Goal: Task Accomplishment & Management: Use online tool/utility

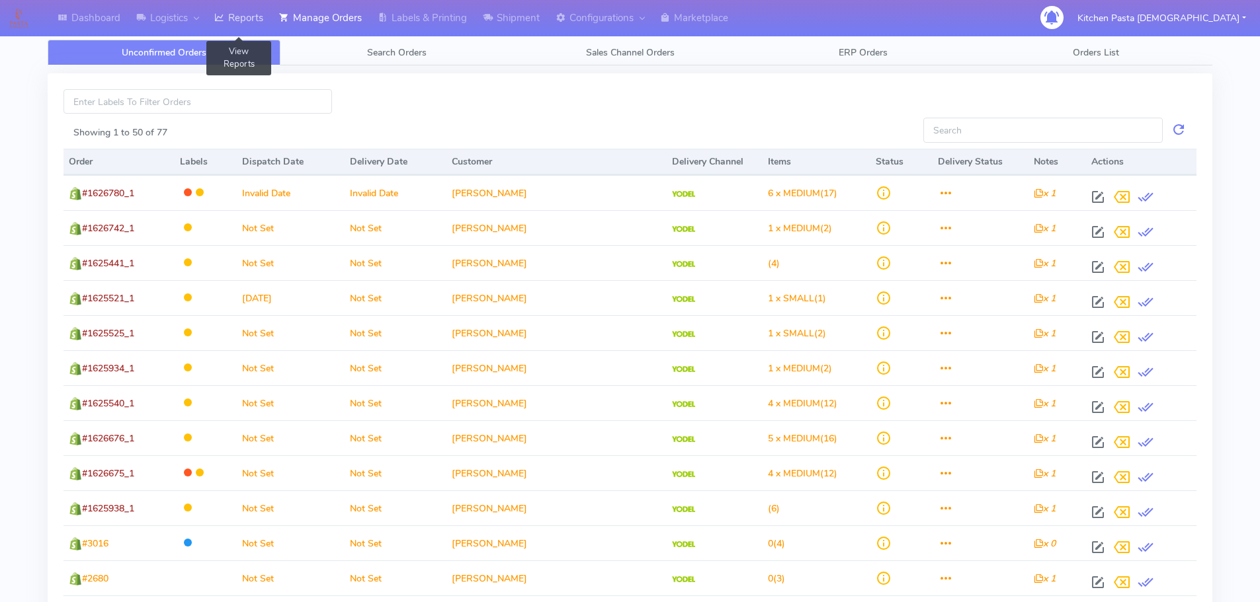
click at [253, 12] on link "Reports" at bounding box center [238, 18] width 65 height 36
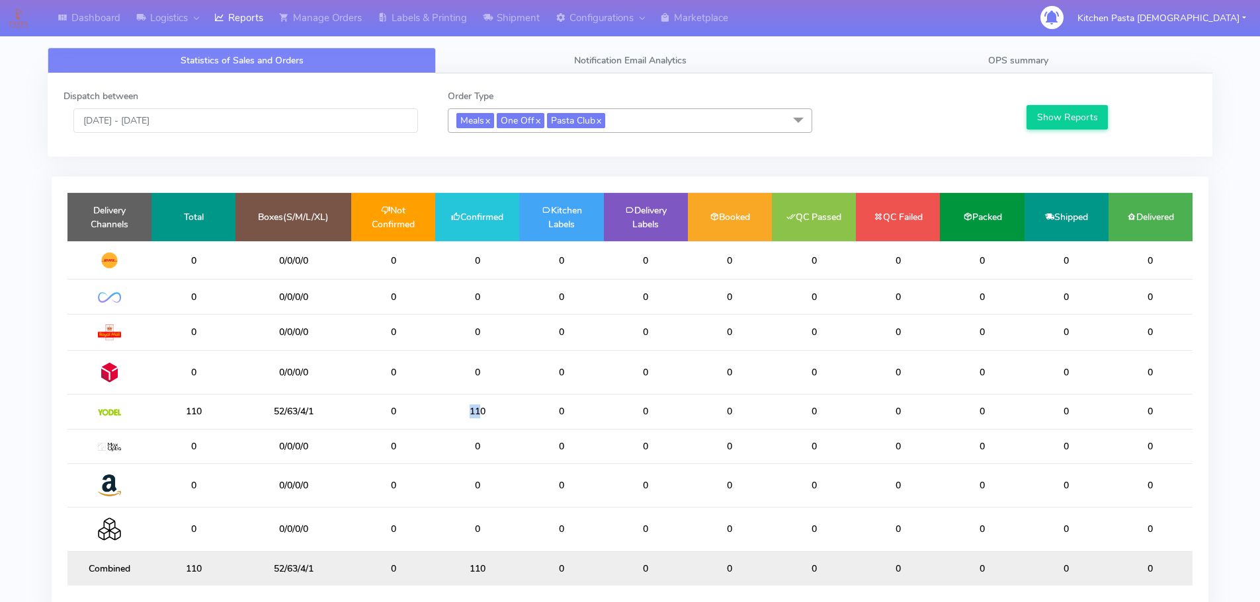
drag, startPoint x: 477, startPoint y: 417, endPoint x: 438, endPoint y: 417, distance: 39.0
click at [438, 417] on td "110" at bounding box center [477, 412] width 84 height 34
click at [499, 413] on td "110" at bounding box center [477, 412] width 84 height 34
click at [238, 118] on input "[DATE] - [DATE]" at bounding box center [245, 120] width 344 height 24
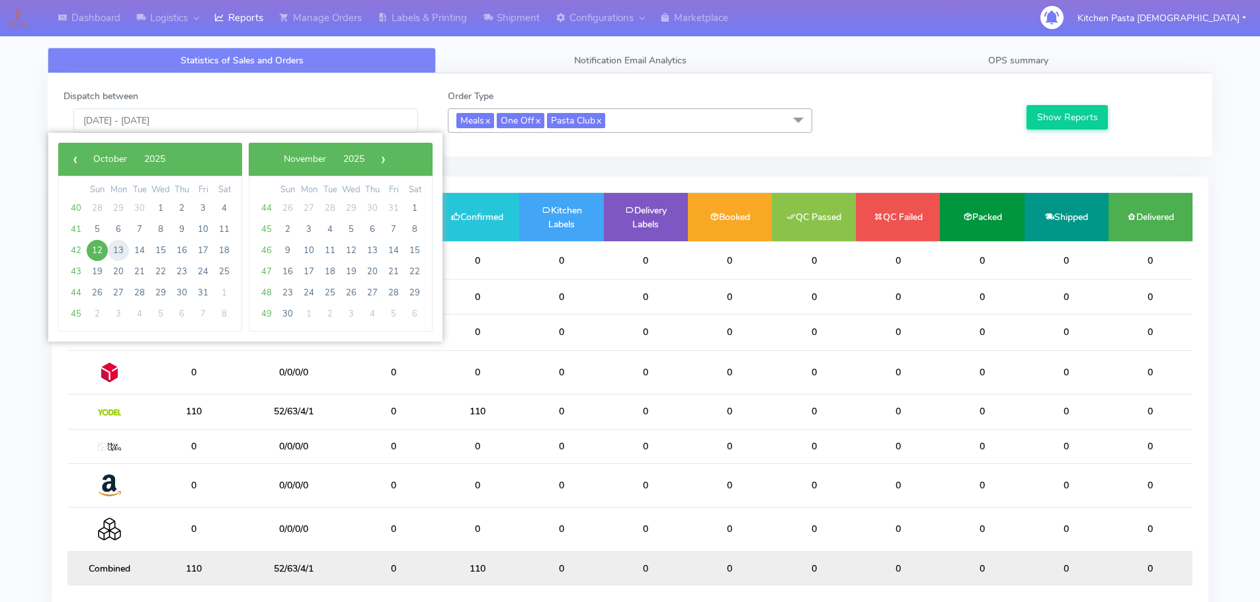
click at [122, 248] on span "13" at bounding box center [118, 250] width 21 height 21
type input "13/10/2025 - 13/10/2025"
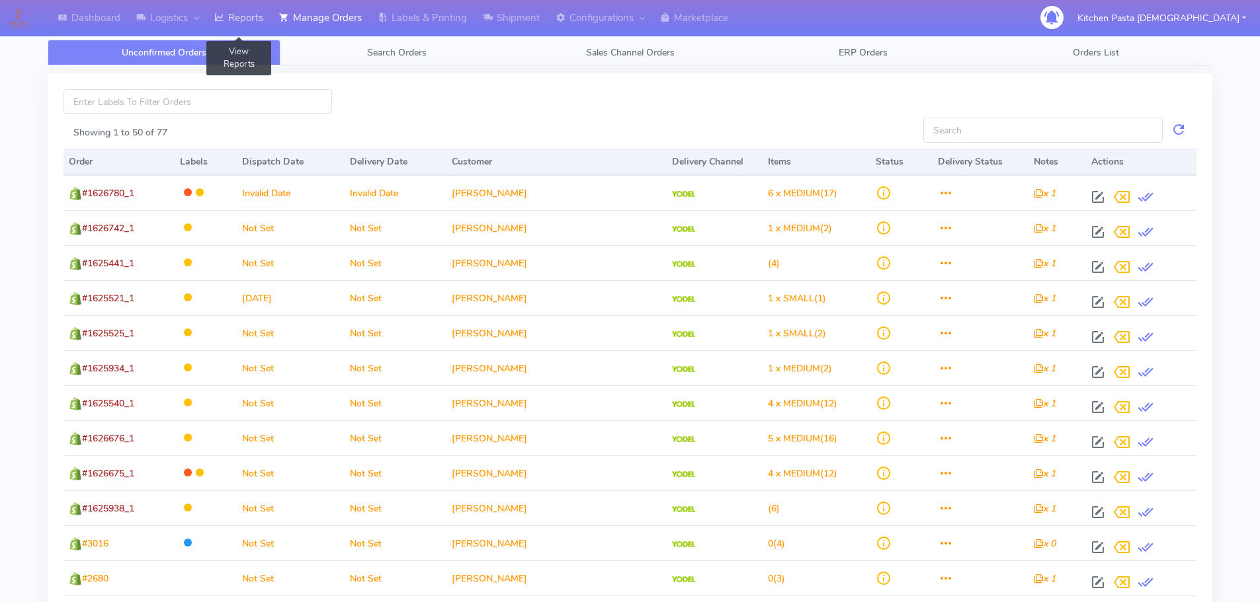
click at [241, 21] on link "Reports" at bounding box center [238, 18] width 65 height 36
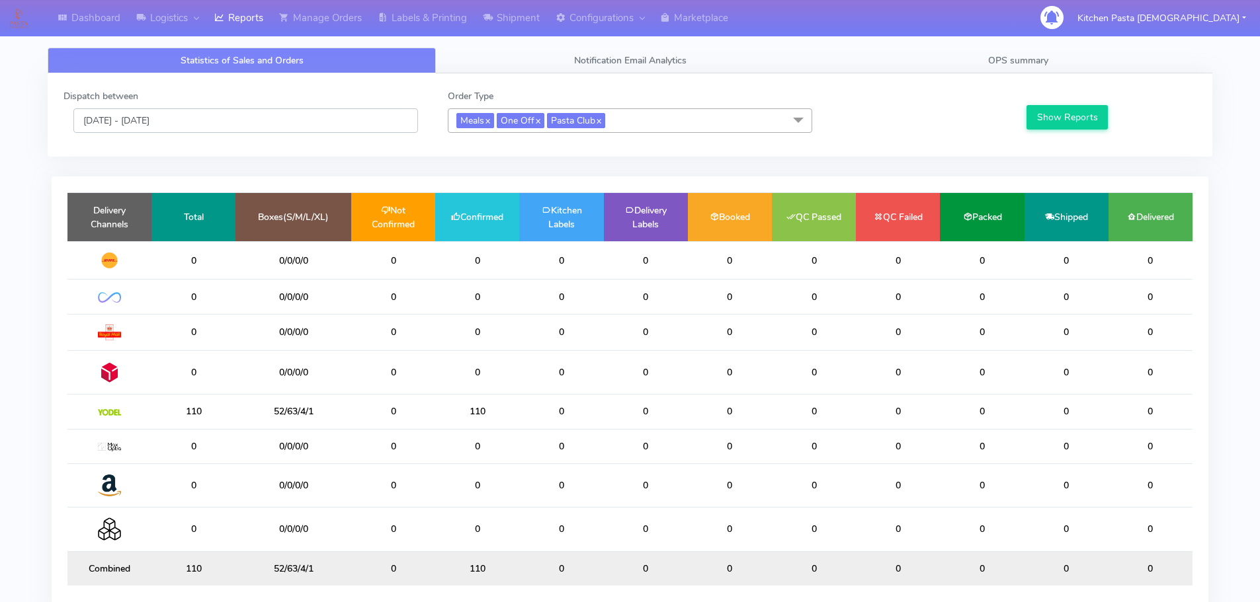
click at [226, 119] on input "[DATE] - [DATE]" at bounding box center [245, 120] width 344 height 24
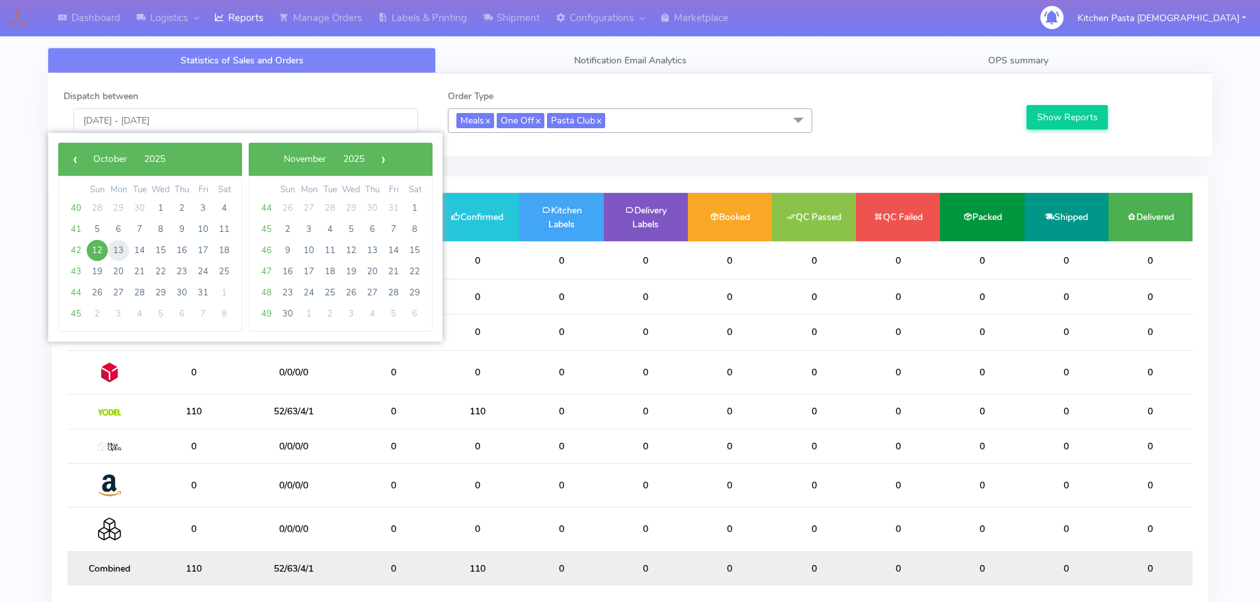
click at [115, 255] on span "13" at bounding box center [118, 250] width 21 height 21
type input "[DATE] - [DATE]"
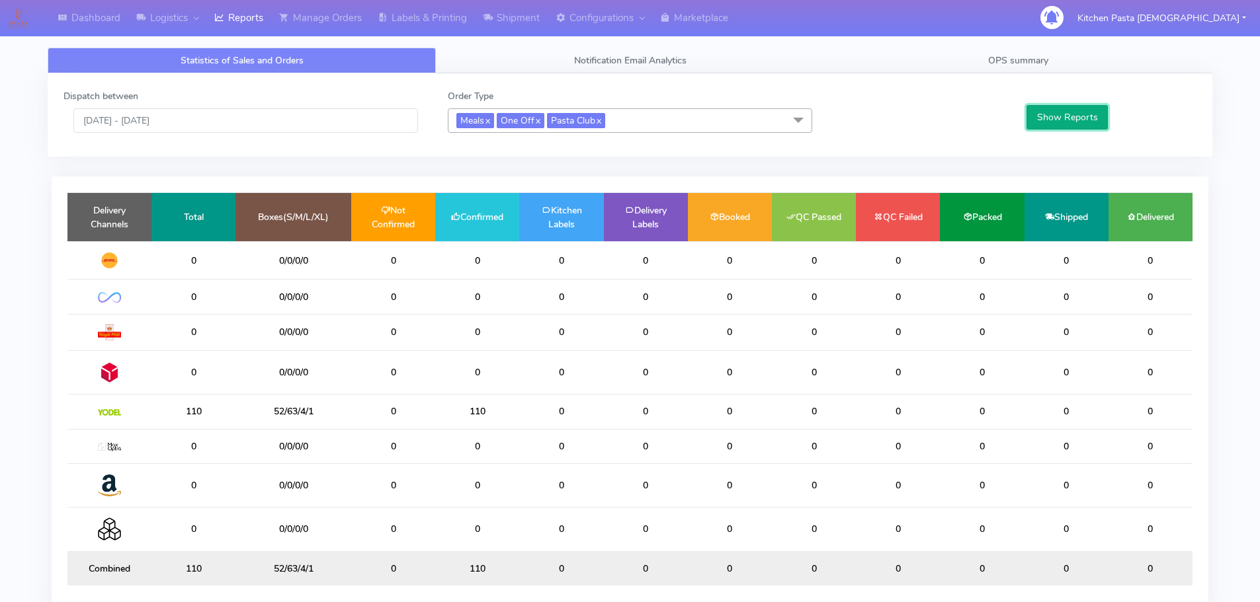
click at [1084, 123] on button "Show Reports" at bounding box center [1066, 117] width 81 height 24
click at [520, 24] on link "Shipment" at bounding box center [511, 18] width 73 height 36
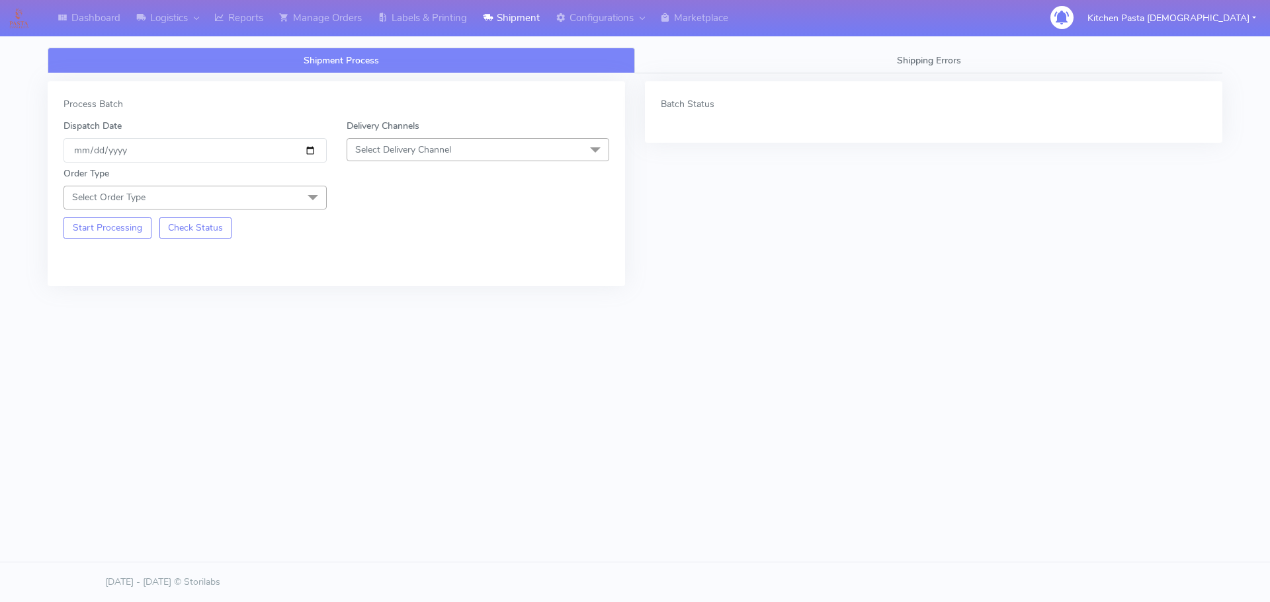
click at [442, 141] on span "Select Delivery Channel" at bounding box center [477, 149] width 263 height 23
click at [358, 300] on div "Yodel" at bounding box center [478, 299] width 249 height 14
click at [307, 191] on span at bounding box center [313, 198] width 26 height 25
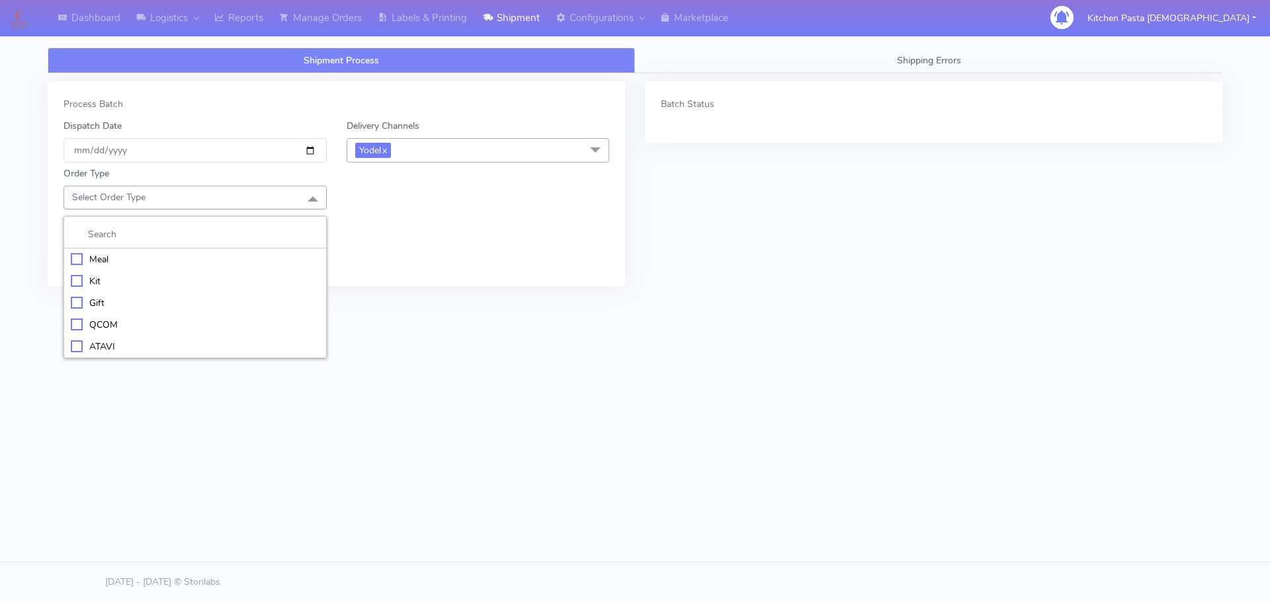
click at [226, 261] on div "Meal" at bounding box center [195, 260] width 249 height 14
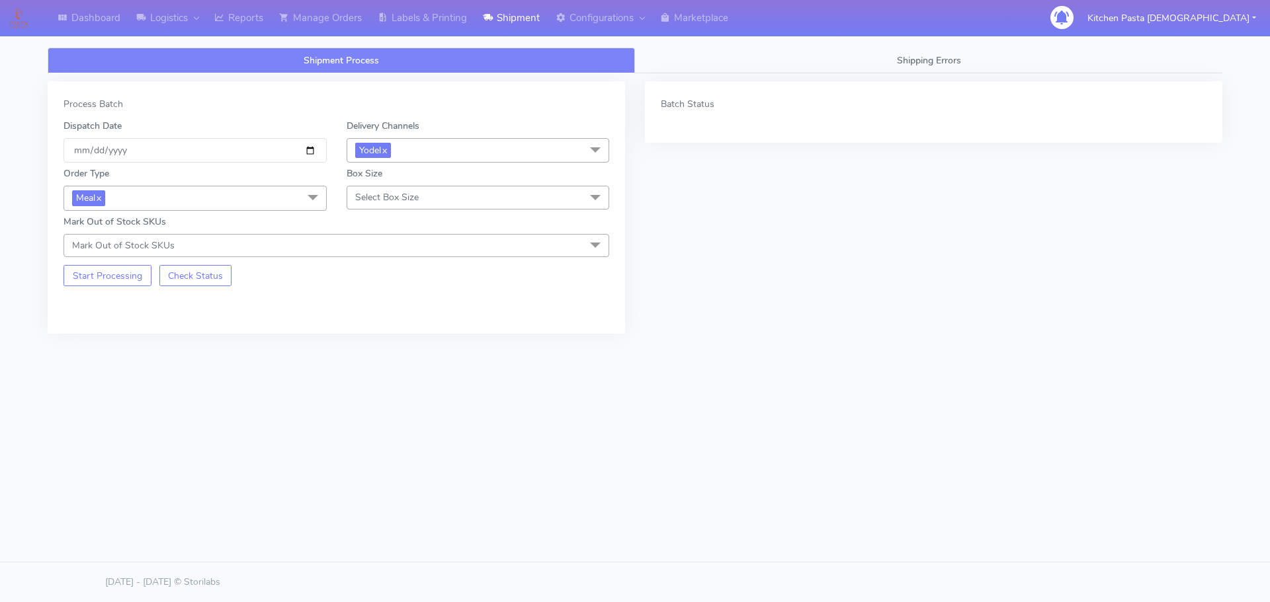
click at [355, 202] on span "Select Box Size" at bounding box center [386, 197] width 63 height 13
click at [385, 350] on div "Mega" at bounding box center [478, 347] width 249 height 14
click at [77, 272] on button "Start Processing" at bounding box center [107, 275] width 88 height 21
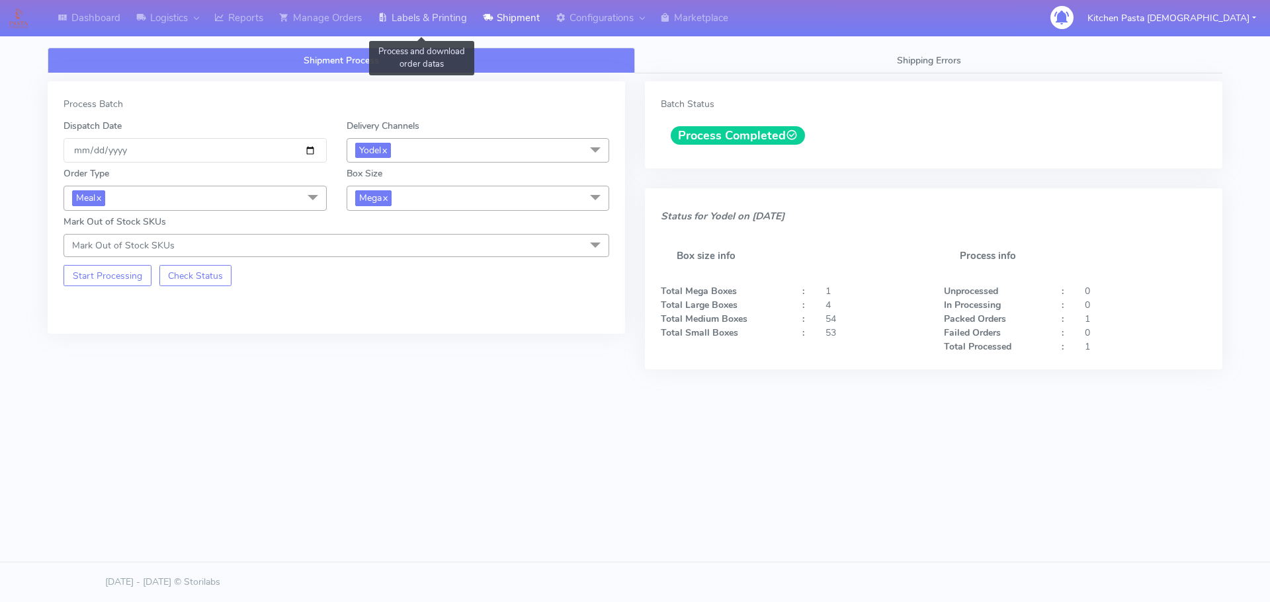
click at [403, 24] on link "Labels & Printing" at bounding box center [422, 18] width 105 height 36
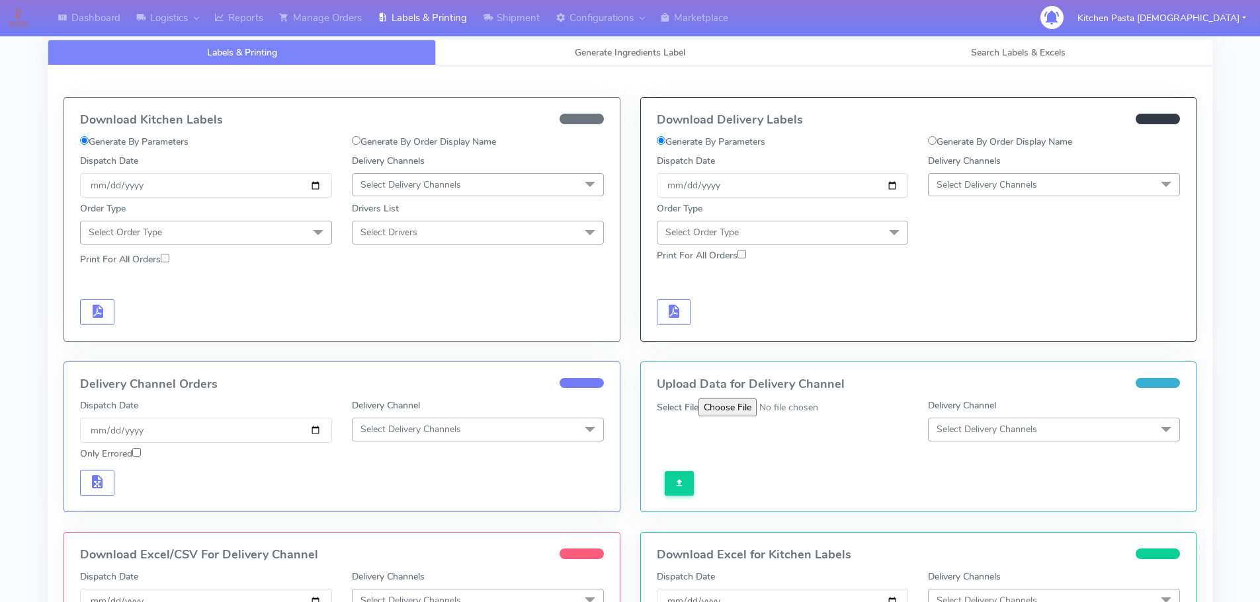
click at [982, 179] on span "Select Delivery Channels" at bounding box center [986, 185] width 101 height 13
click at [938, 334] on div "Yodel" at bounding box center [1053, 334] width 237 height 14
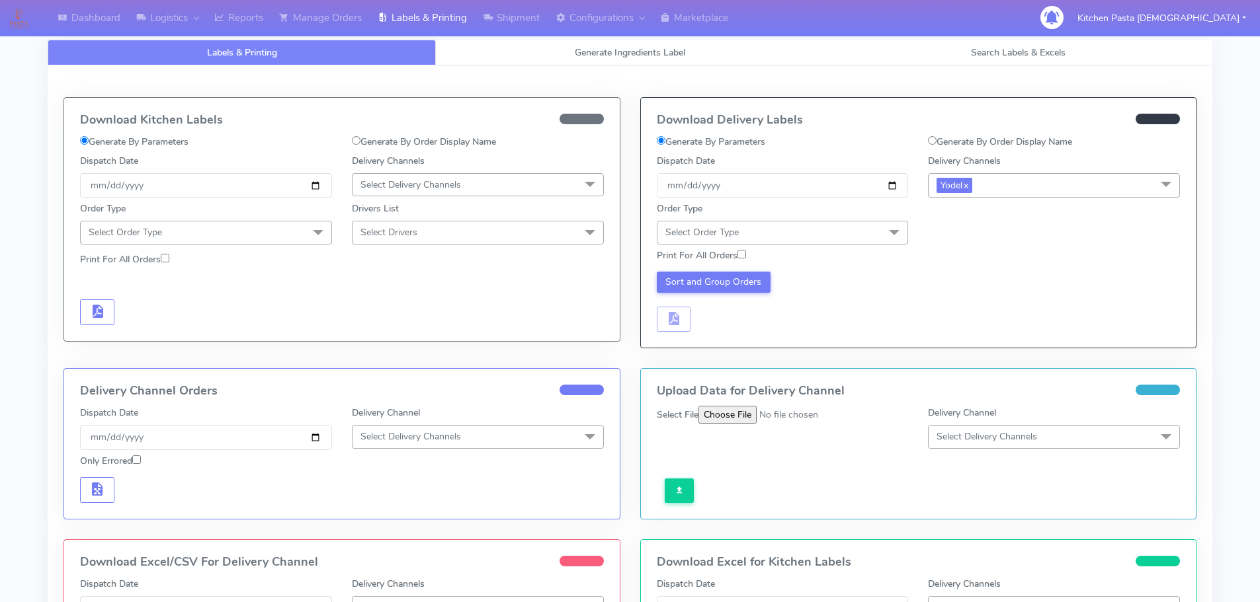
click at [893, 239] on span at bounding box center [894, 233] width 26 height 25
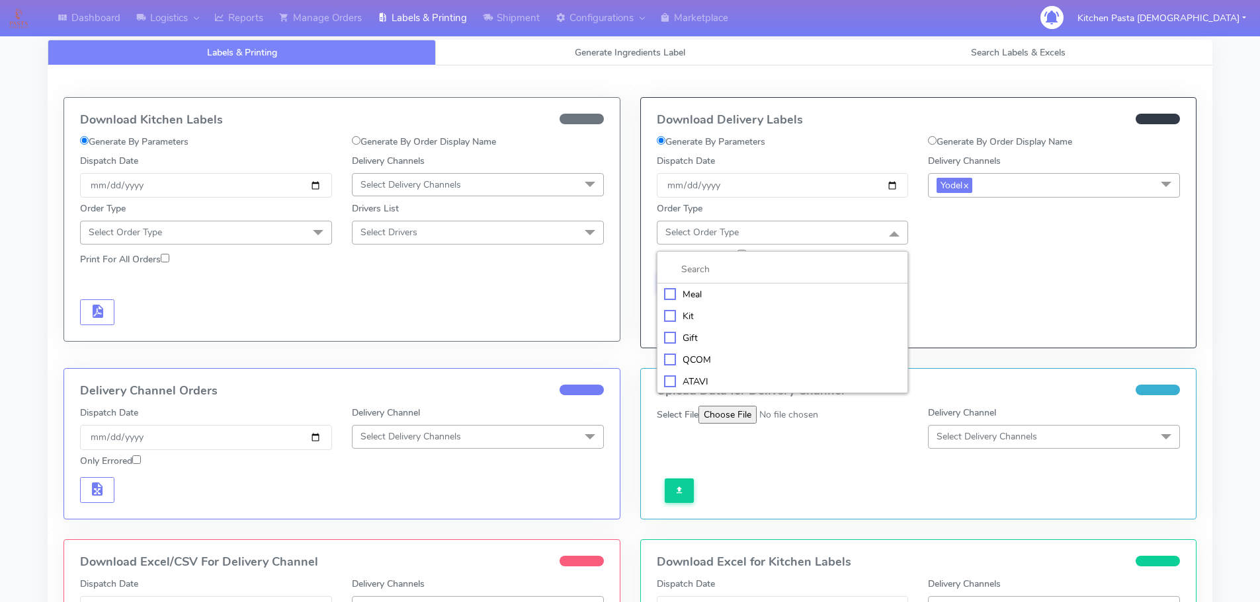
click at [697, 298] on div "Meal" at bounding box center [782, 295] width 237 height 14
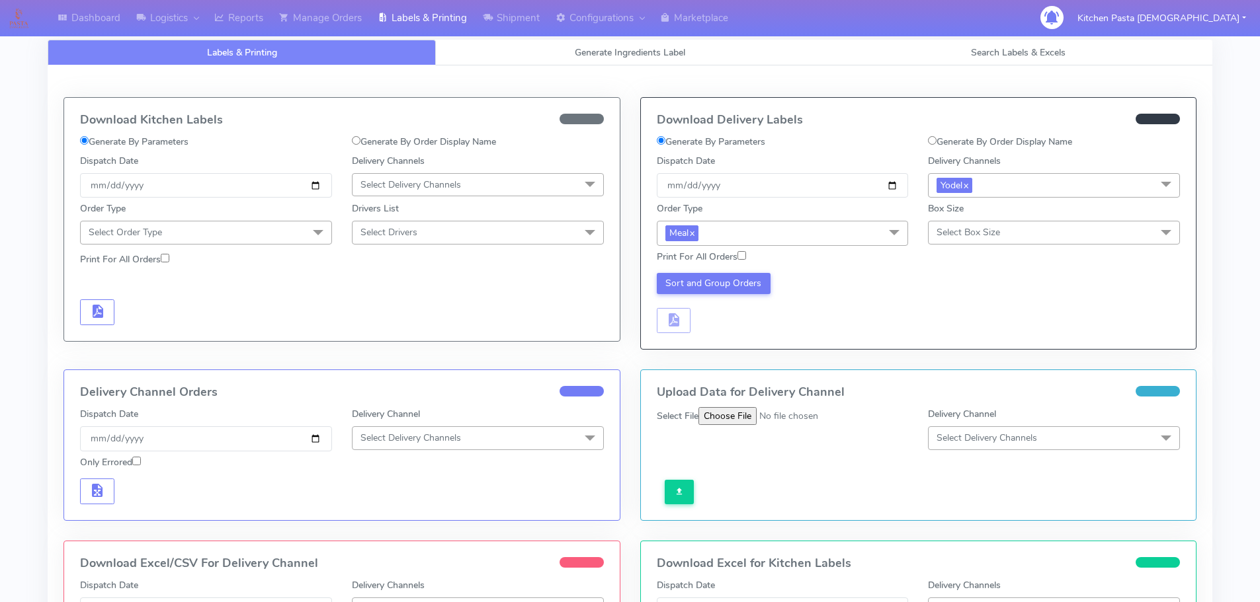
click at [966, 222] on span "Select Box Size" at bounding box center [1054, 232] width 252 height 23
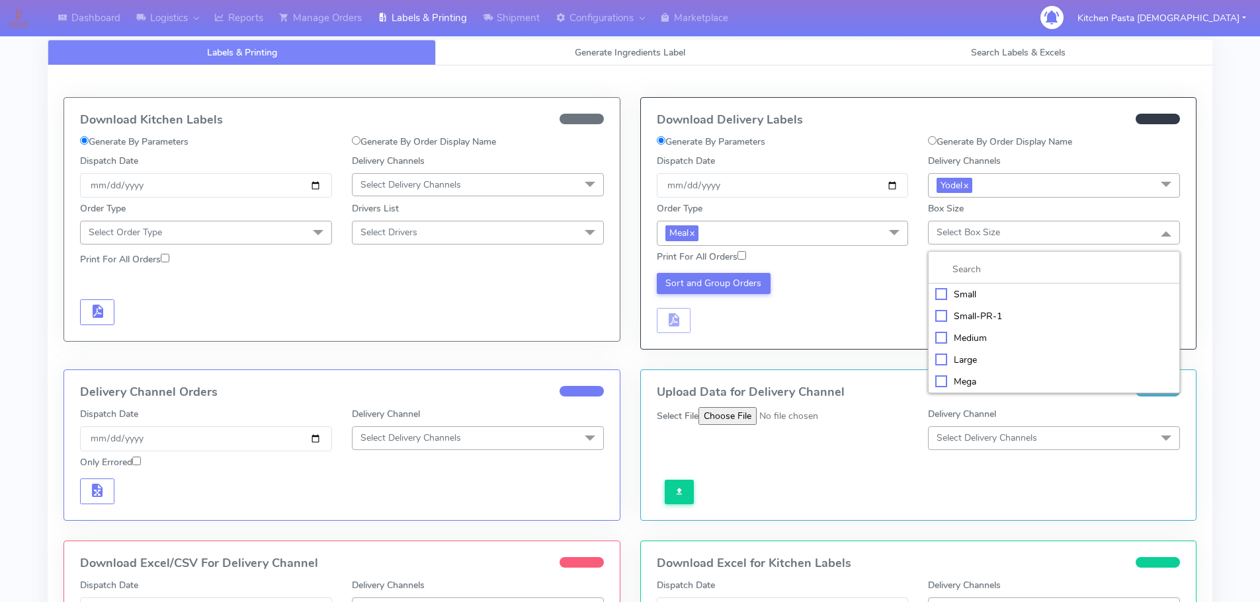
click at [971, 377] on div "Mega" at bounding box center [1053, 382] width 237 height 14
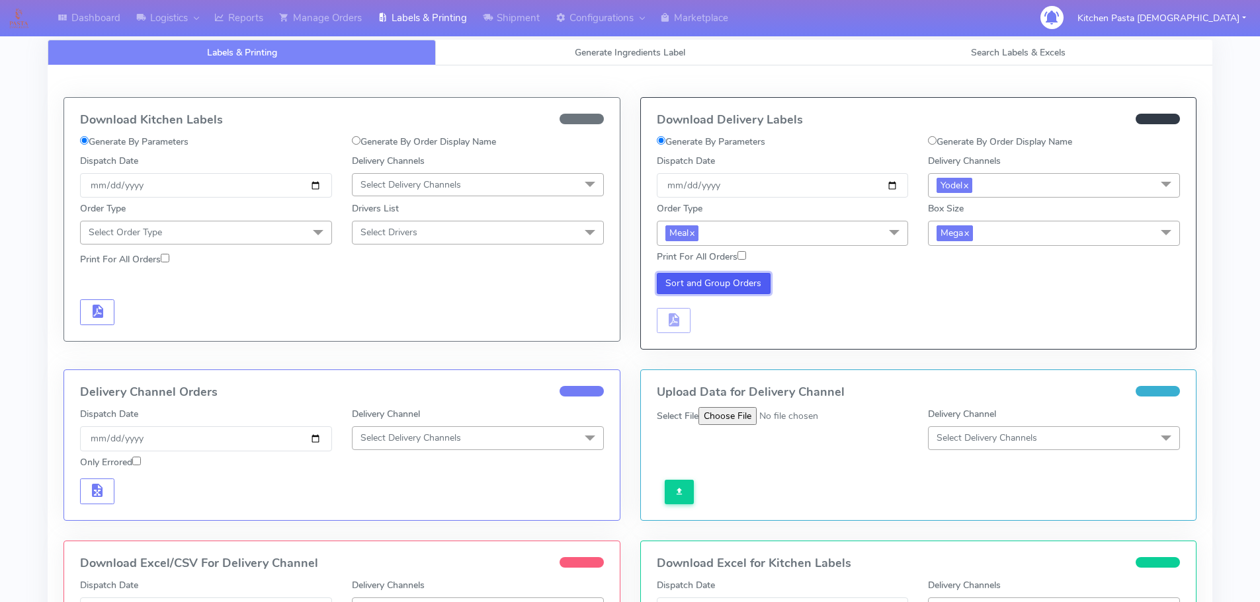
click at [739, 288] on button "Sort and Group Orders" at bounding box center [714, 283] width 114 height 21
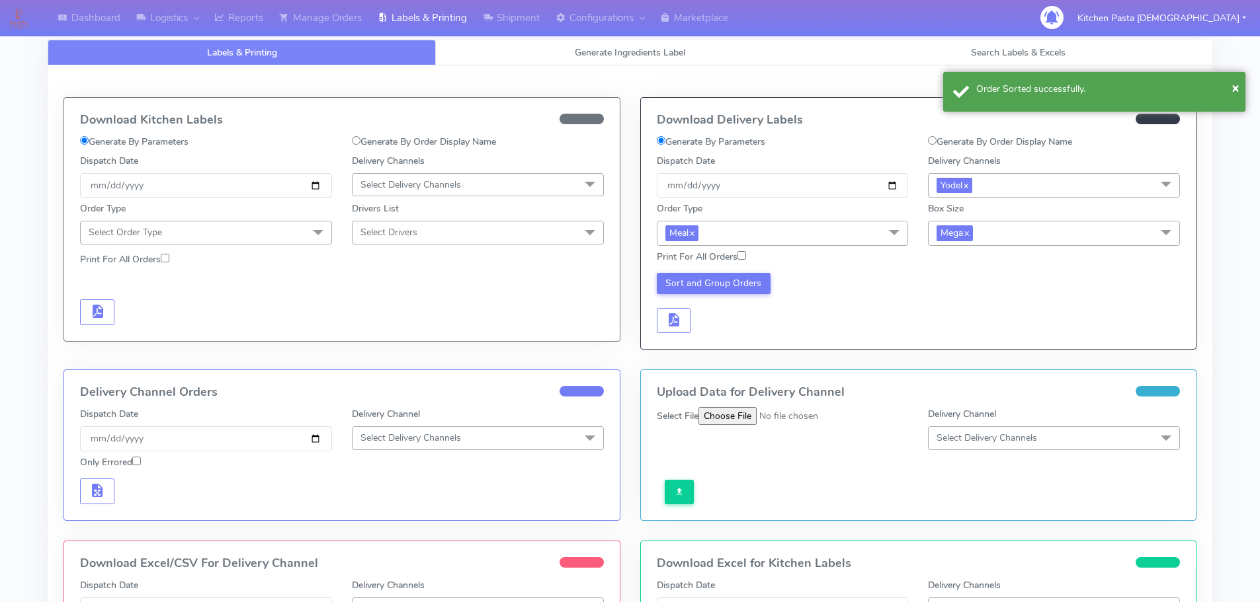
click at [691, 335] on div "Download Delivery Labels Generate By Parameters Generate By Order Display Name …" at bounding box center [918, 223] width 555 height 251
click at [686, 327] on button "button" at bounding box center [674, 321] width 34 height 26
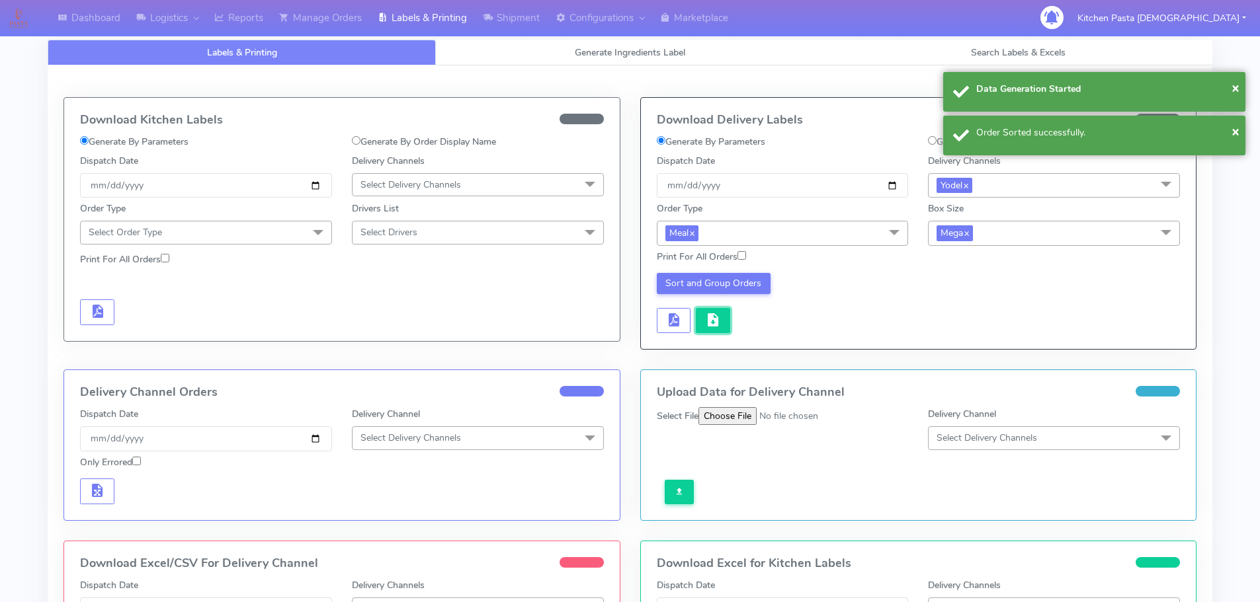
click at [710, 329] on span "button" at bounding box center [713, 323] width 16 height 13
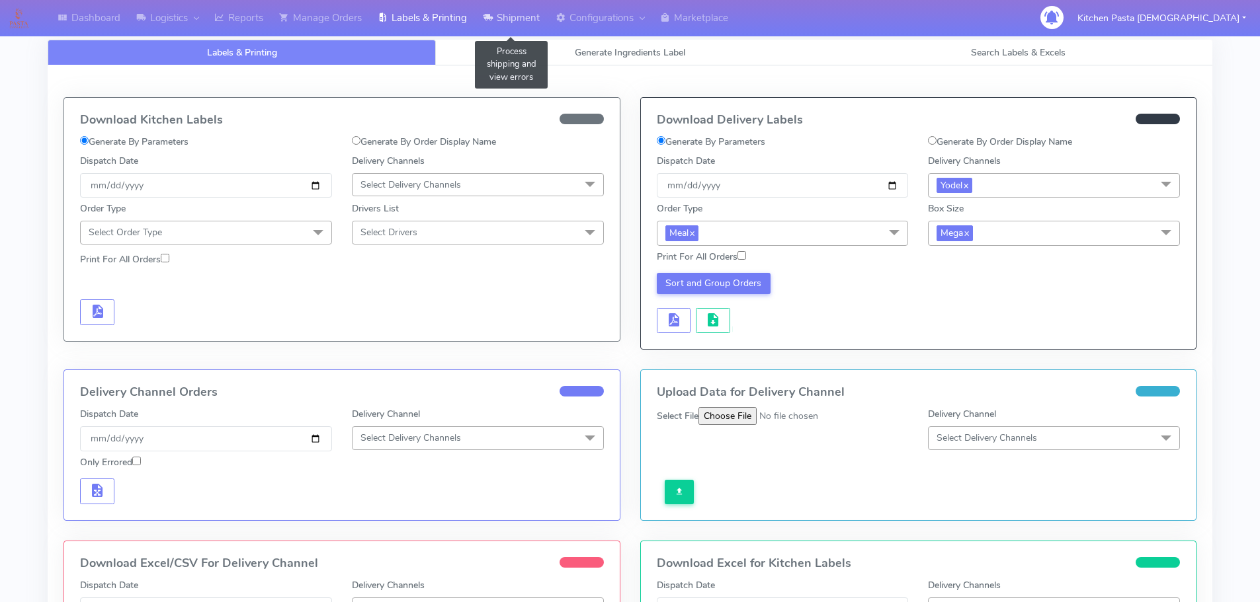
click at [506, 32] on link "Shipment" at bounding box center [511, 18] width 73 height 36
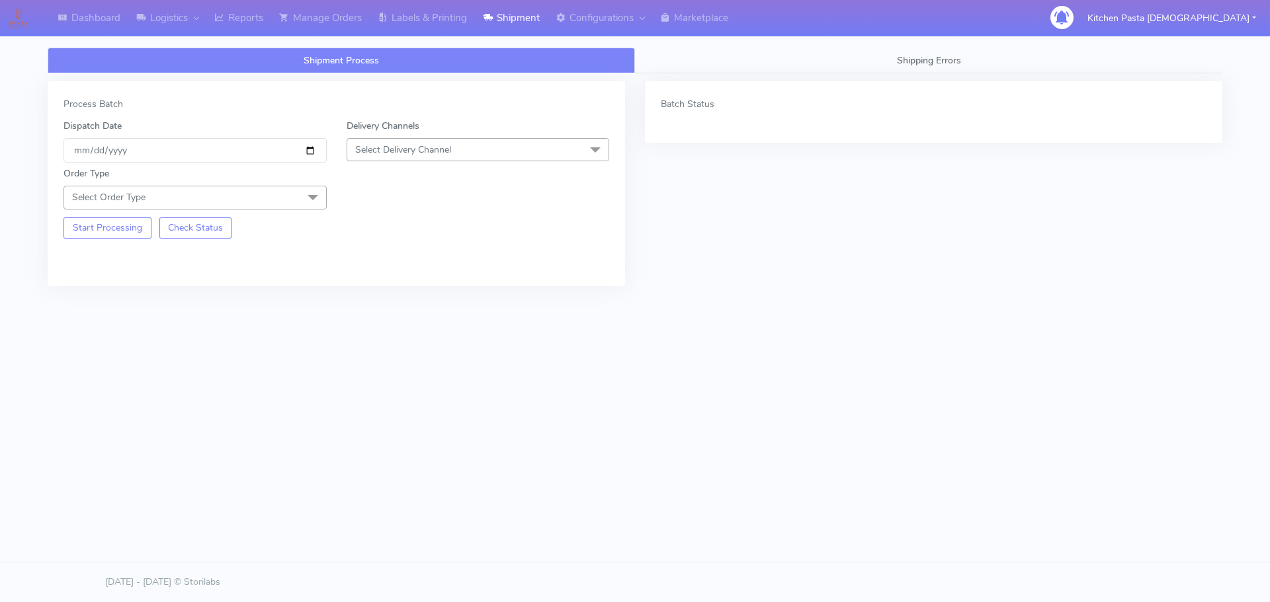
click at [424, 141] on span "Select Delivery Channel" at bounding box center [477, 149] width 263 height 23
click at [392, 282] on div "DPD" at bounding box center [478, 277] width 249 height 14
checkbox input "true"
click at [365, 156] on span "DPD x" at bounding box center [371, 150] width 33 height 15
click at [379, 288] on li "DPD" at bounding box center [478, 278] width 262 height 22
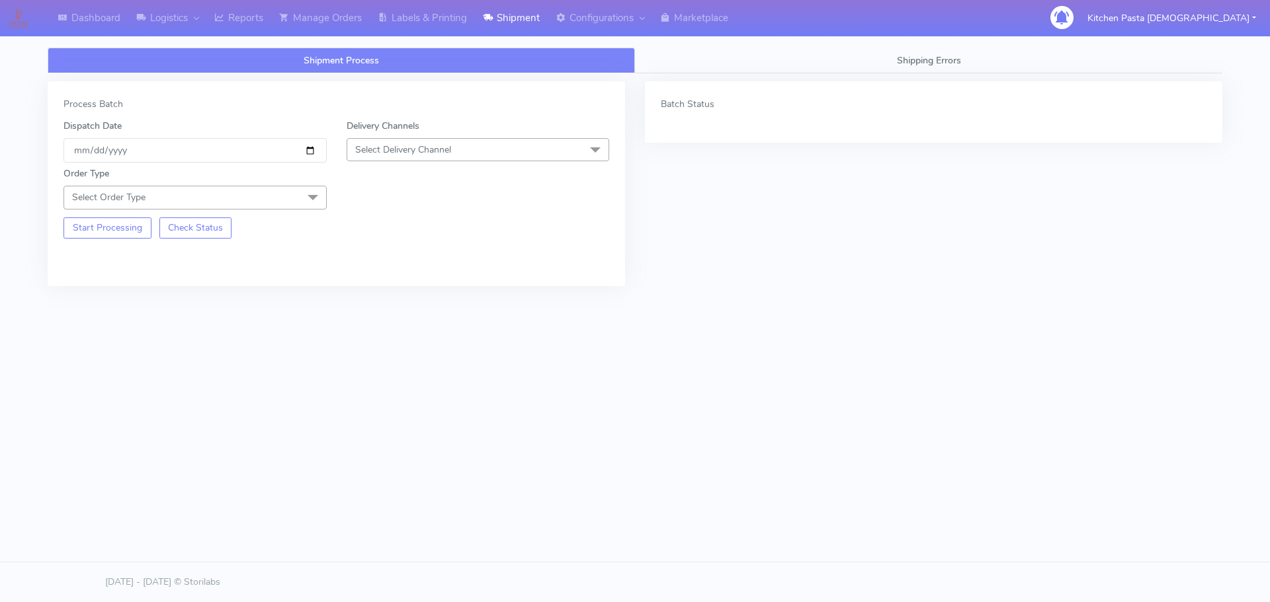
click at [282, 206] on span "Select Order Type" at bounding box center [194, 197] width 263 height 23
click at [233, 257] on div "Meal" at bounding box center [195, 260] width 249 height 14
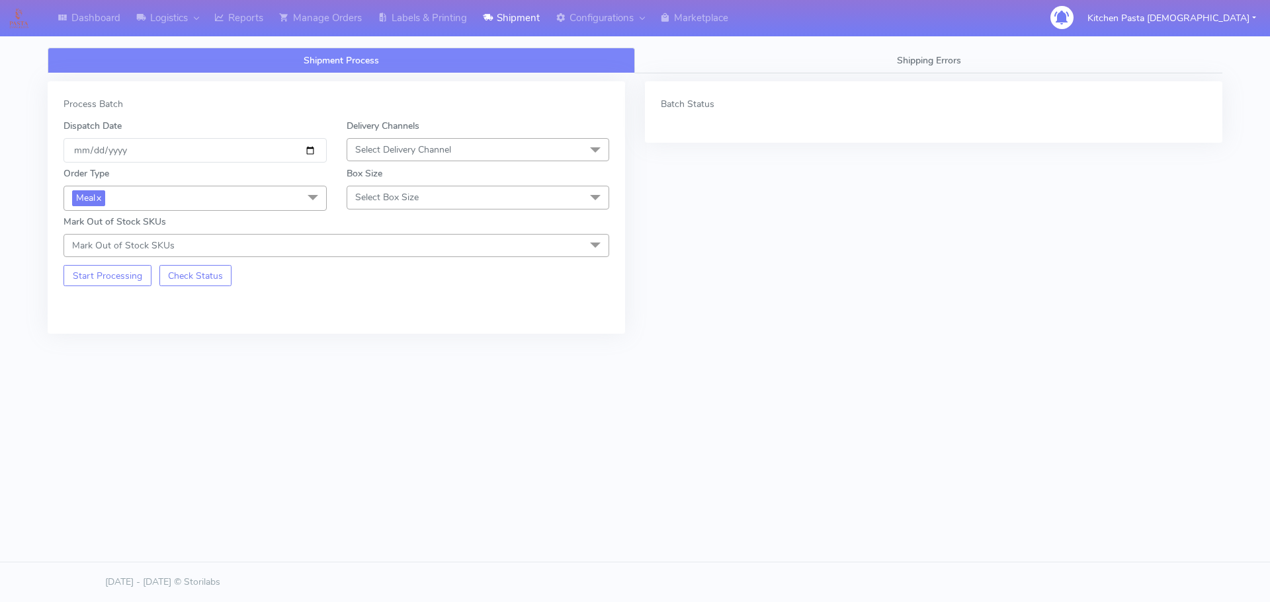
click at [383, 212] on div "Order Type Meal x Meal Kit Gift QCOM ATAVI Box Size Select Box Size Small Small…" at bounding box center [336, 210] width 565 height 95
click at [412, 147] on span "Select Delivery Channel" at bounding box center [403, 149] width 96 height 13
click at [387, 294] on div "Yodel" at bounding box center [478, 299] width 249 height 14
click at [397, 204] on span "Select Box Size" at bounding box center [477, 197] width 263 height 23
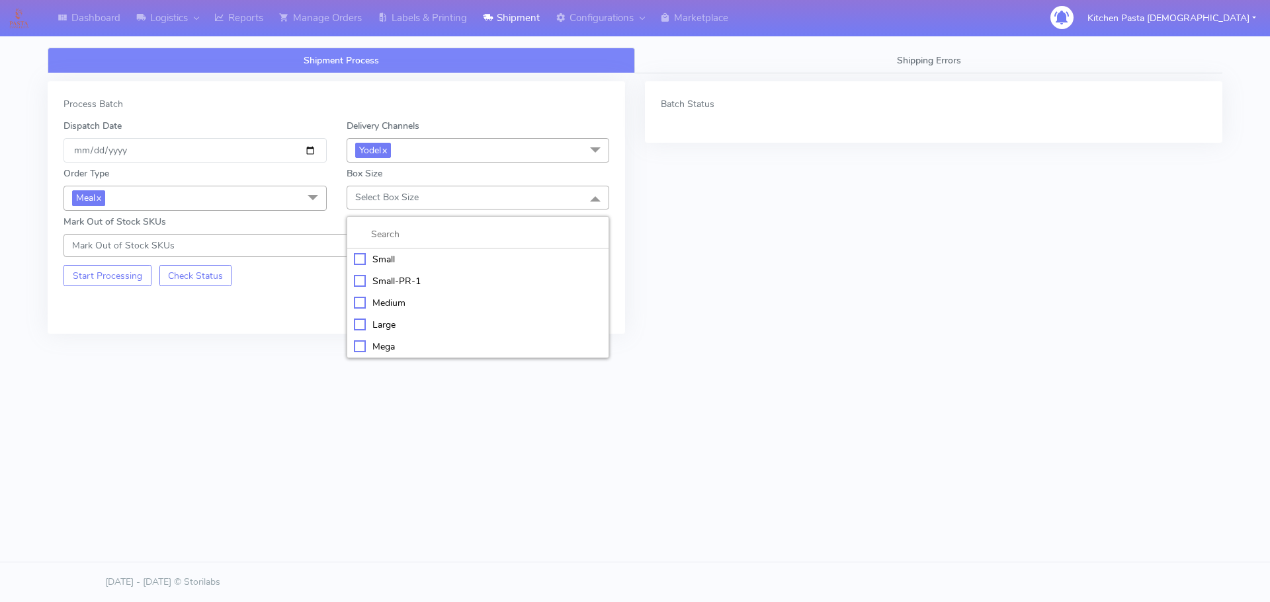
drag, startPoint x: 393, startPoint y: 320, endPoint x: 243, endPoint y: 295, distance: 151.5
click at [389, 319] on div "Large" at bounding box center [478, 325] width 249 height 14
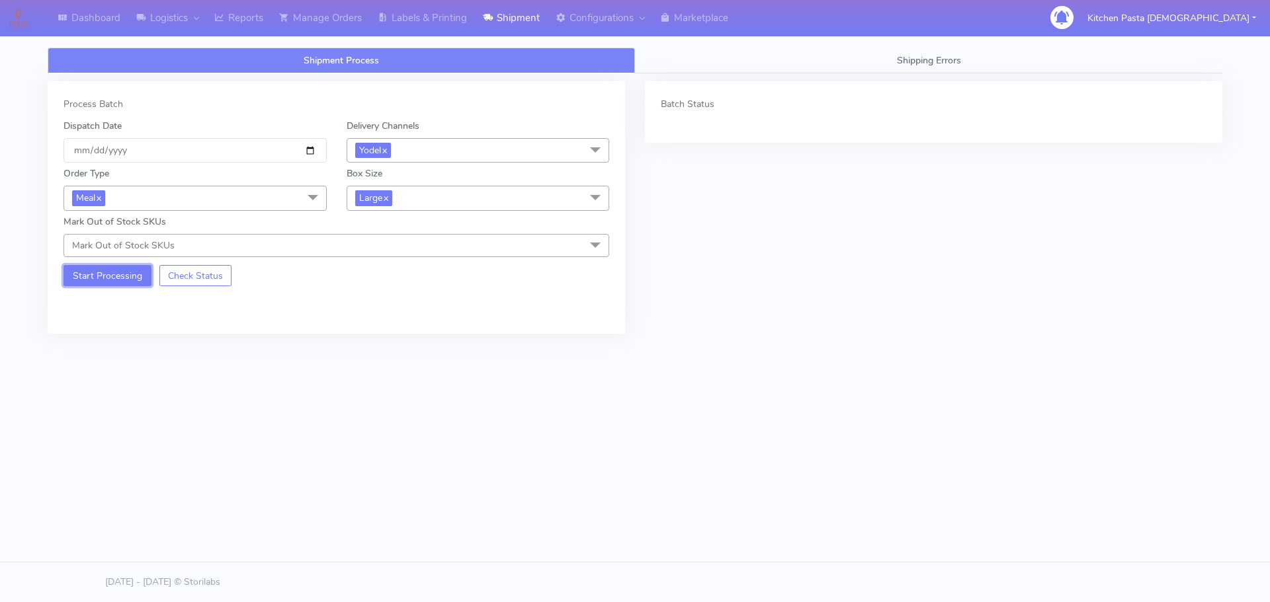
click at [126, 274] on button "Start Processing" at bounding box center [107, 275] width 88 height 21
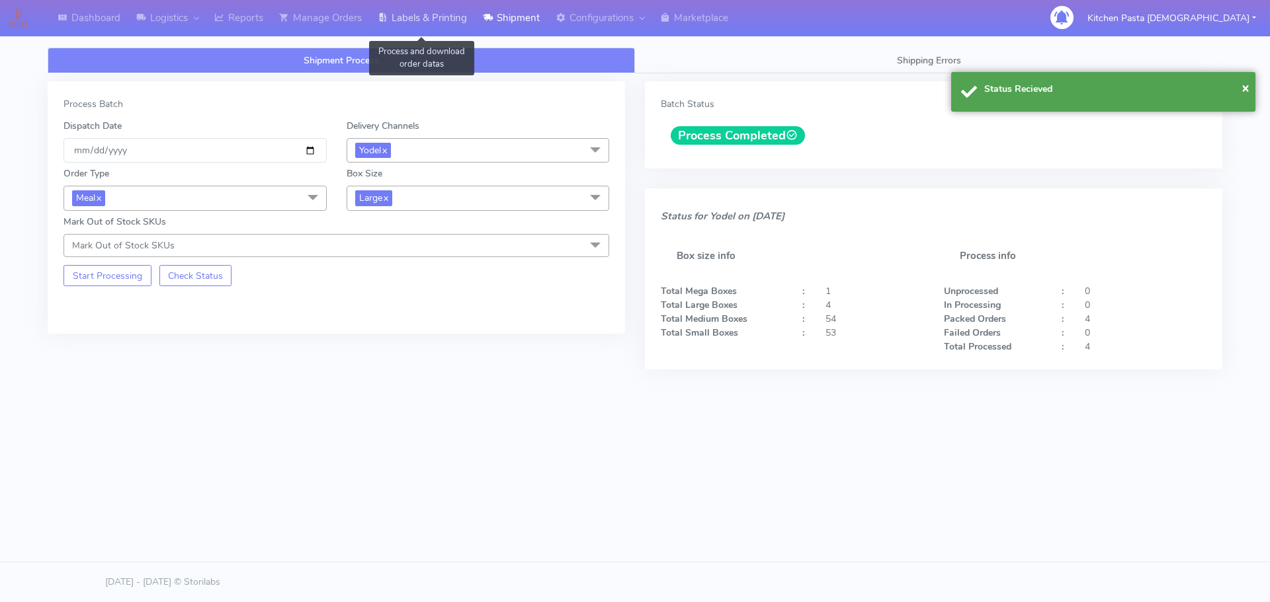
click at [460, 23] on link "Labels & Printing" at bounding box center [422, 18] width 105 height 36
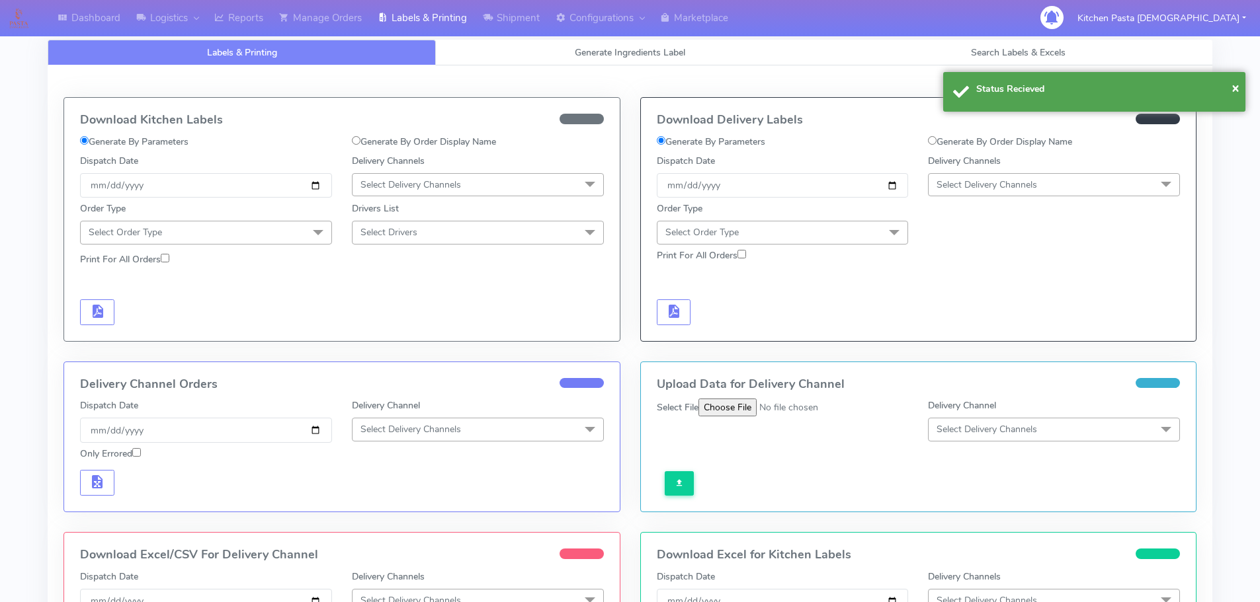
click at [1005, 186] on span "Select Delivery Channels" at bounding box center [986, 185] width 101 height 13
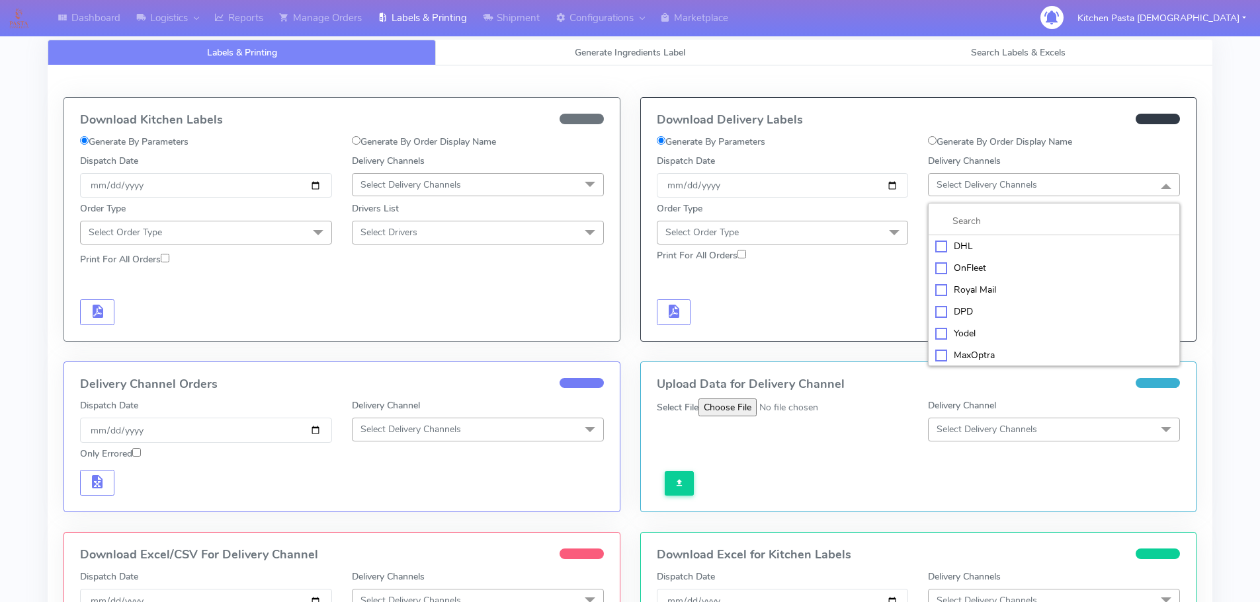
click at [963, 333] on div "Yodel" at bounding box center [1053, 334] width 237 height 14
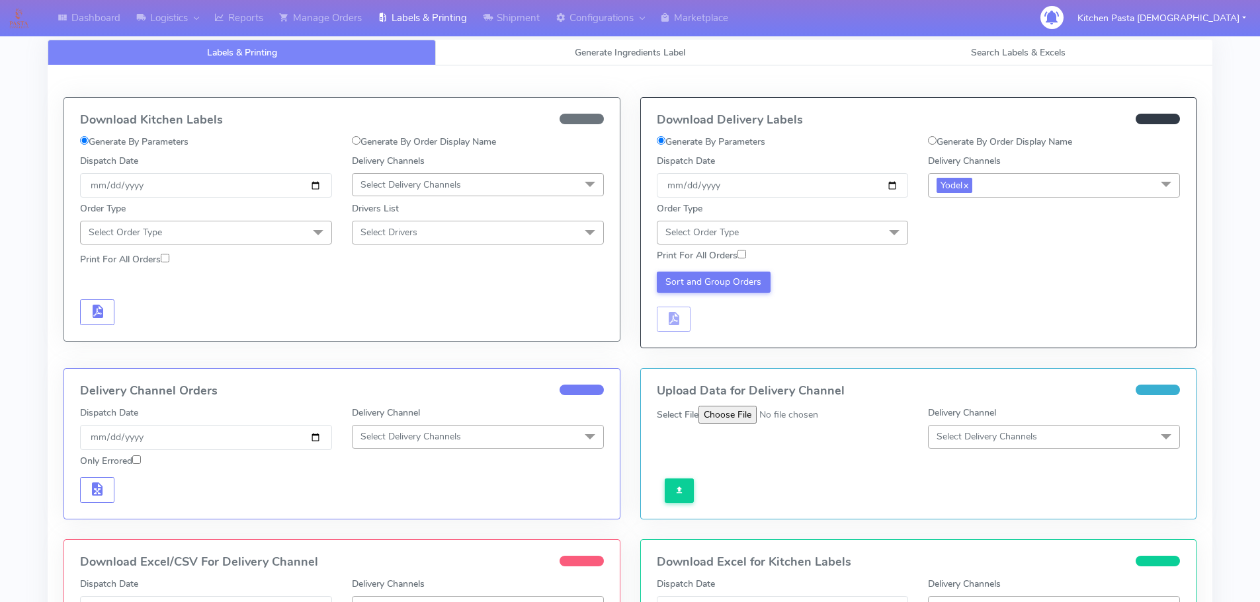
click at [833, 238] on span "Select Order Type" at bounding box center [783, 232] width 252 height 23
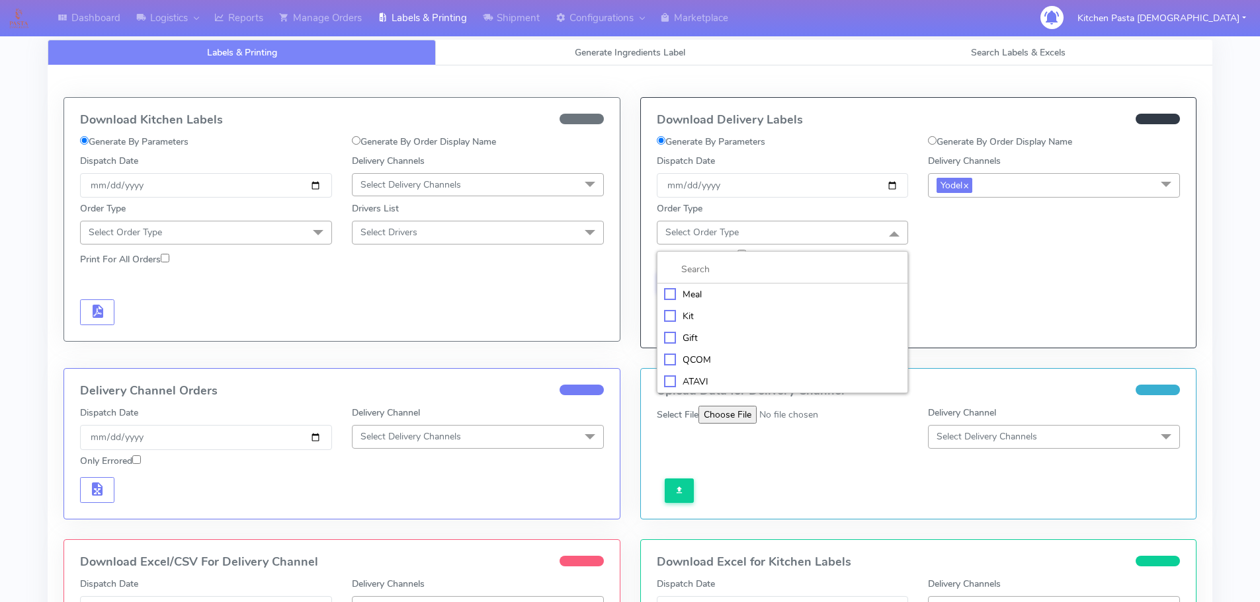
click at [746, 302] on li "Meal" at bounding box center [782, 295] width 251 height 22
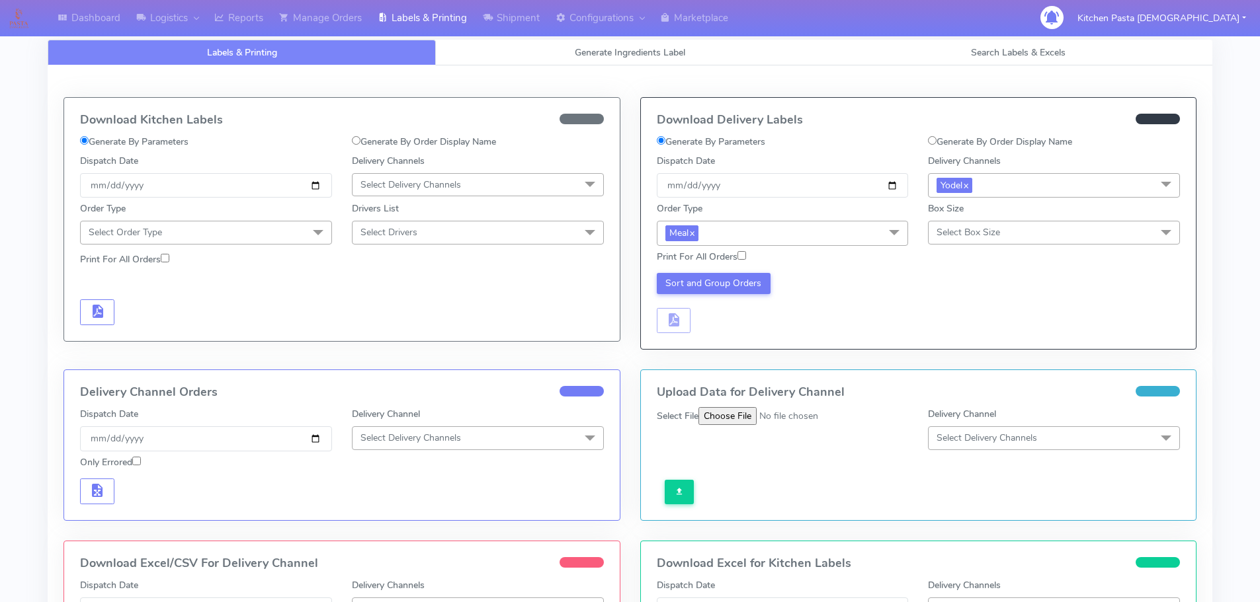
click at [987, 246] on div "Print For All Orders" at bounding box center [919, 257] width 544 height 23
click at [991, 234] on span "Select Box Size" at bounding box center [967, 232] width 63 height 13
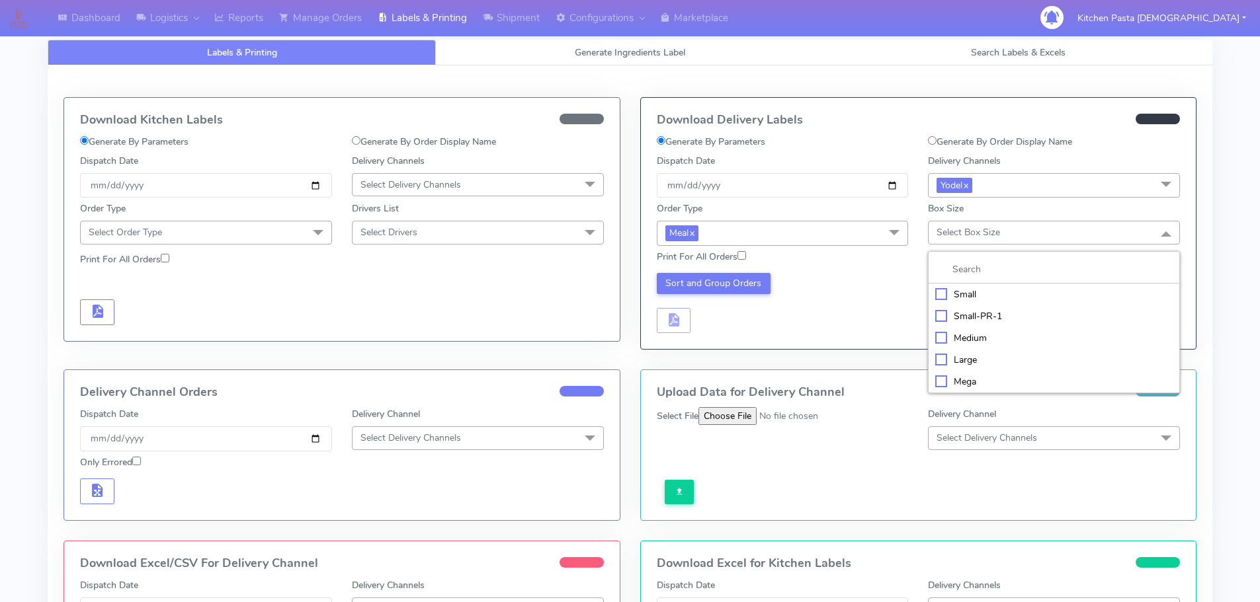
click at [869, 342] on div "Download Delivery Labels Generate By Parameters Generate By Order Display Name …" at bounding box center [918, 223] width 555 height 251
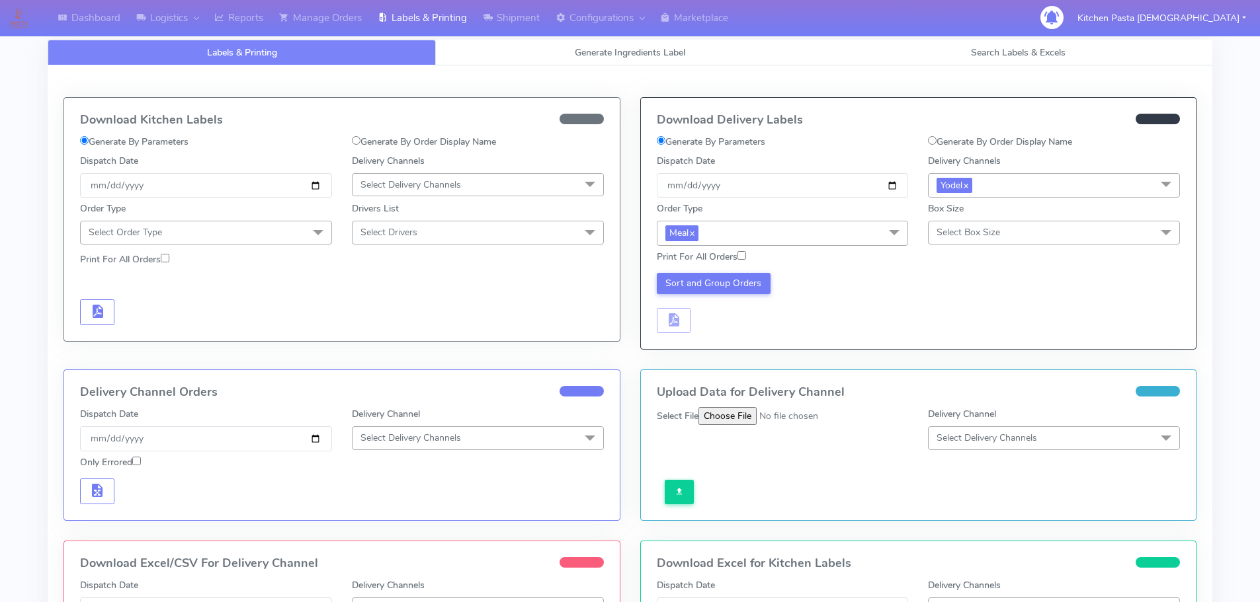
click at [1046, 202] on div "Box Size Select Box Size Small Small-PR-1 Medium Large Mega" at bounding box center [1054, 223] width 252 height 42
click at [1043, 236] on span "Select Box Size" at bounding box center [1054, 232] width 252 height 23
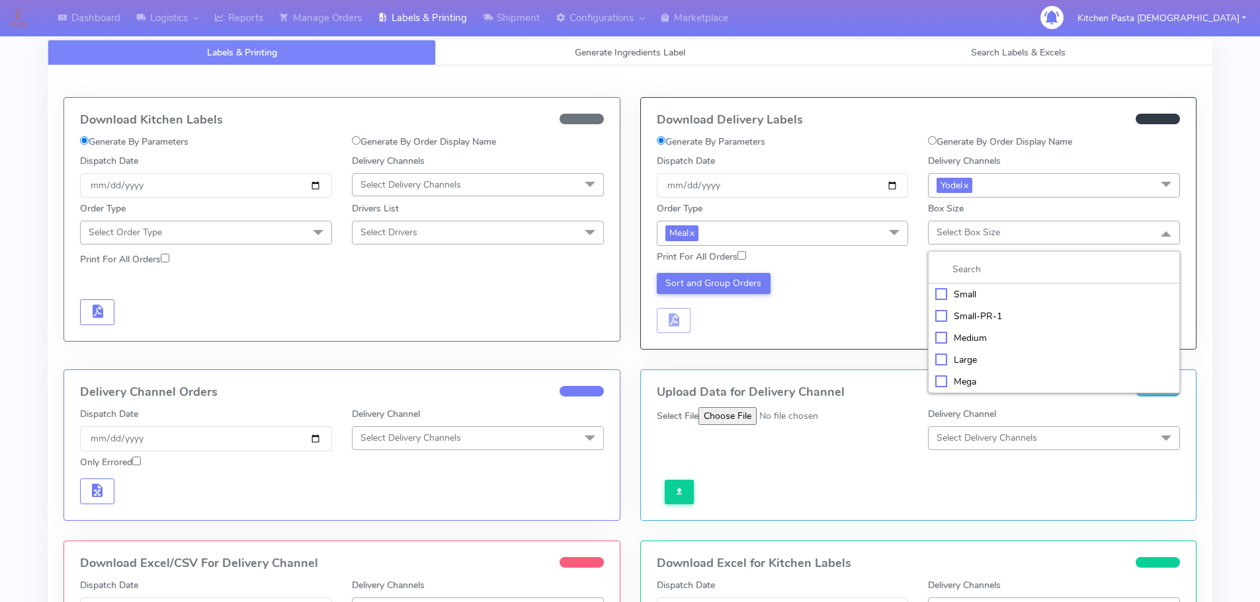
click at [965, 357] on div "Large" at bounding box center [1053, 360] width 237 height 14
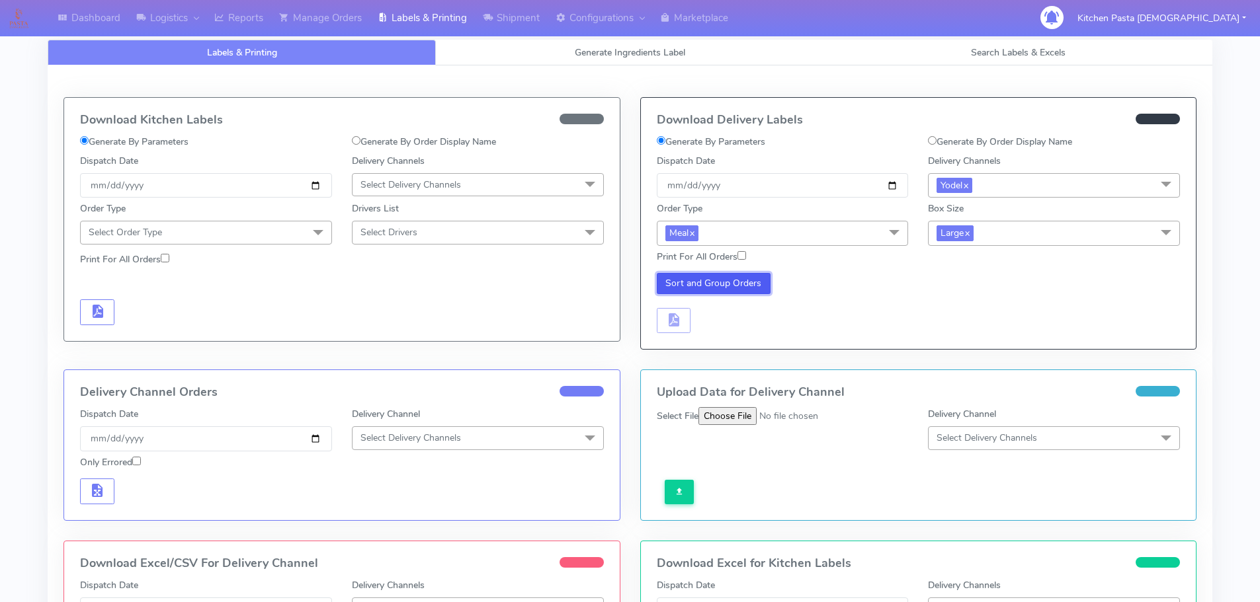
click at [768, 275] on button "Sort and Group Orders" at bounding box center [714, 283] width 114 height 21
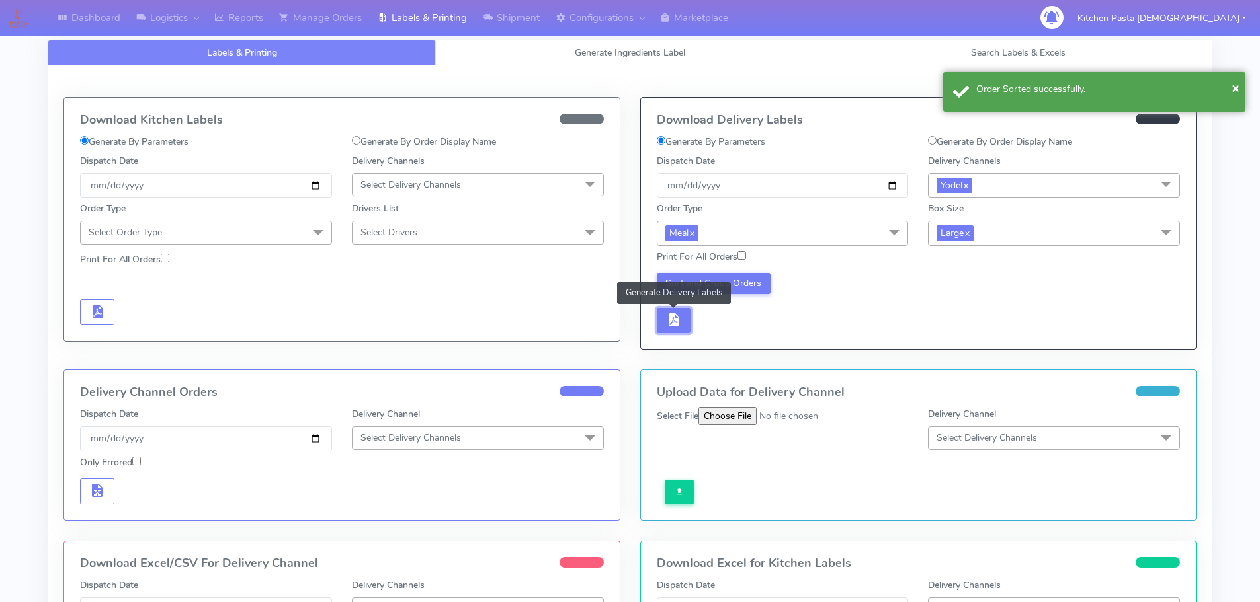
click at [670, 328] on span "button" at bounding box center [673, 323] width 16 height 13
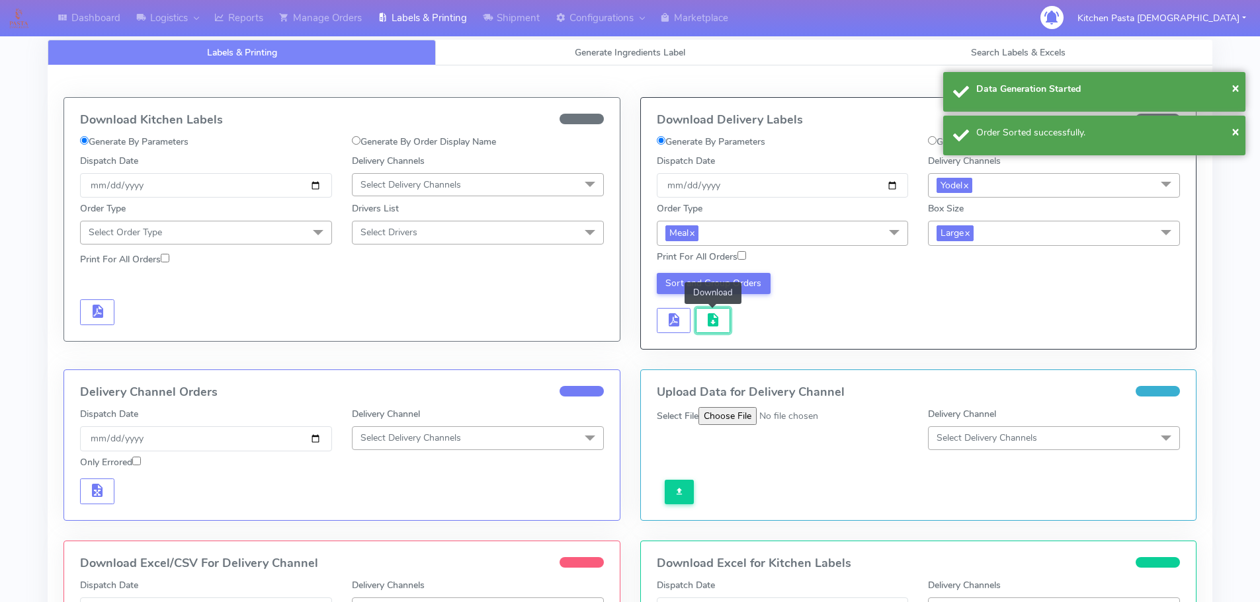
click at [717, 321] on span "button" at bounding box center [713, 323] width 16 height 13
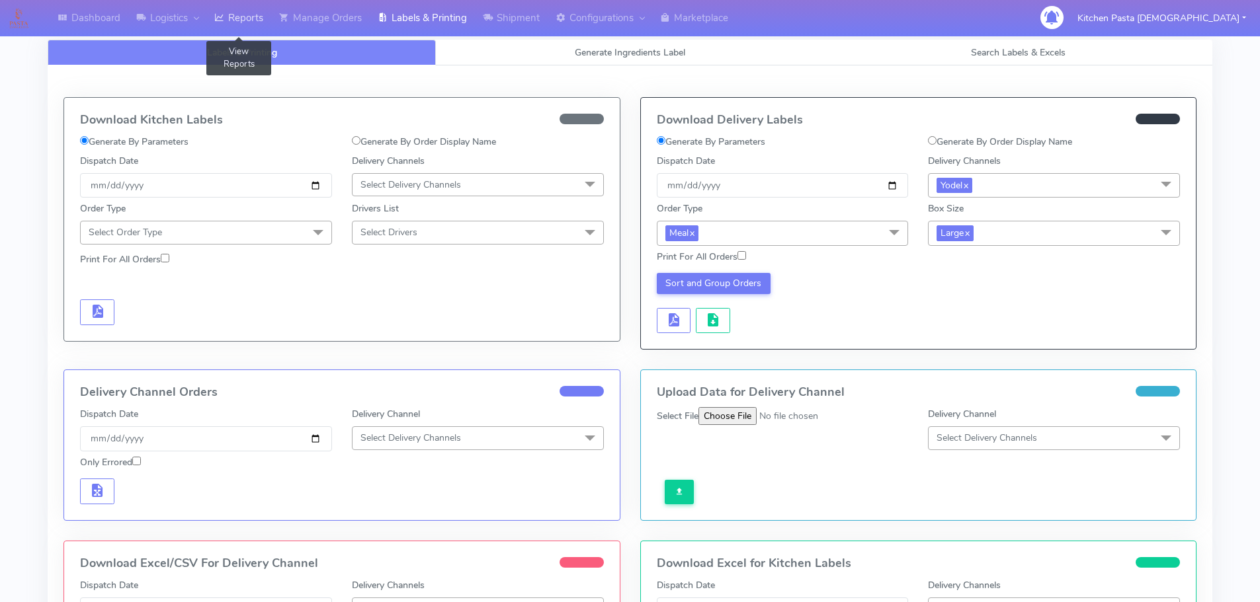
click at [238, 22] on link "Reports" at bounding box center [238, 18] width 65 height 36
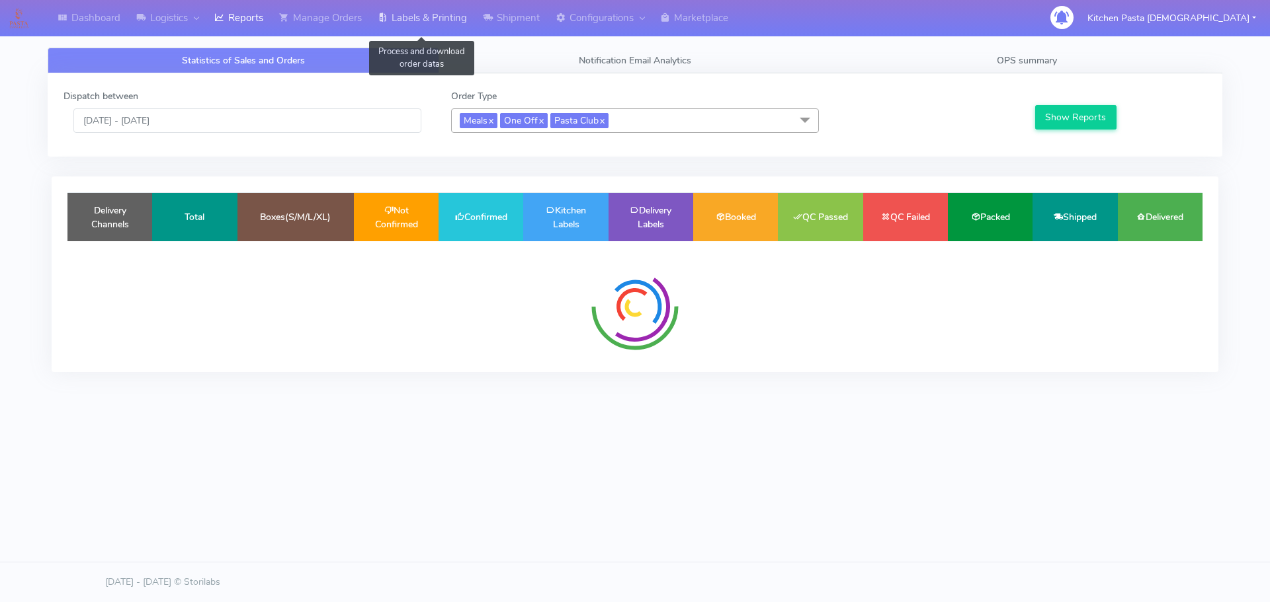
click at [383, 15] on icon at bounding box center [383, 17] width 10 height 13
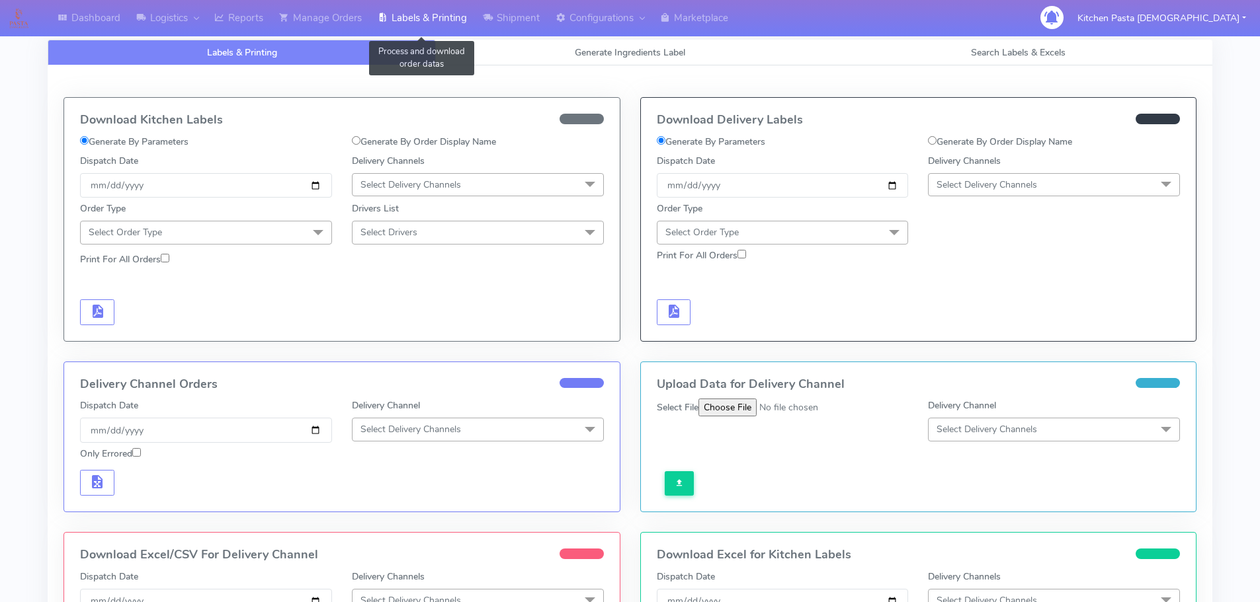
click at [451, 15] on link "Labels & Printing" at bounding box center [422, 18] width 105 height 36
click at [575, 50] on span "Generate Ingredients Label" at bounding box center [630, 52] width 110 height 13
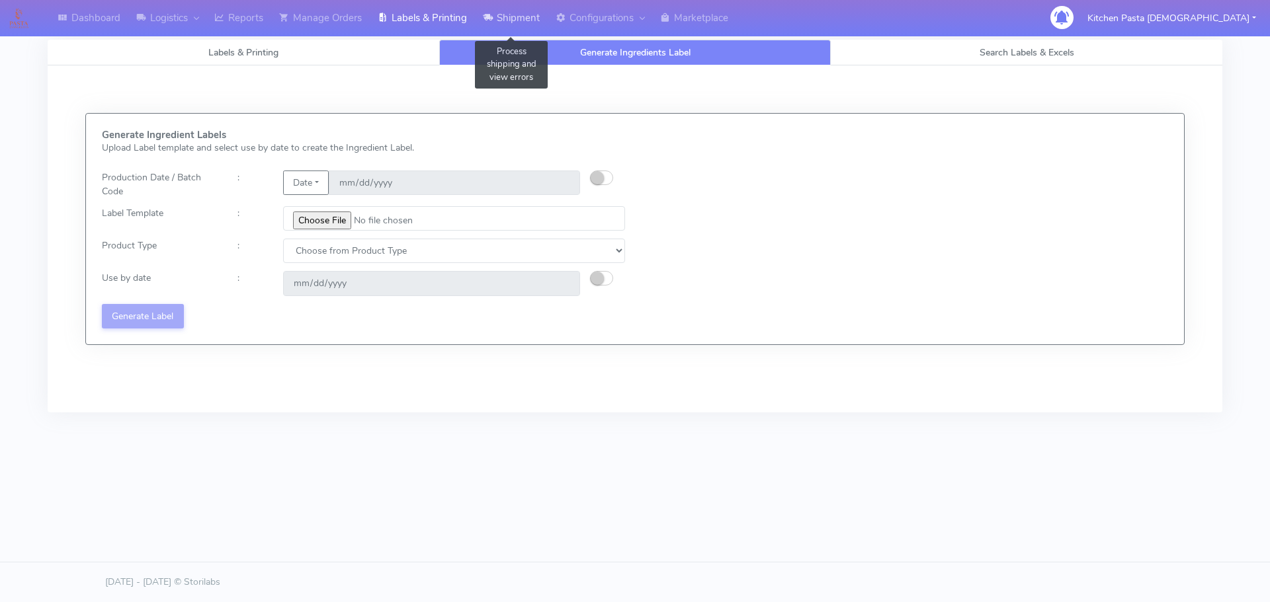
click at [493, 24] on icon at bounding box center [488, 17] width 10 height 13
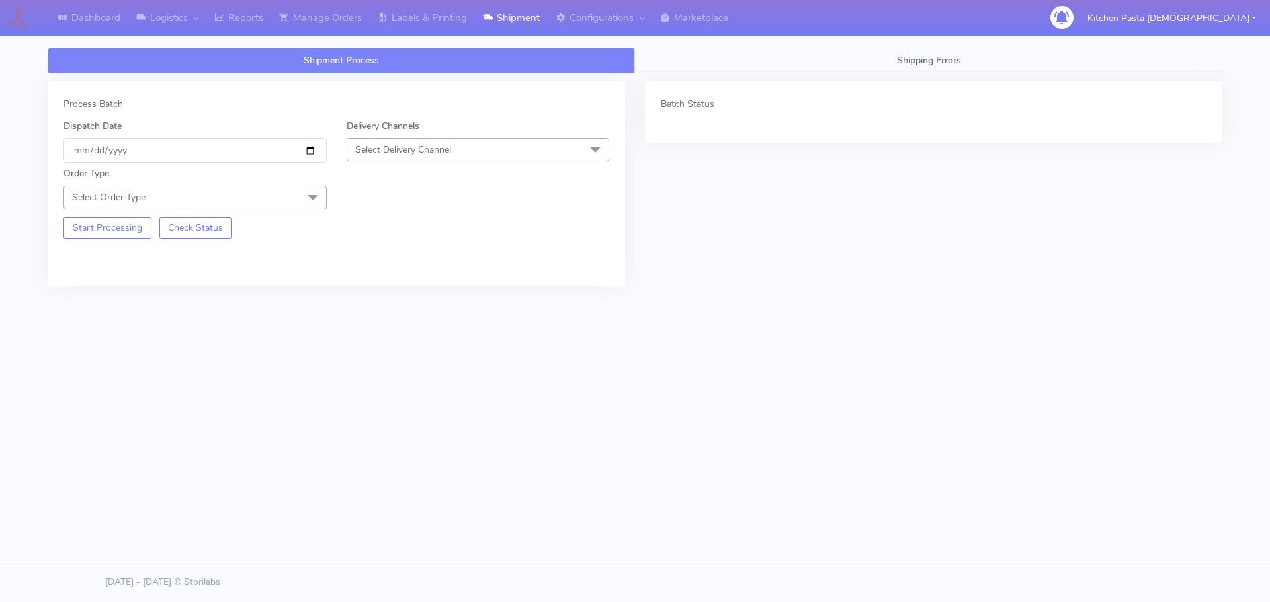
drag, startPoint x: 462, startPoint y: 147, endPoint x: 415, endPoint y: 190, distance: 63.2
click at [462, 147] on span "Select Delivery Channel" at bounding box center [477, 149] width 263 height 23
click at [372, 291] on li "Yodel" at bounding box center [478, 299] width 262 height 22
click at [306, 189] on span at bounding box center [313, 198] width 26 height 25
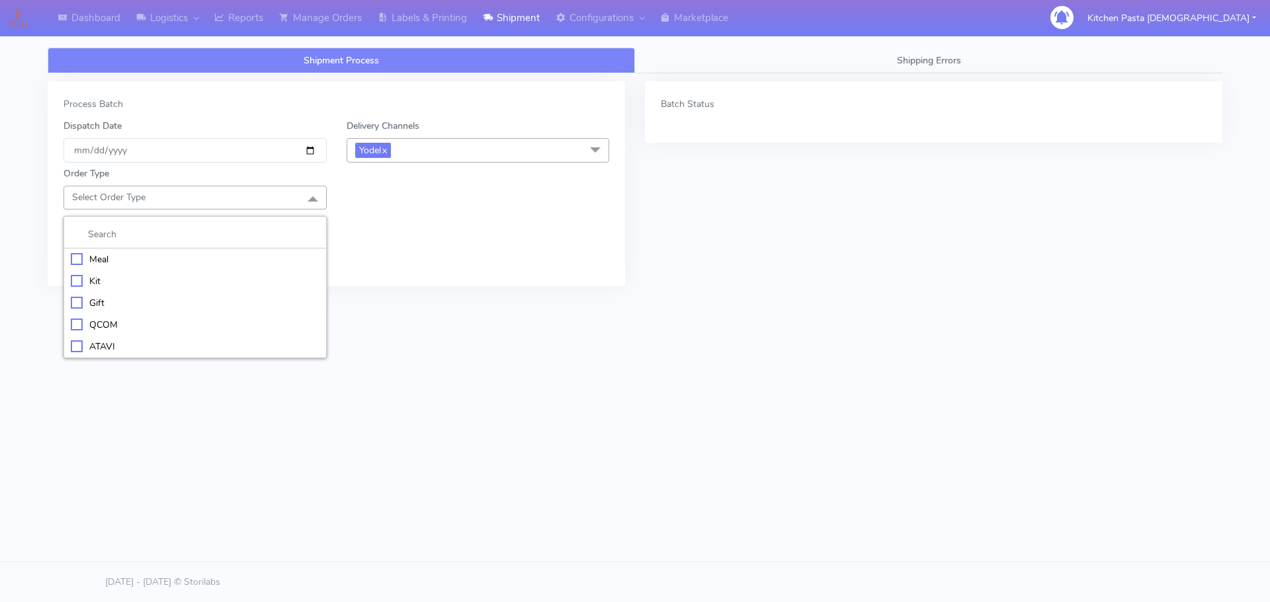
click at [257, 242] on li at bounding box center [195, 235] width 262 height 28
click at [248, 245] on li at bounding box center [195, 235] width 262 height 28
click at [208, 256] on div "Meal" at bounding box center [195, 260] width 249 height 14
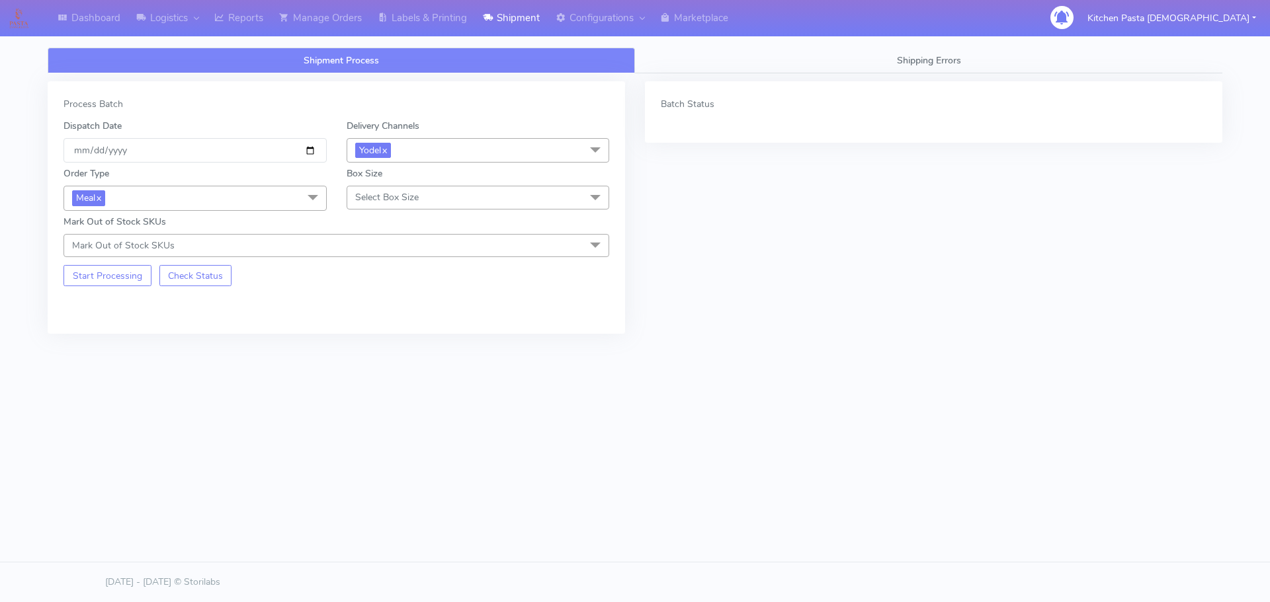
click at [380, 191] on span "Select Box Size" at bounding box center [386, 197] width 63 height 13
click at [393, 302] on div "Medium" at bounding box center [478, 303] width 249 height 14
click at [92, 272] on button "Start Processing" at bounding box center [107, 275] width 88 height 21
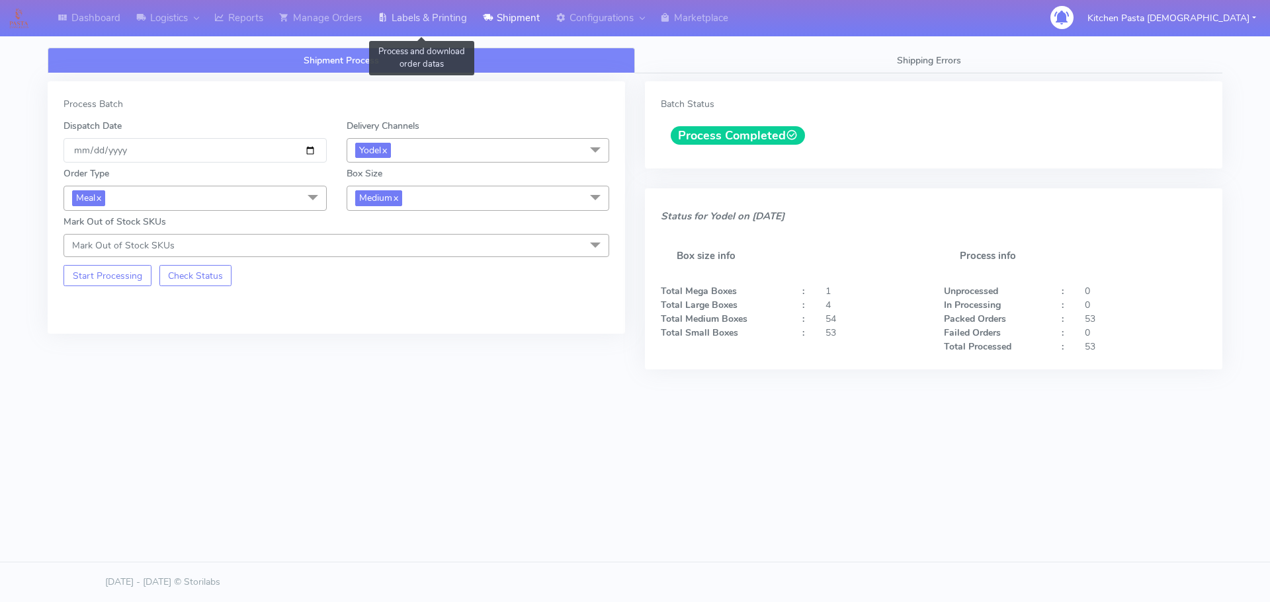
click at [431, 18] on link "Labels & Printing" at bounding box center [422, 18] width 105 height 36
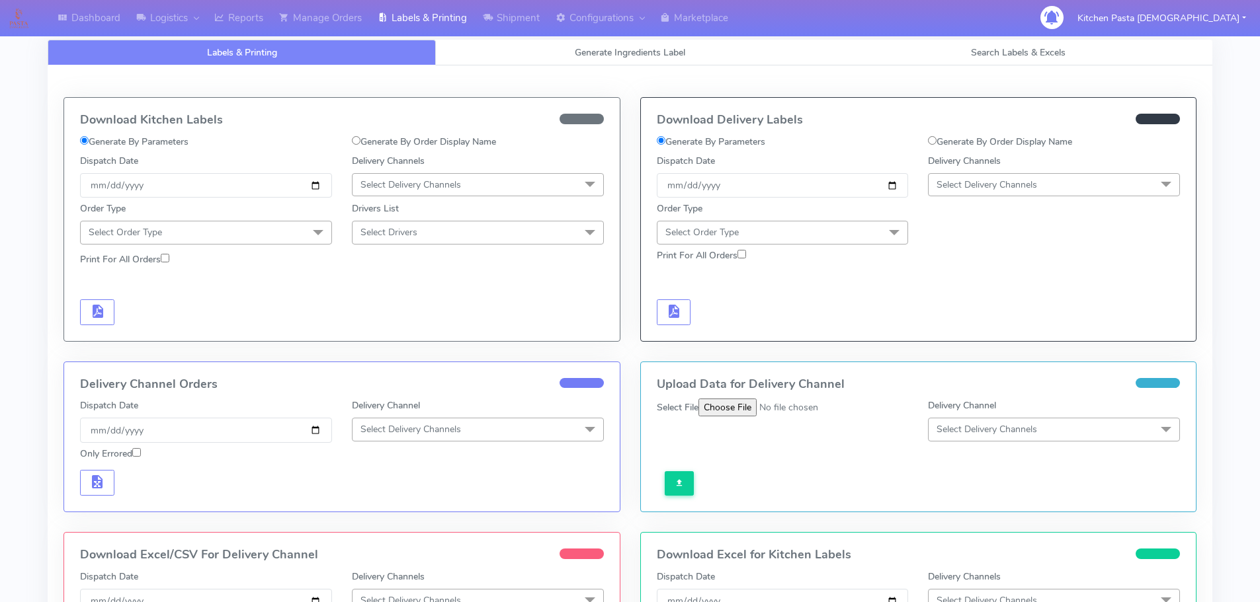
click at [1037, 202] on div at bounding box center [1054, 223] width 272 height 42
click at [1036, 188] on span "Select Delivery Channels" at bounding box center [986, 185] width 101 height 13
click at [963, 332] on div "Yodel" at bounding box center [1053, 334] width 237 height 14
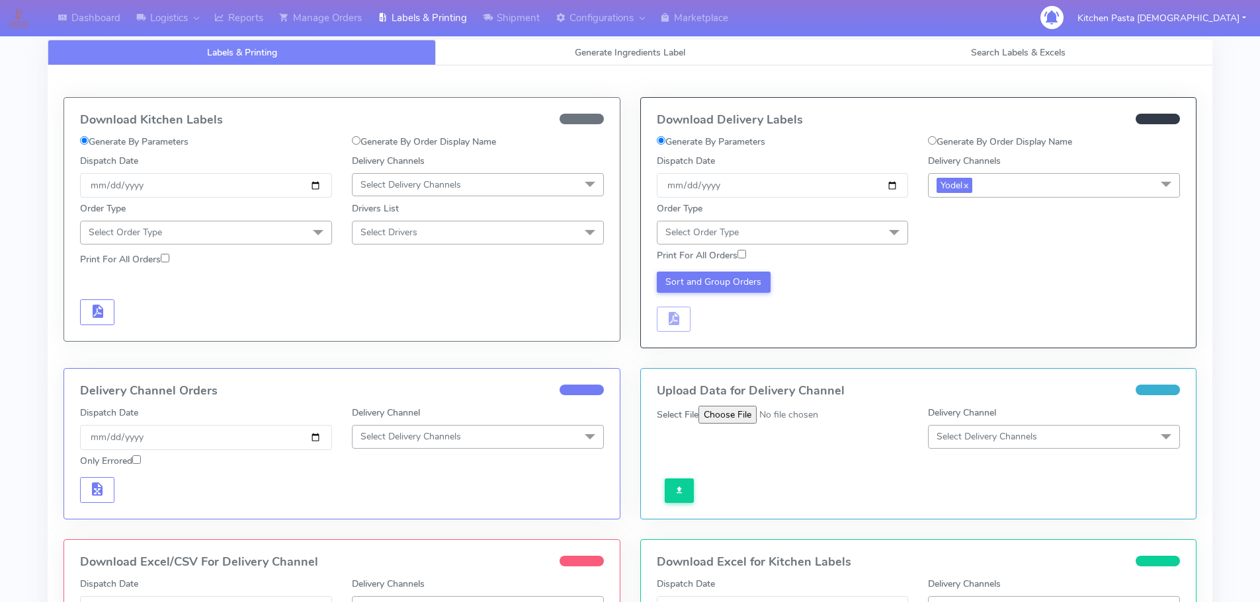
click at [861, 247] on div "Print For All Orders" at bounding box center [919, 256] width 544 height 23
click at [858, 229] on span "Select Order Type" at bounding box center [783, 232] width 252 height 23
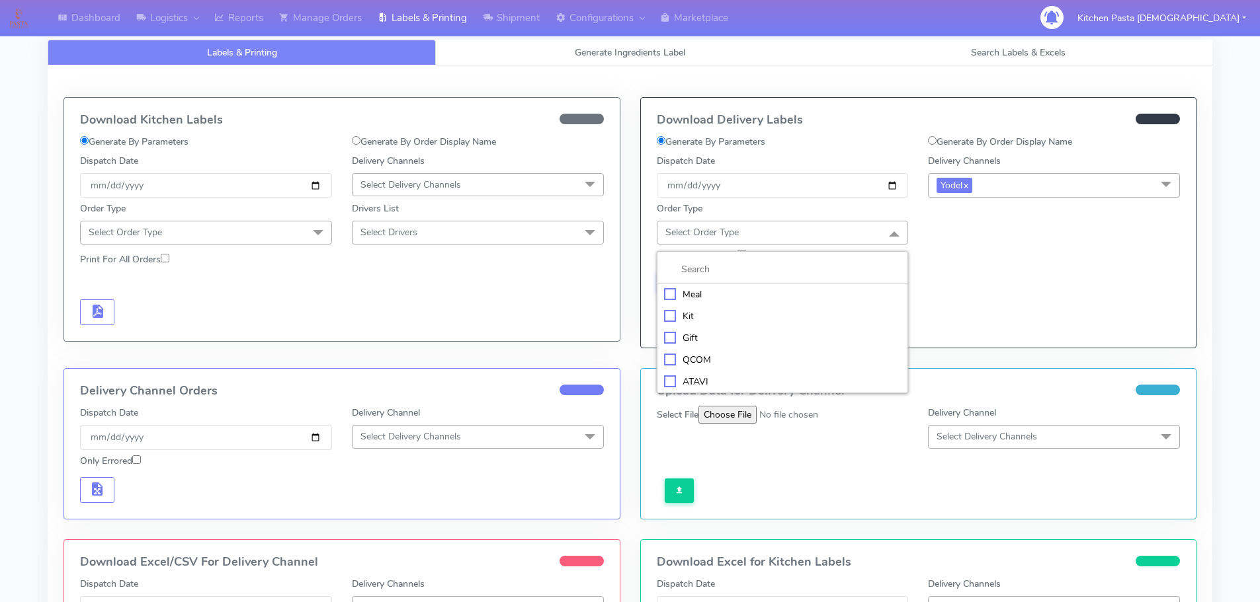
click at [770, 288] on div "Meal" at bounding box center [782, 295] width 237 height 14
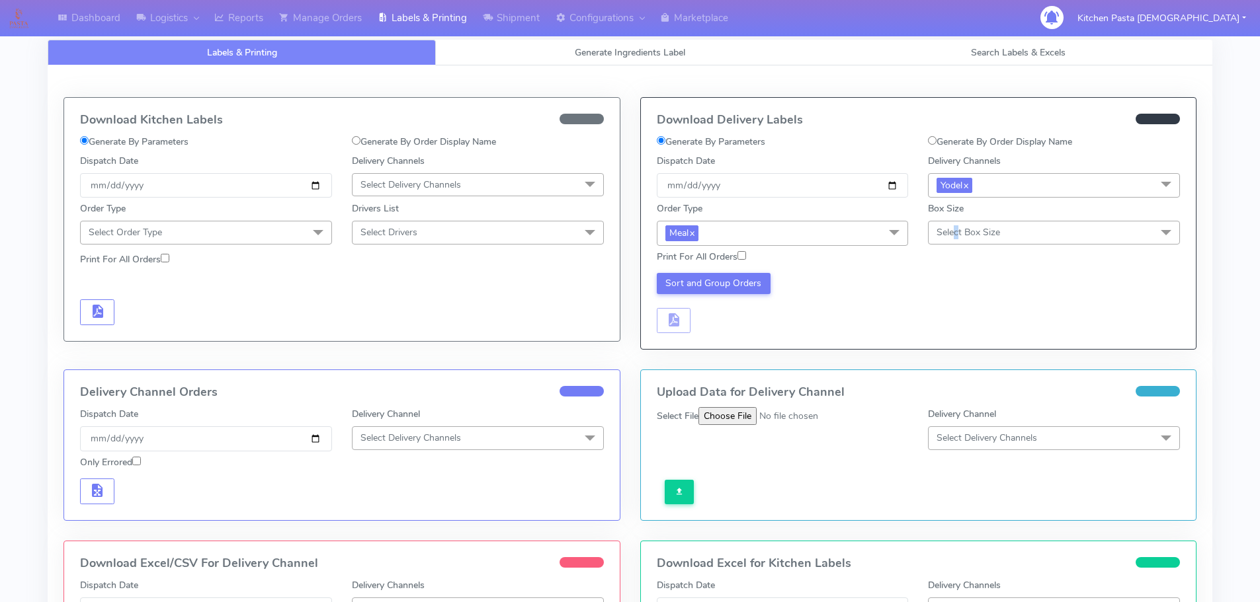
click at [957, 241] on span "Select Box Size" at bounding box center [1054, 232] width 252 height 23
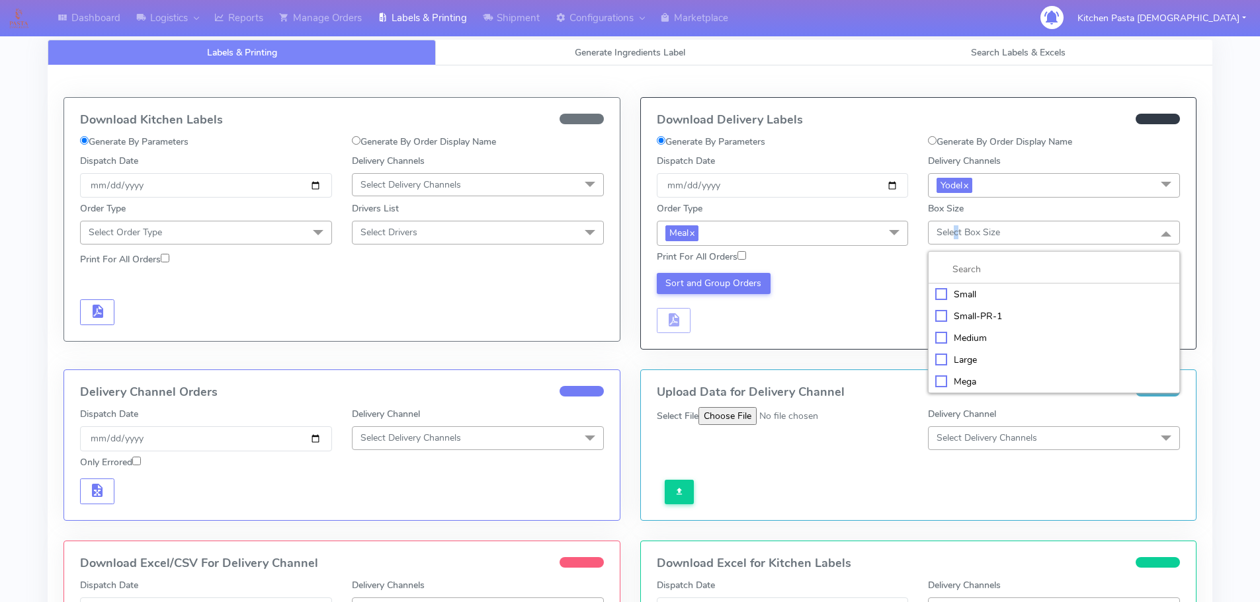
click at [955, 337] on div "Medium" at bounding box center [1053, 338] width 237 height 14
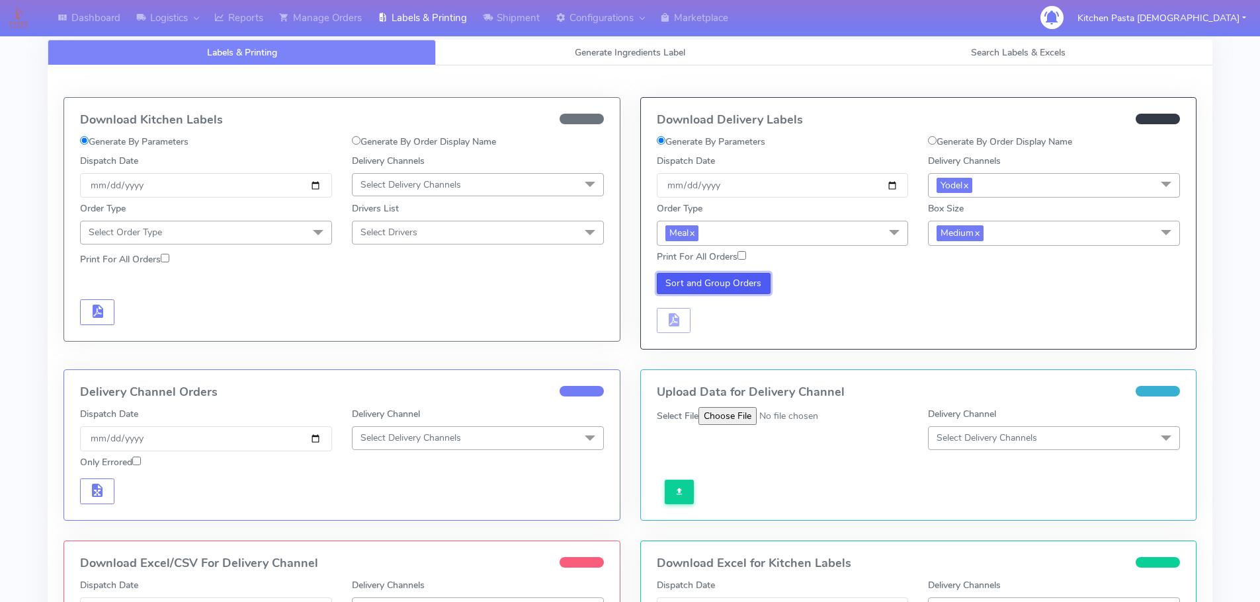
click at [676, 276] on button "Sort and Group Orders" at bounding box center [714, 283] width 114 height 21
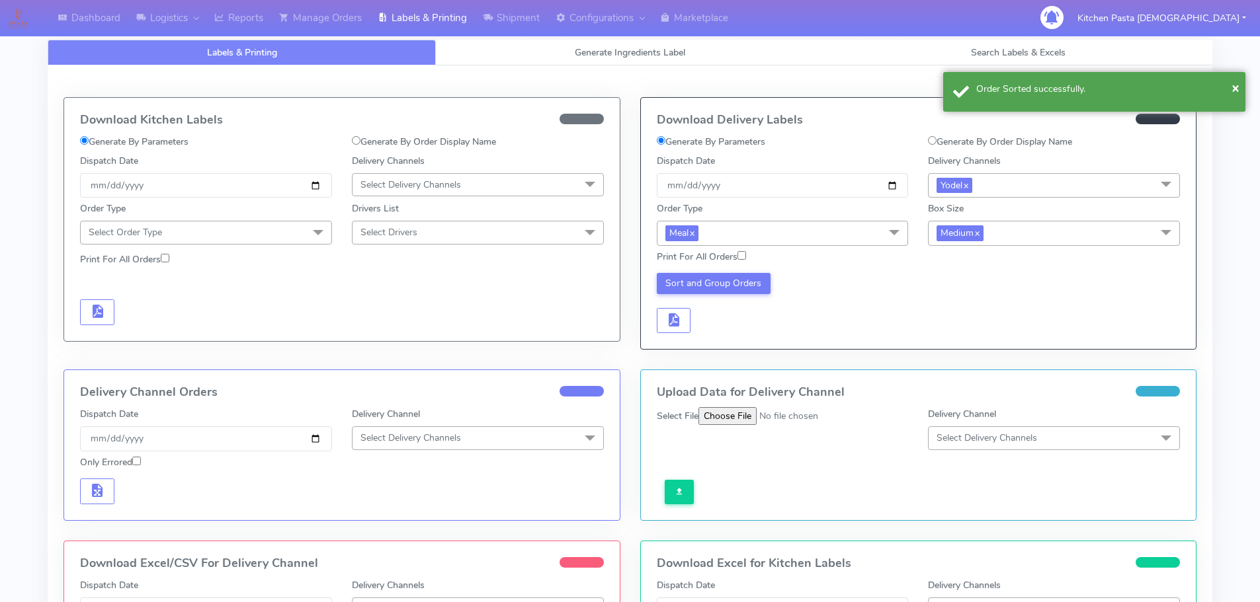
click at [667, 335] on div "Download Delivery Labels Generate By Parameters Generate By Order Display Name …" at bounding box center [918, 223] width 555 height 251
click at [691, 326] on div "Sort and Group Orders" at bounding box center [783, 303] width 272 height 61
click at [690, 325] on button "button" at bounding box center [674, 321] width 34 height 26
click at [712, 324] on span "button" at bounding box center [713, 323] width 16 height 13
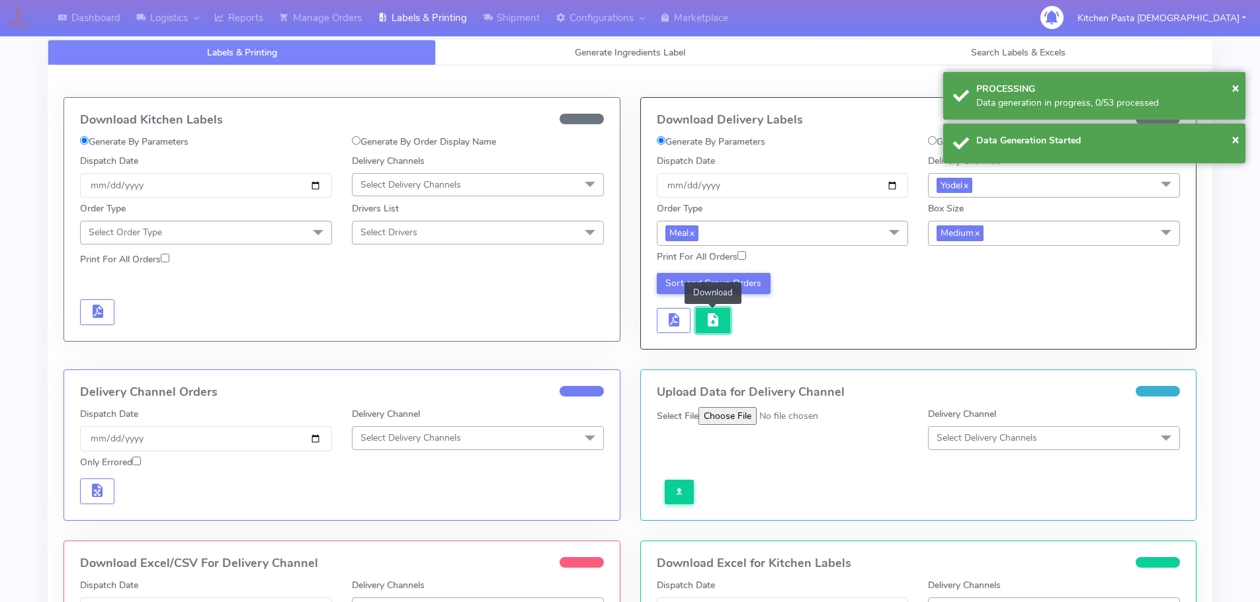
click at [708, 317] on span "button" at bounding box center [713, 323] width 16 height 13
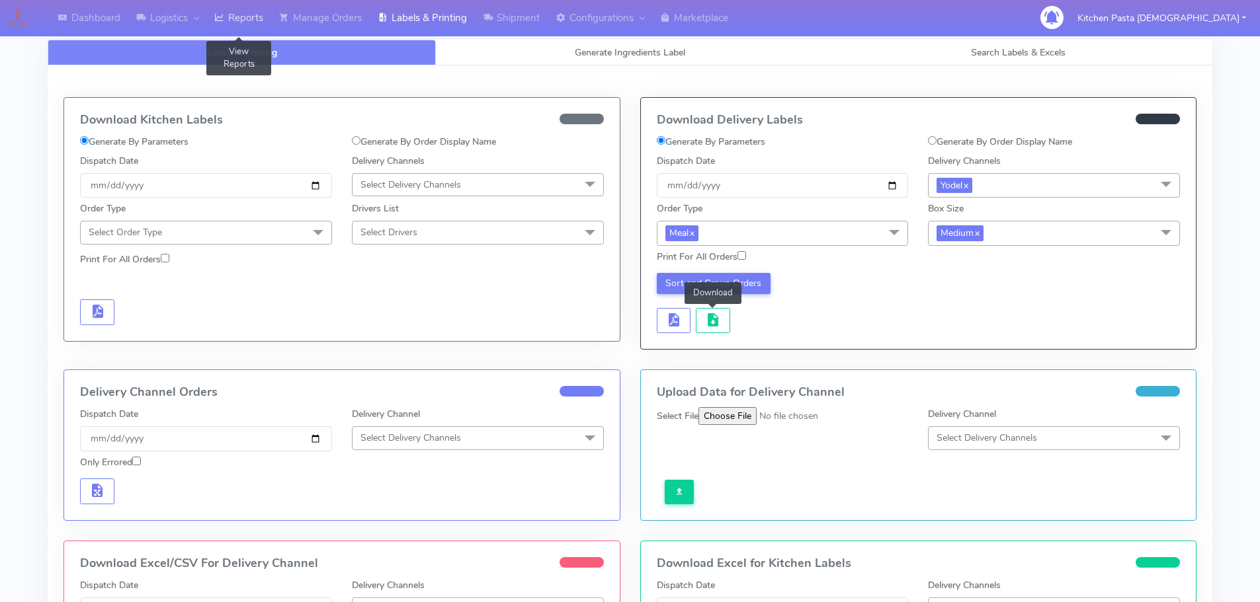
click at [222, 28] on link "Reports" at bounding box center [238, 18] width 65 height 36
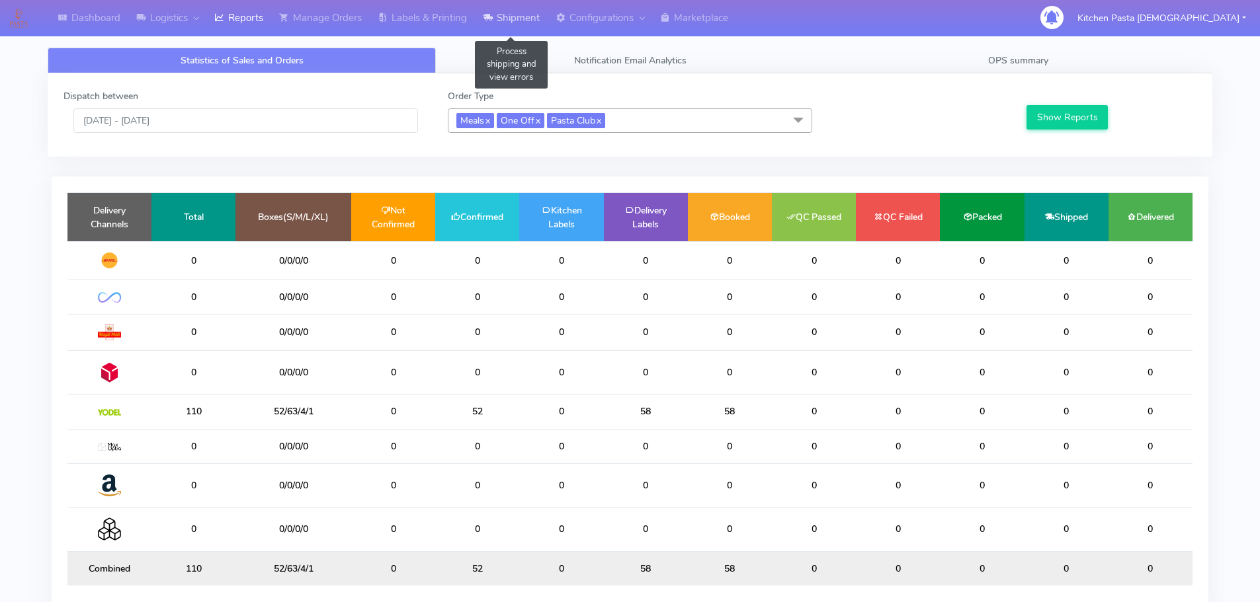
click at [524, 20] on link "Shipment" at bounding box center [511, 18] width 73 height 36
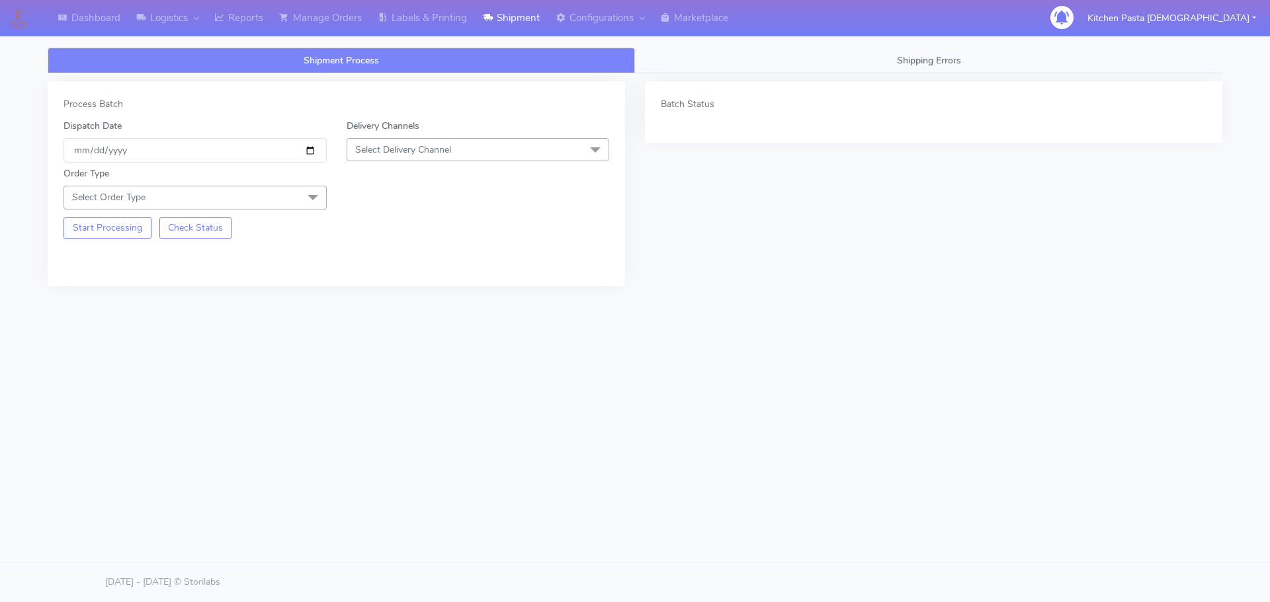
click at [459, 155] on span "Select Delivery Channel" at bounding box center [477, 149] width 263 height 23
click at [398, 282] on div "DPD" at bounding box center [478, 277] width 249 height 14
click at [388, 149] on span "DPD x" at bounding box center [371, 150] width 33 height 15
click at [383, 299] on div "Yodel" at bounding box center [478, 300] width 249 height 14
click at [276, 213] on div "Start Processing Check Status" at bounding box center [195, 224] width 283 height 29
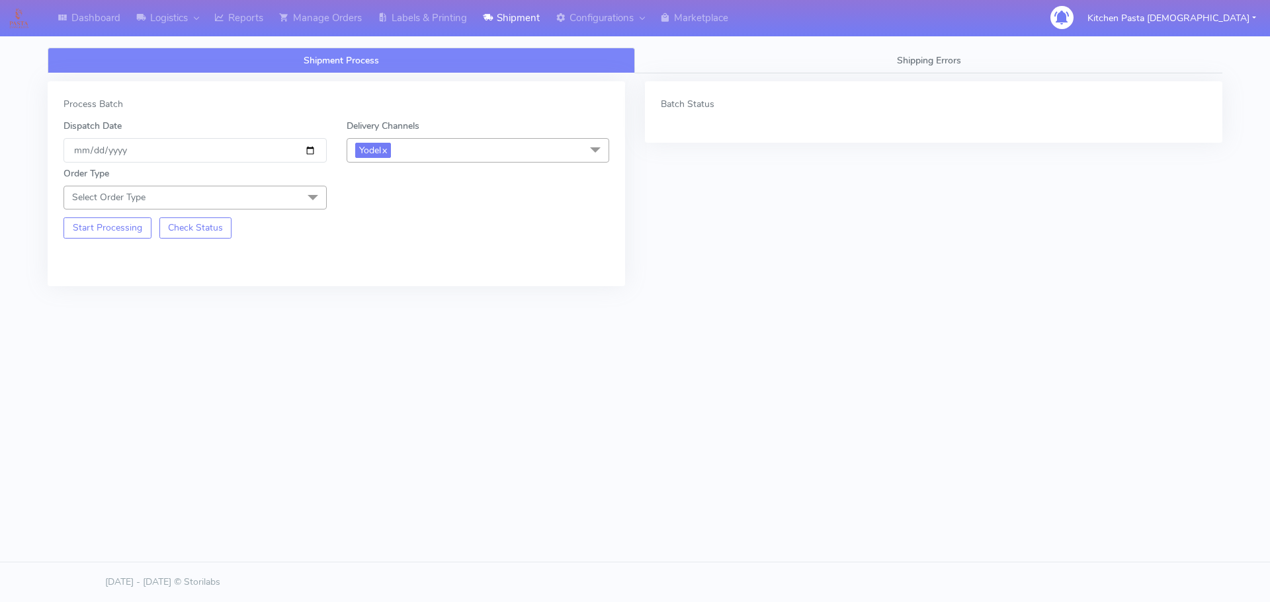
click at [274, 204] on span "Select Order Type" at bounding box center [194, 197] width 263 height 23
click at [169, 245] on li at bounding box center [195, 235] width 262 height 28
click at [169, 254] on div "Meal" at bounding box center [195, 260] width 249 height 14
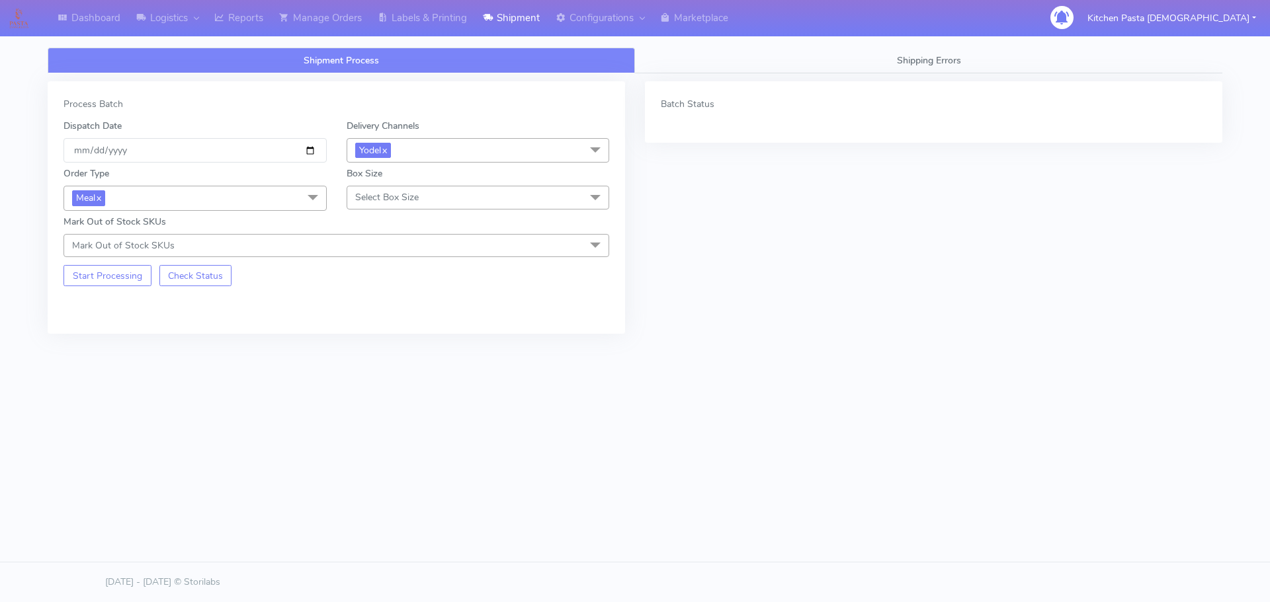
click at [337, 196] on div "Box Size Select Box Size Small Small-PR-1 Medium Large Mega" at bounding box center [478, 189] width 283 height 44
click at [391, 196] on span "Select Box Size" at bounding box center [386, 197] width 63 height 13
click at [383, 268] on li "Small" at bounding box center [478, 260] width 262 height 22
click at [102, 265] on button "Start Processing" at bounding box center [107, 275] width 88 height 21
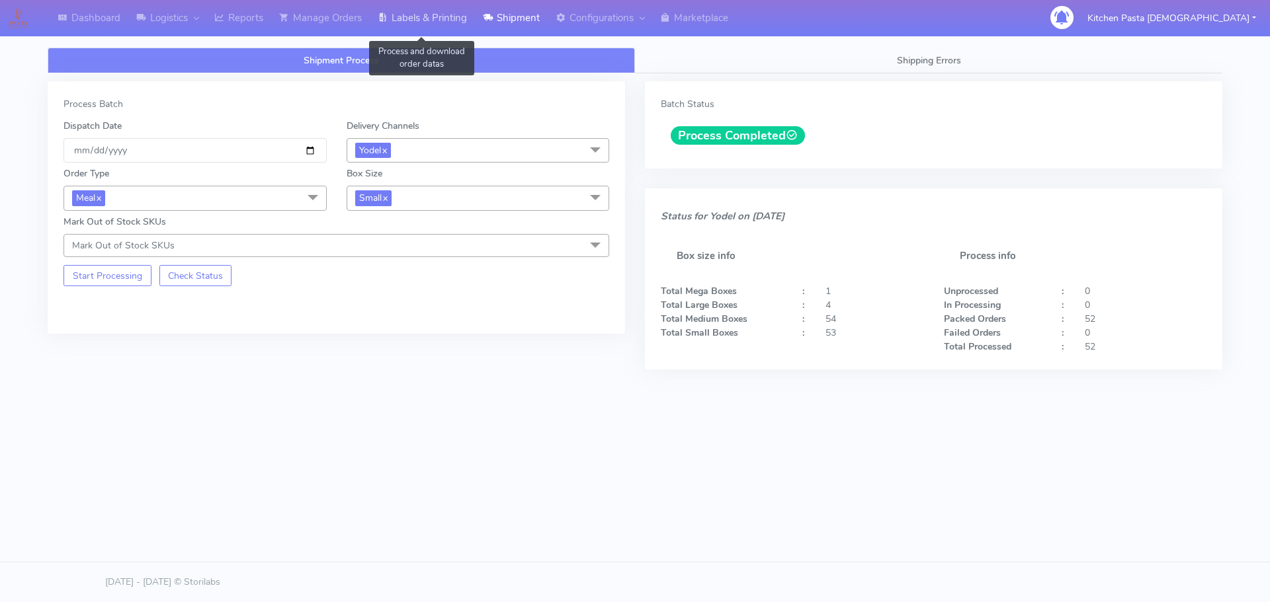
drag, startPoint x: 429, startPoint y: 17, endPoint x: 456, endPoint y: 20, distance: 26.6
click at [429, 17] on link "Labels & Printing" at bounding box center [422, 18] width 105 height 36
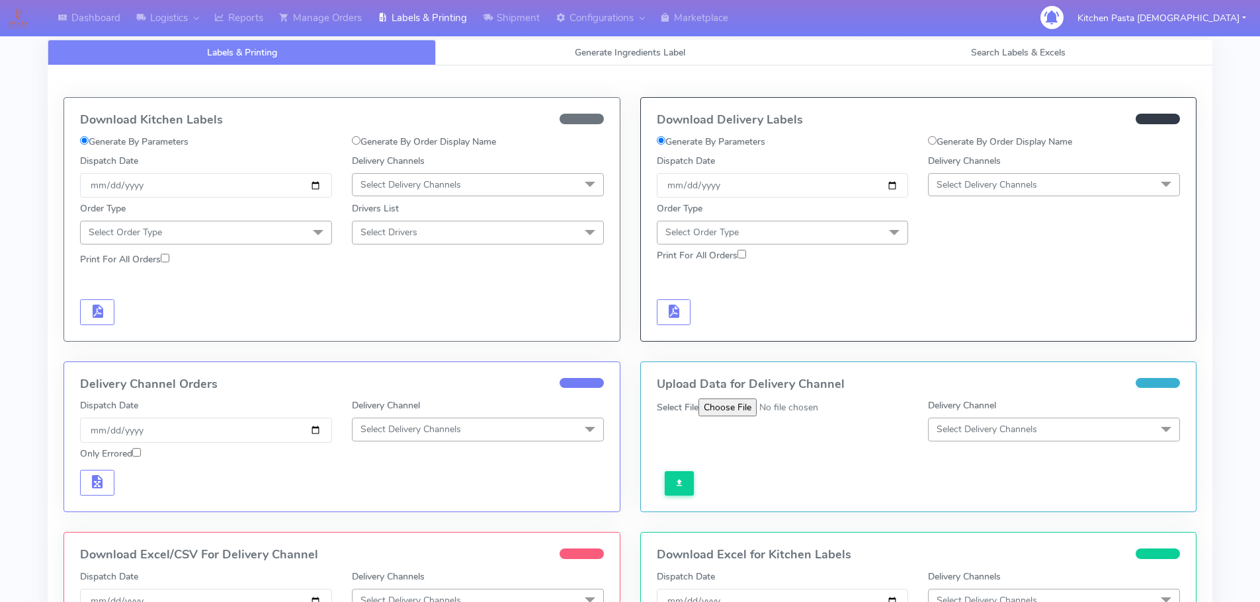
click at [975, 203] on div at bounding box center [1054, 223] width 272 height 42
click at [977, 180] on span "Select Delivery Channels" at bounding box center [986, 185] width 101 height 13
click at [953, 337] on div "Yodel" at bounding box center [1053, 334] width 237 height 14
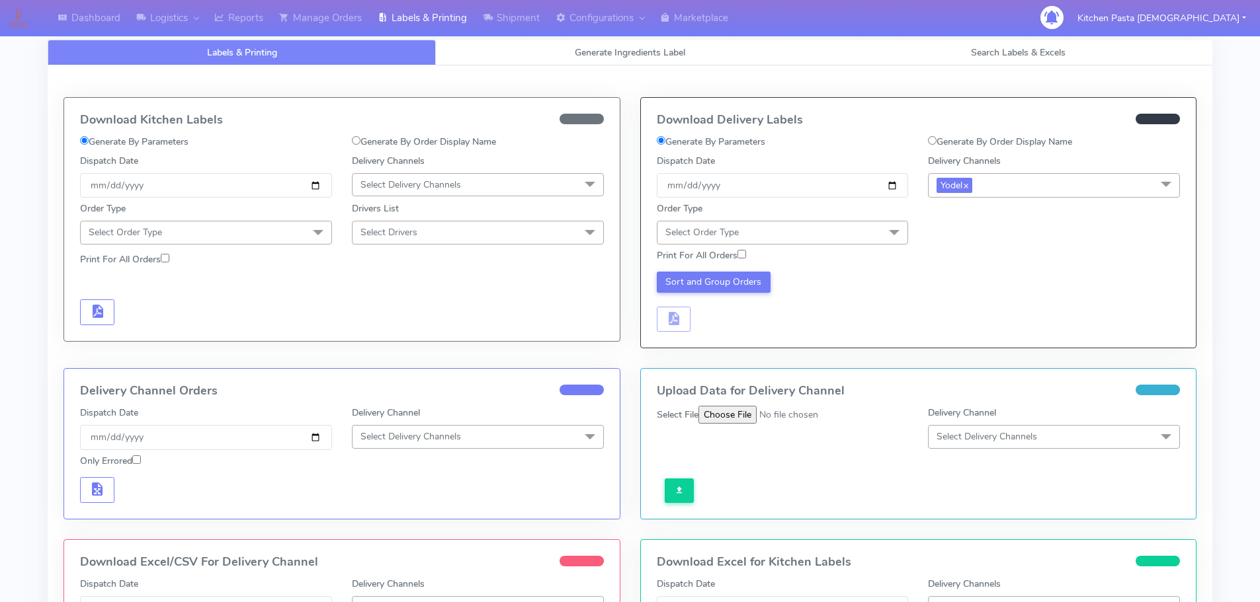
click at [828, 228] on span "Select Order Type" at bounding box center [783, 232] width 252 height 23
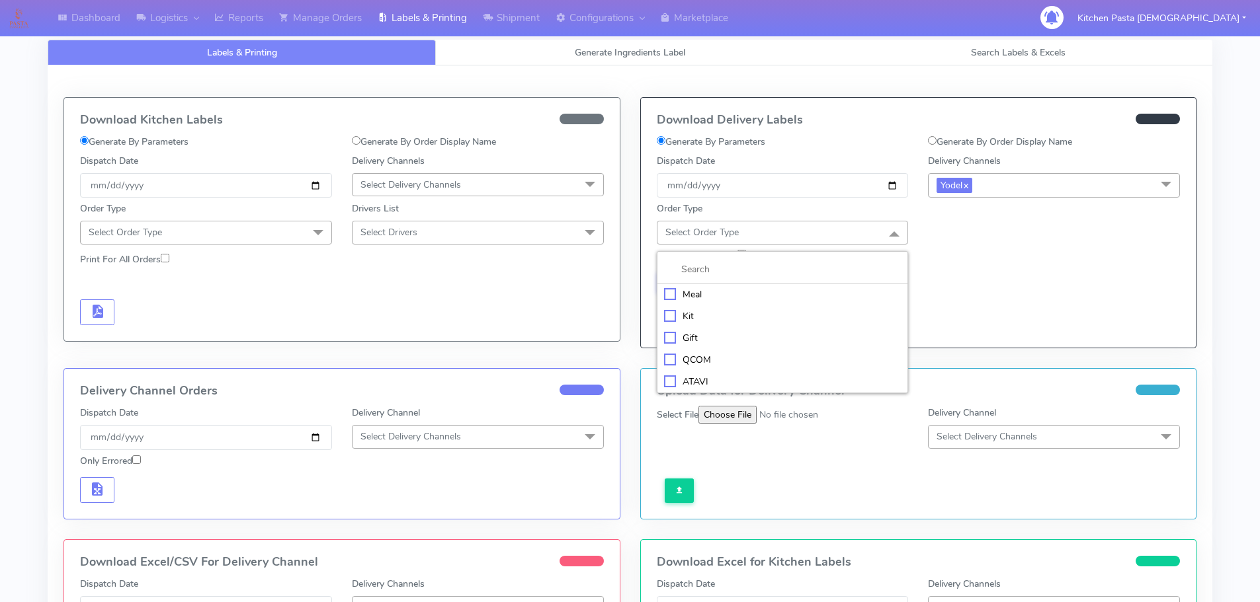
click at [721, 292] on div "Meal" at bounding box center [782, 295] width 237 height 14
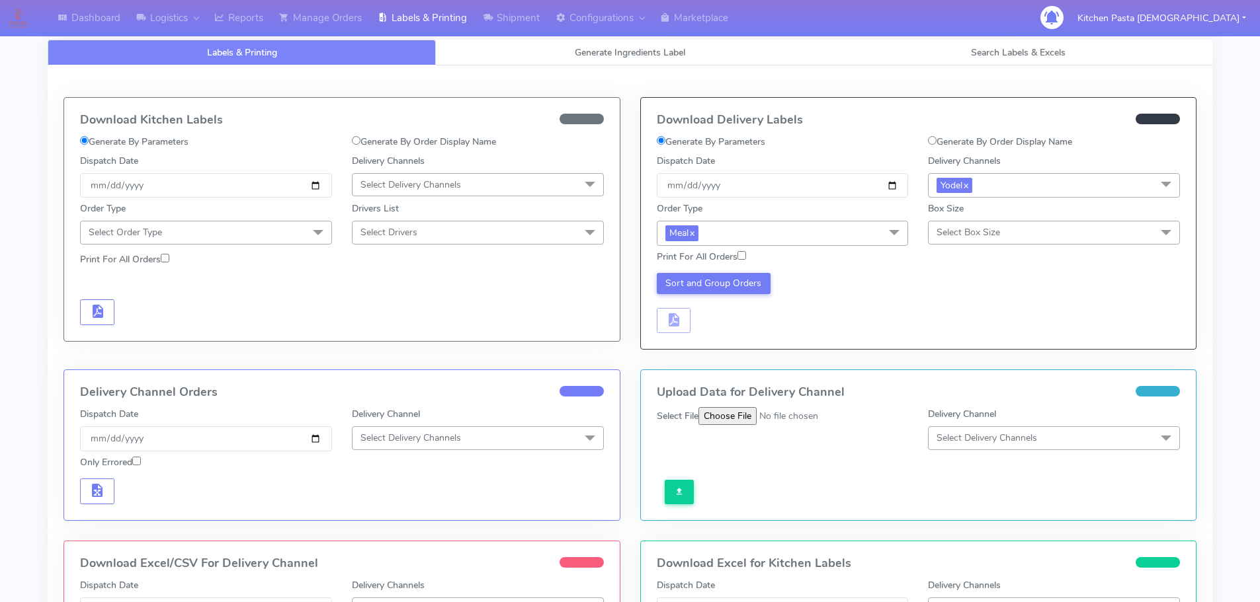
click at [926, 229] on div "Box Size Select Box Size Small Small-PR-1 Medium Large Mega" at bounding box center [1054, 224] width 272 height 44
click at [954, 235] on span "Select Box Size" at bounding box center [967, 232] width 63 height 13
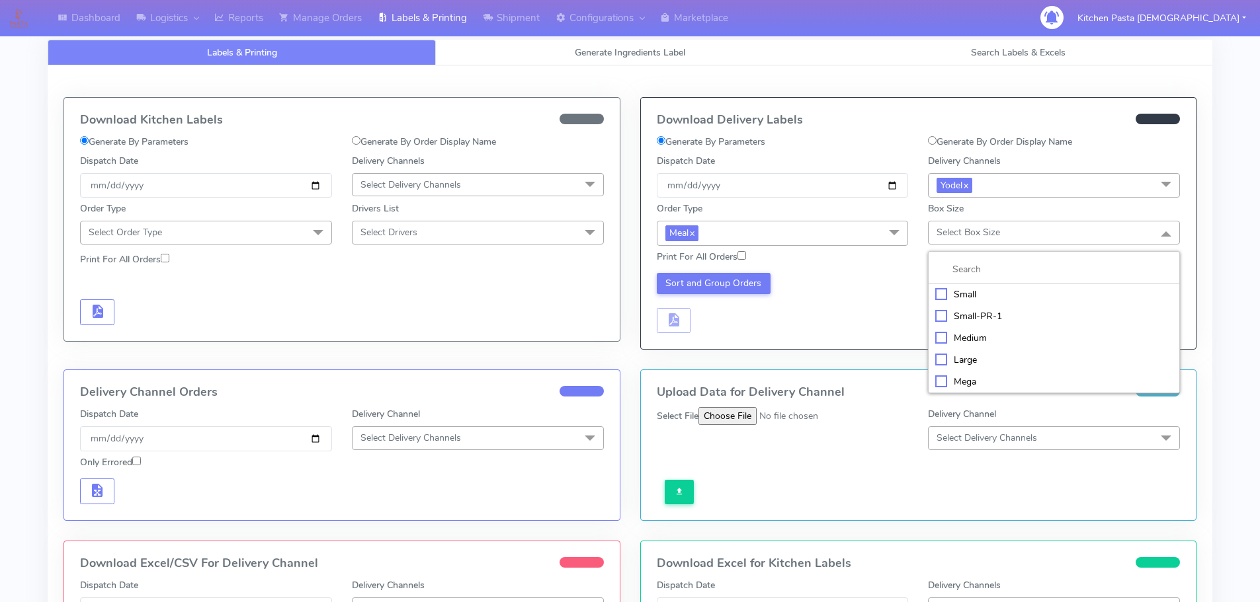
click at [951, 300] on div "Small" at bounding box center [1053, 295] width 237 height 14
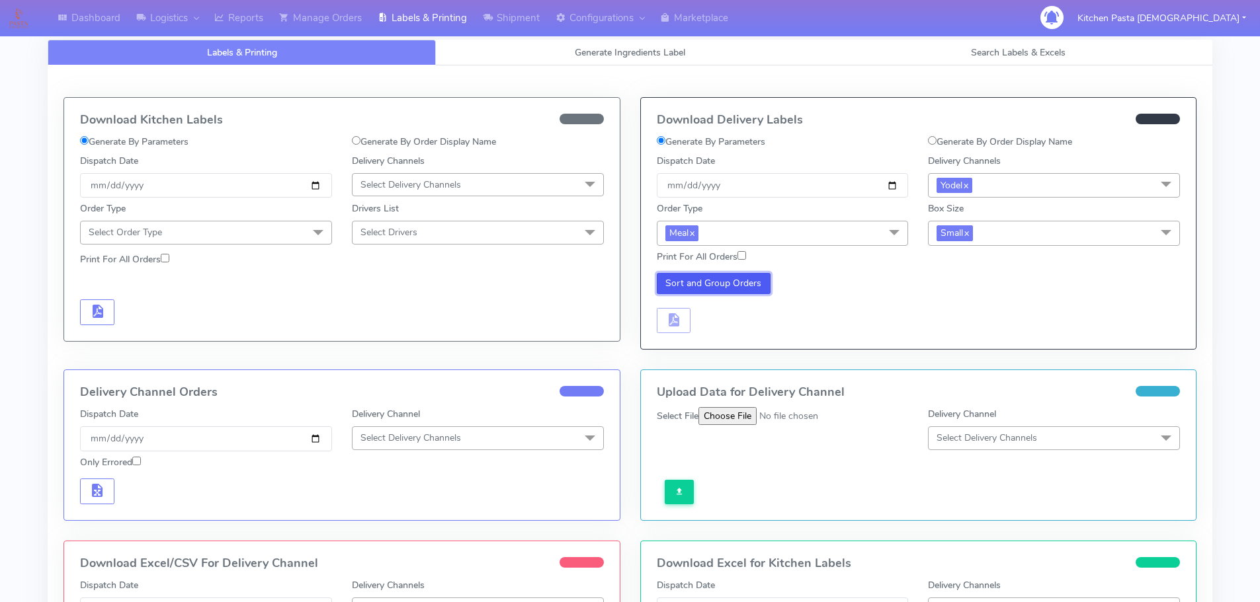
click at [730, 283] on button "Sort and Group Orders" at bounding box center [714, 283] width 114 height 21
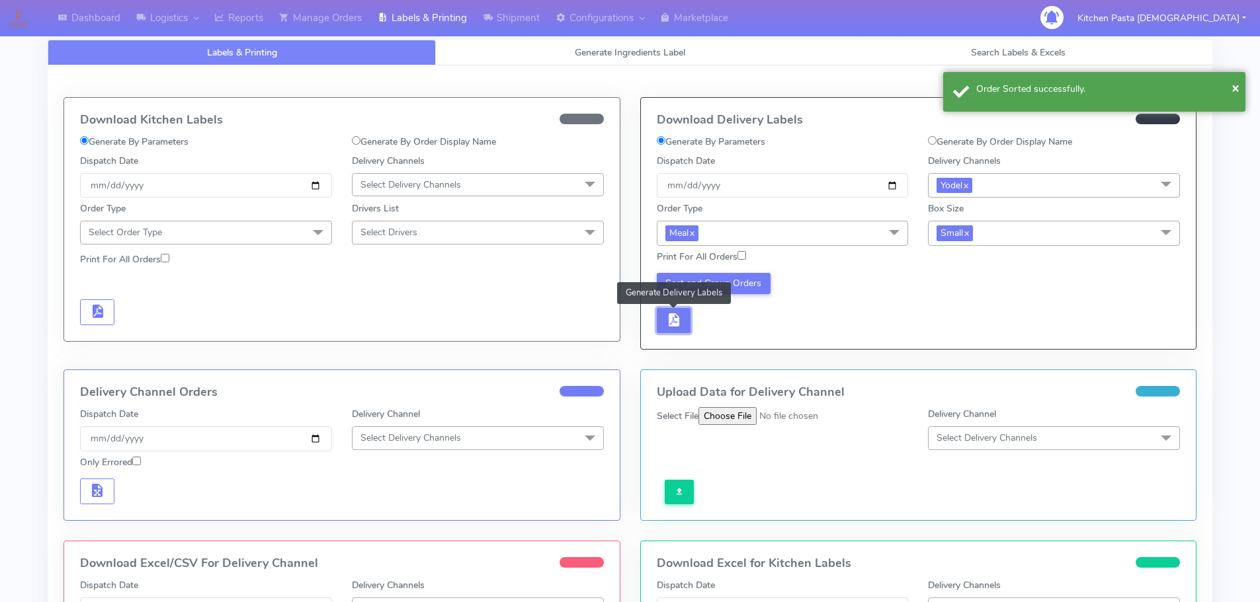
click at [665, 330] on button "button" at bounding box center [674, 321] width 34 height 26
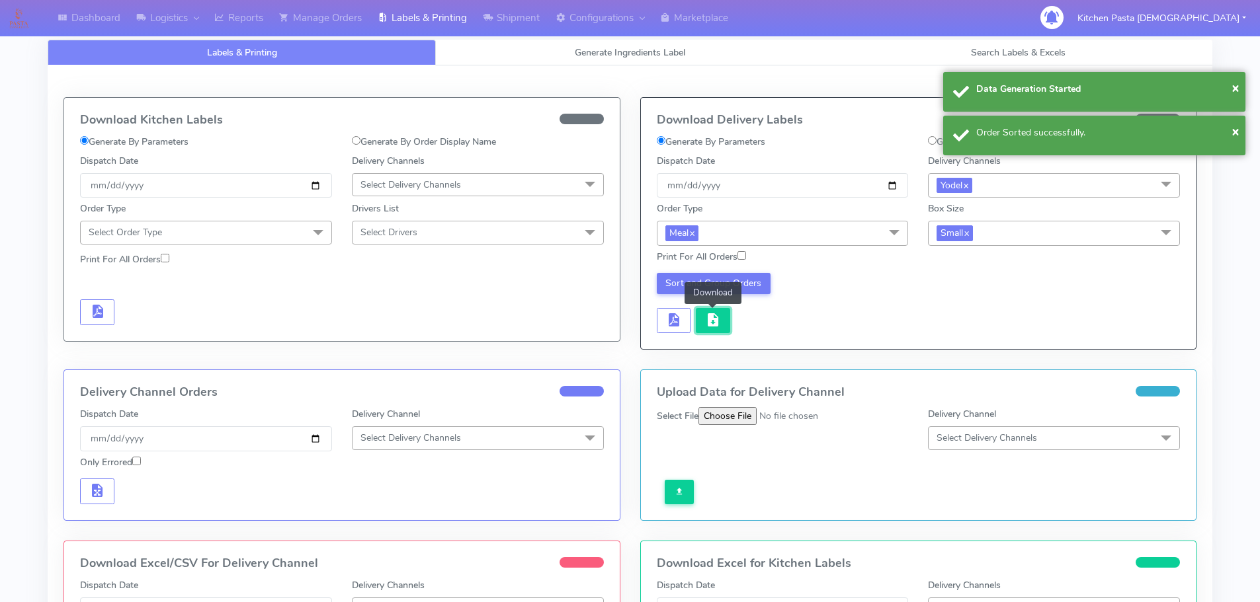
click at [701, 327] on button "button" at bounding box center [713, 321] width 34 height 26
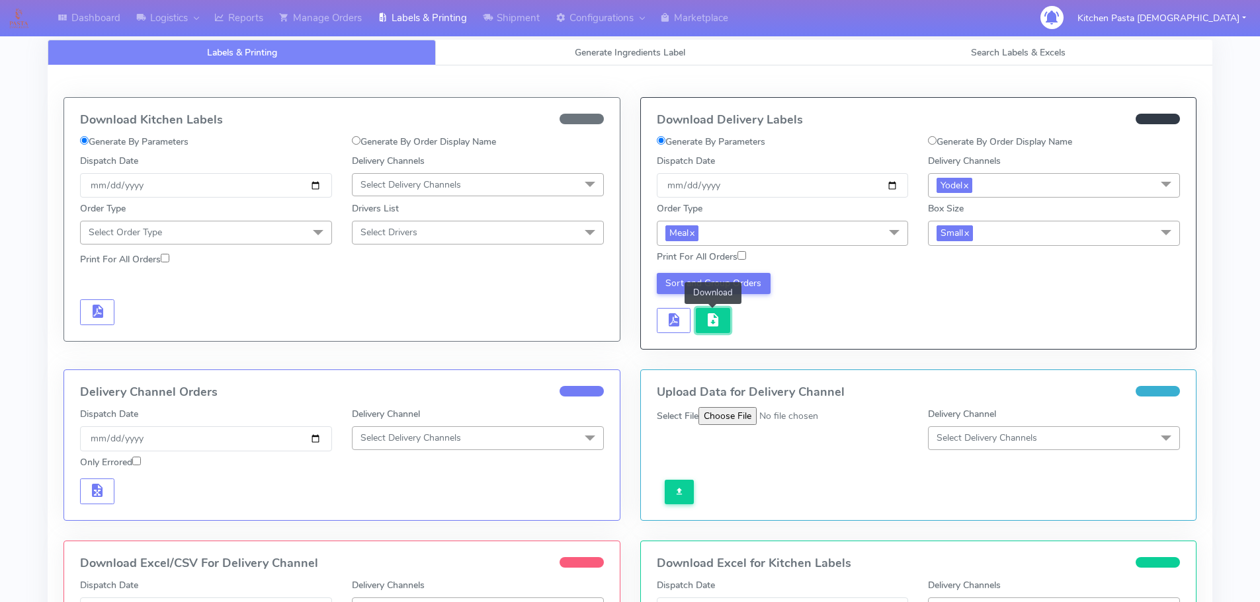
click at [704, 328] on button "button" at bounding box center [713, 321] width 34 height 26
click at [209, 20] on ul "Dashboard Logistics London Logistics Reports View Reports Manage Orders Labels …" at bounding box center [393, 18] width 686 height 36
click at [237, 20] on link "Reports" at bounding box center [238, 18] width 65 height 36
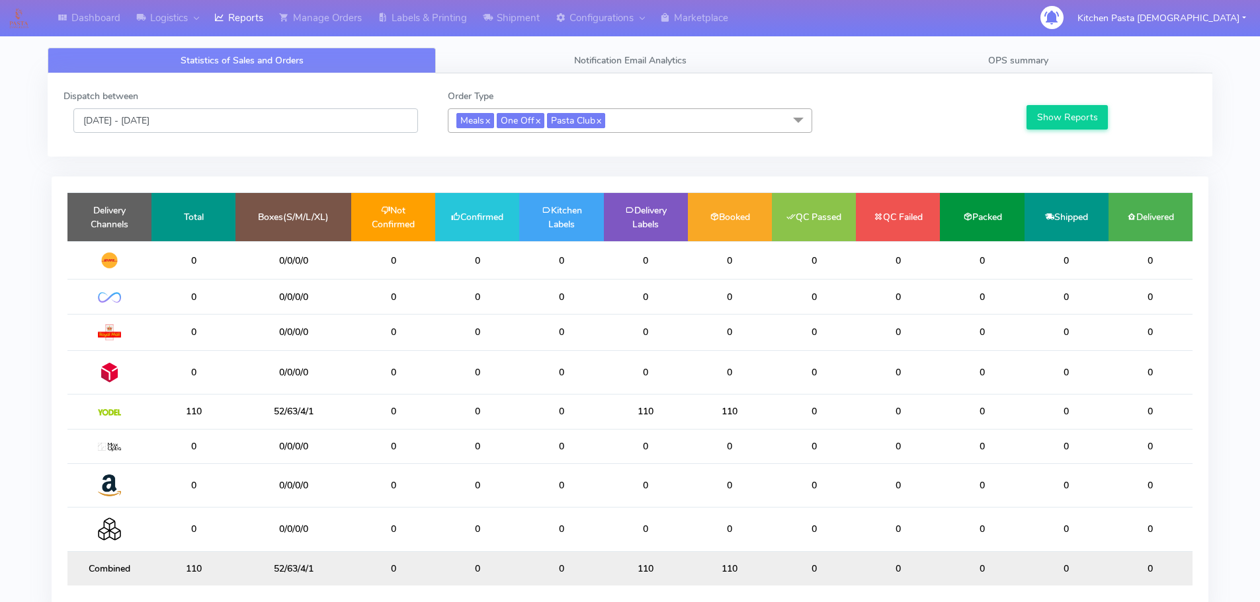
click at [235, 132] on input "[DATE] - [DATE]" at bounding box center [245, 120] width 344 height 24
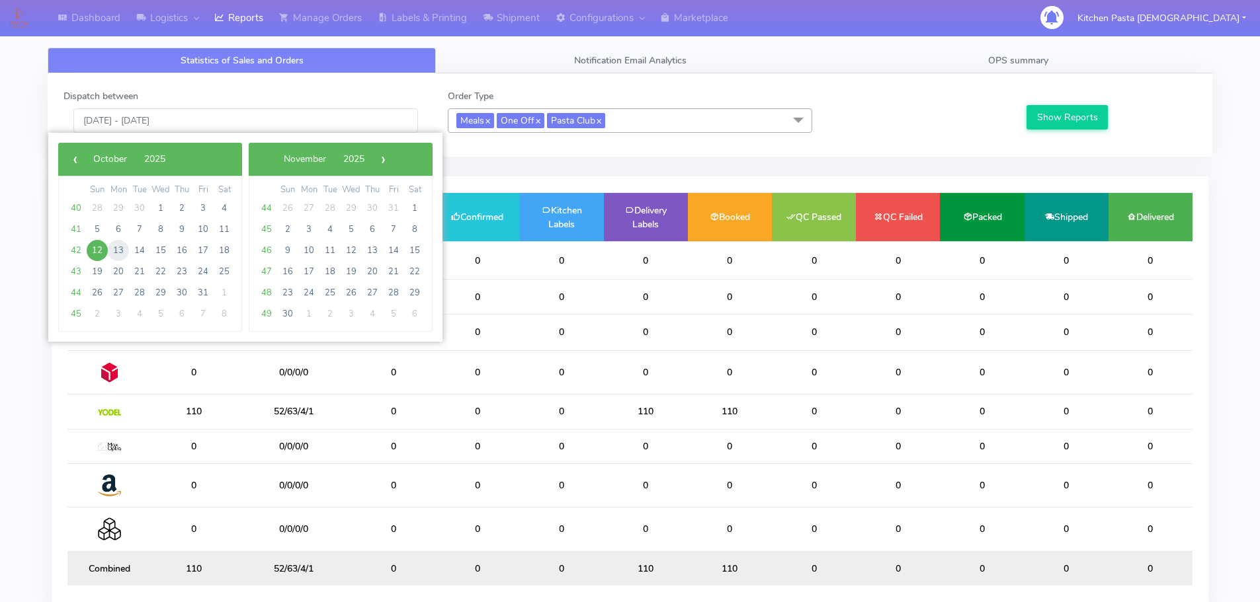
click at [112, 253] on span "13" at bounding box center [118, 250] width 21 height 21
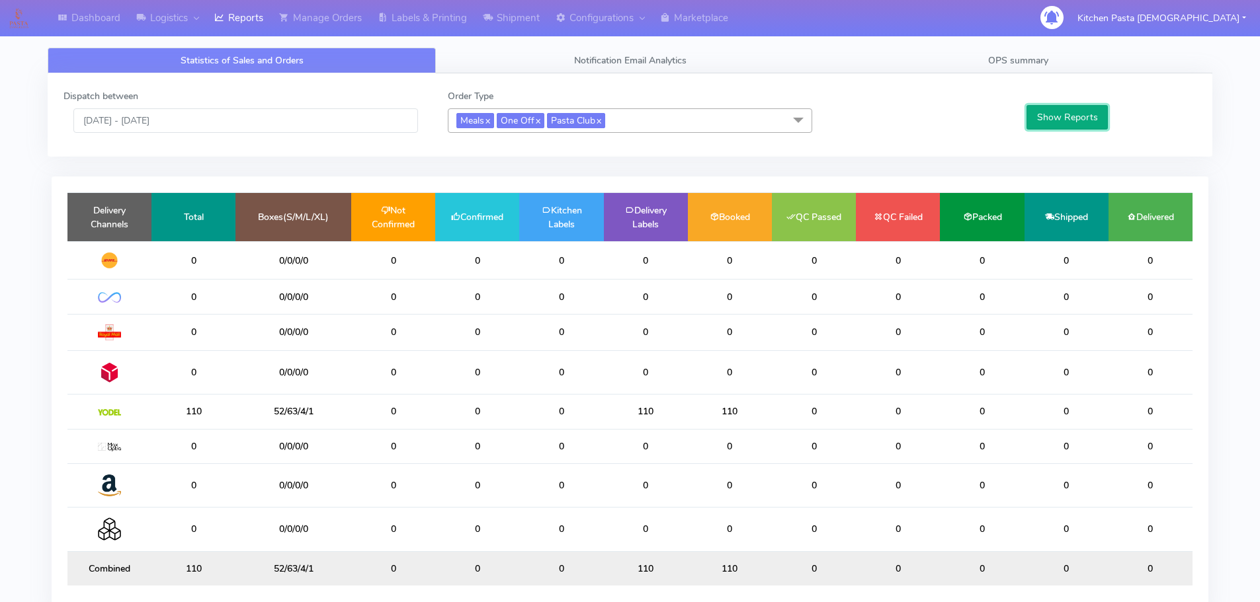
click at [1054, 112] on button "Show Reports" at bounding box center [1066, 117] width 81 height 24
click at [215, 124] on input "13/10/2025 - 13/10/2025" at bounding box center [245, 120] width 344 height 24
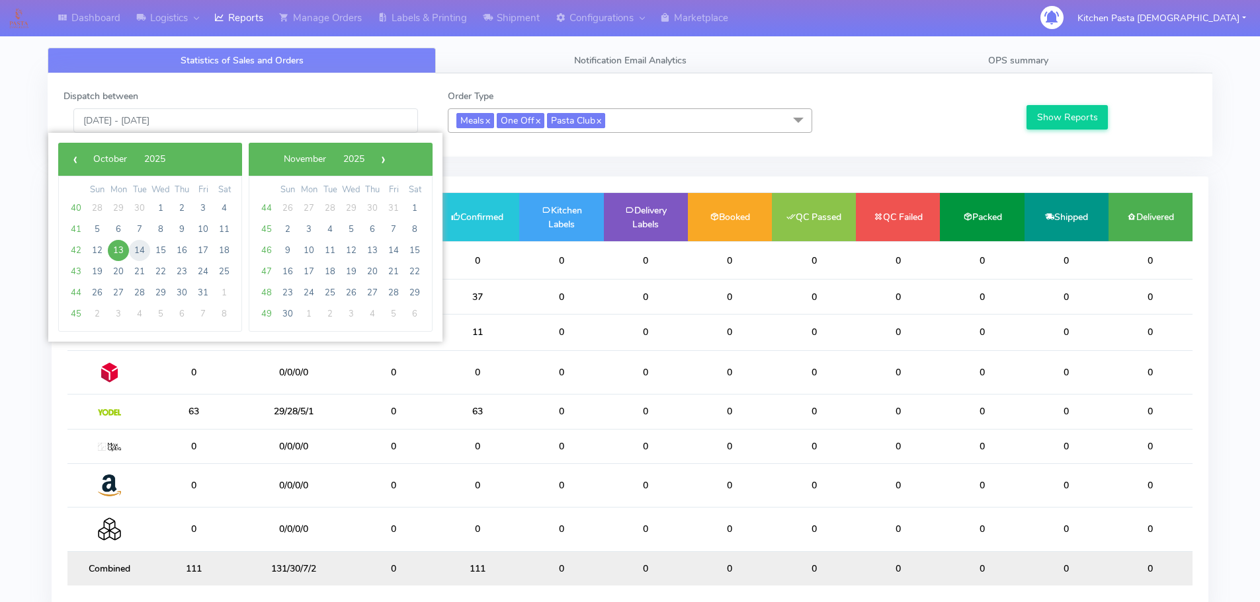
click at [145, 247] on span "14" at bounding box center [139, 250] width 21 height 21
type input "14/10/2025 - 14/10/2025"
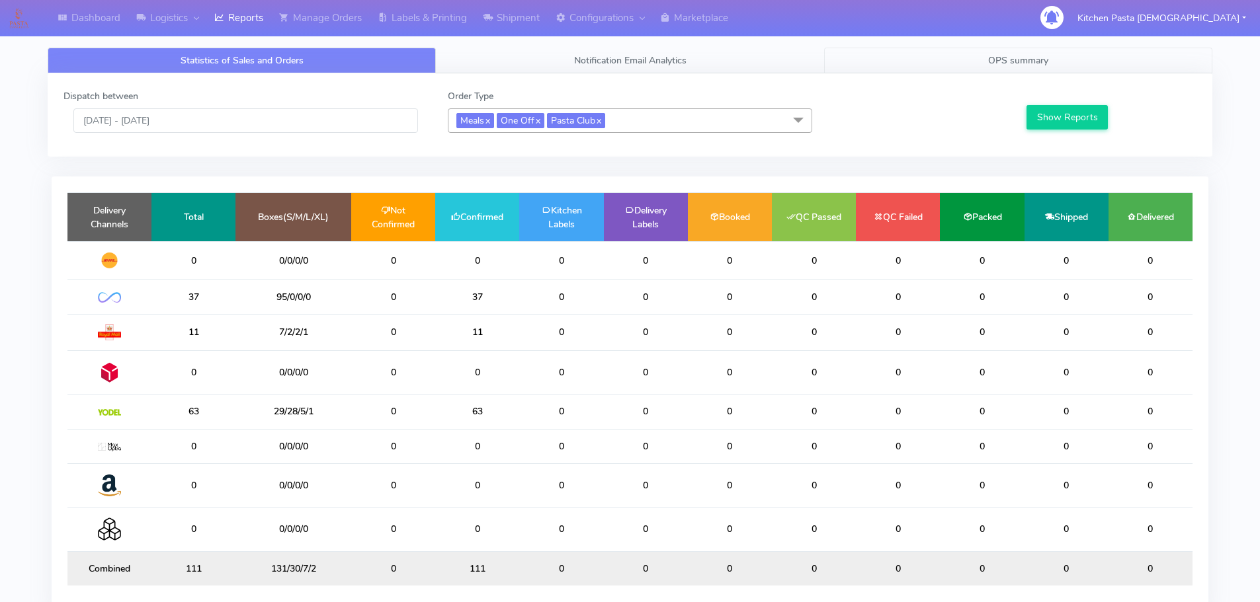
click at [985, 58] on link "OPS summary" at bounding box center [1018, 61] width 388 height 26
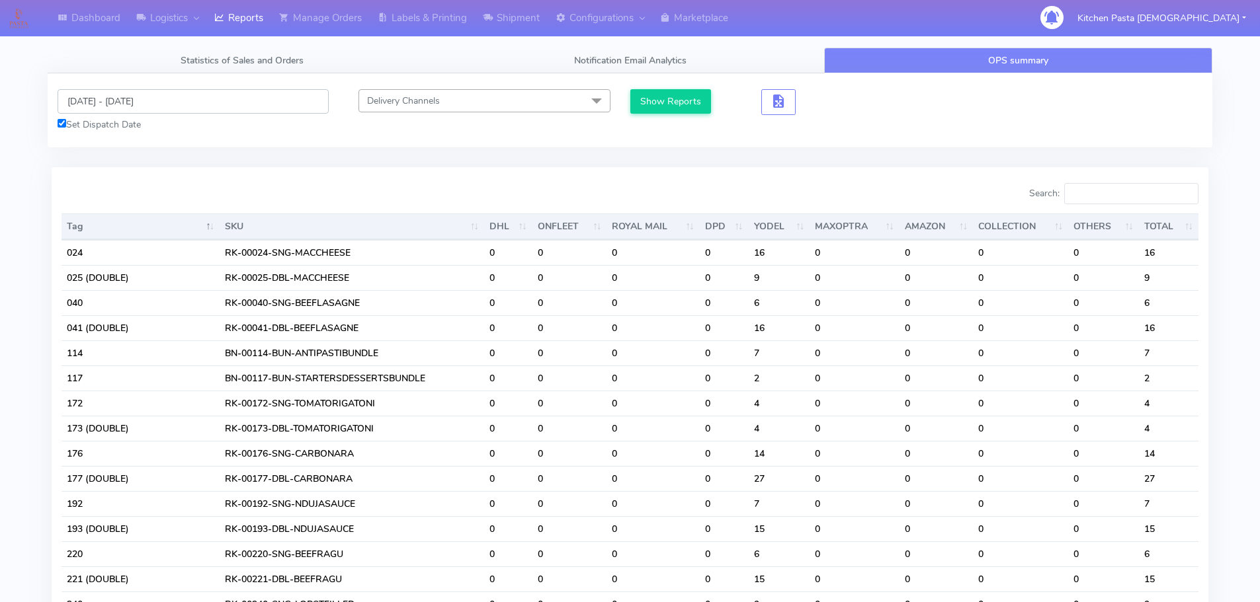
click at [242, 98] on input "[DATE] - [DATE]" at bounding box center [193, 101] width 271 height 24
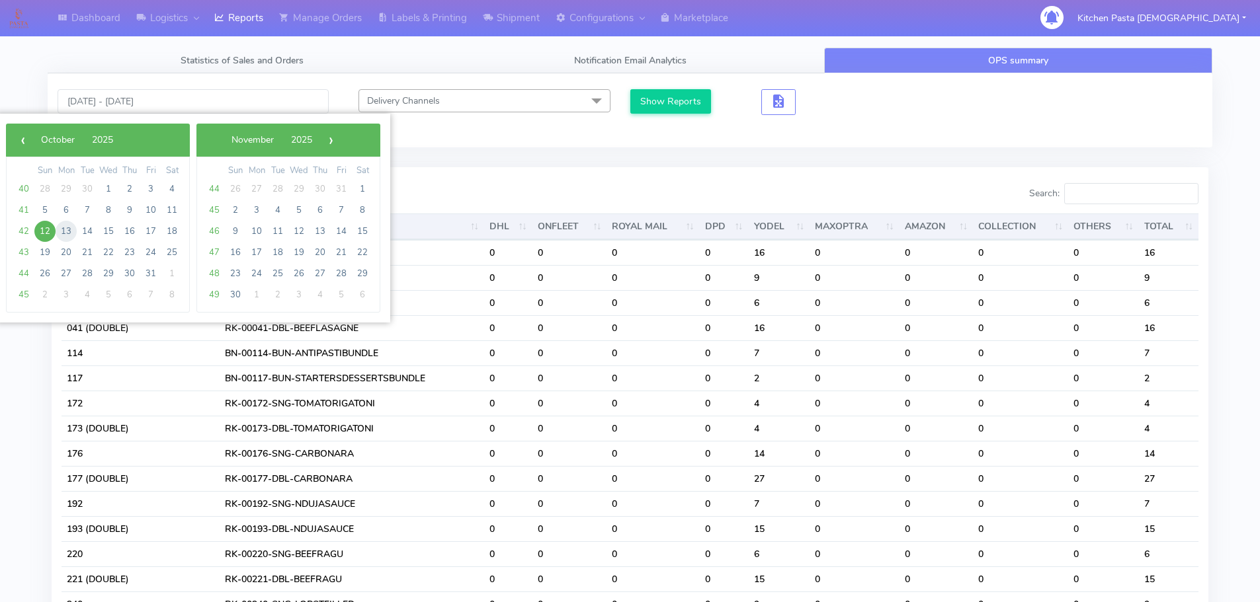
click at [62, 229] on span "13" at bounding box center [66, 231] width 21 height 21
type input "13/10/2025 - 13/10/2025"
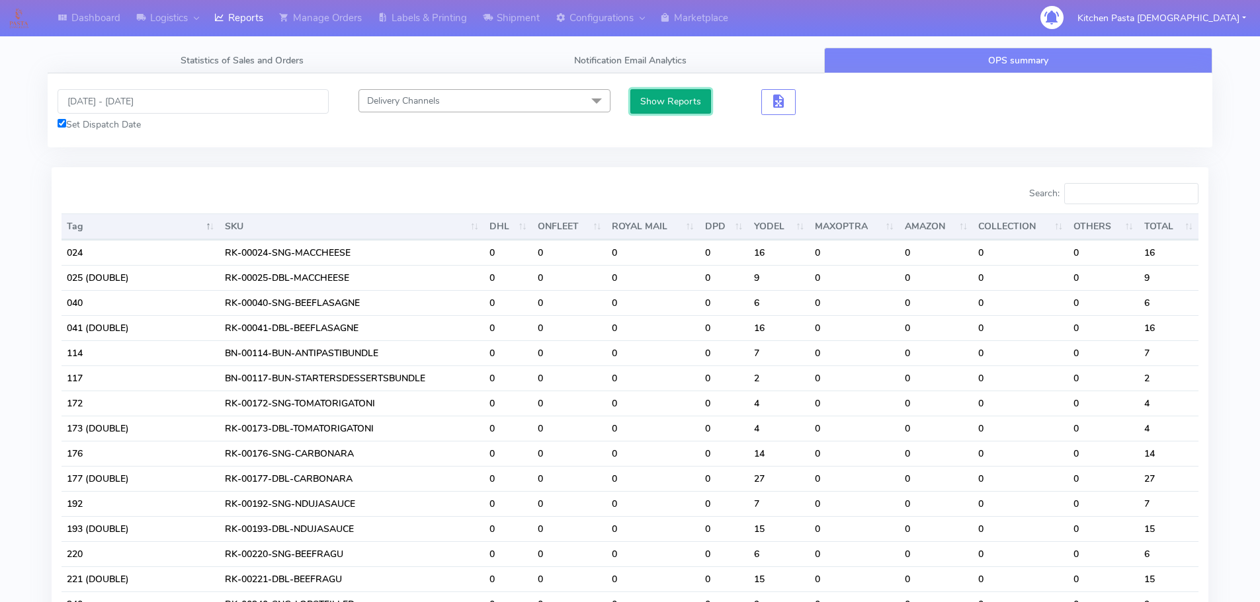
click at [663, 101] on button "Show Reports" at bounding box center [670, 101] width 81 height 24
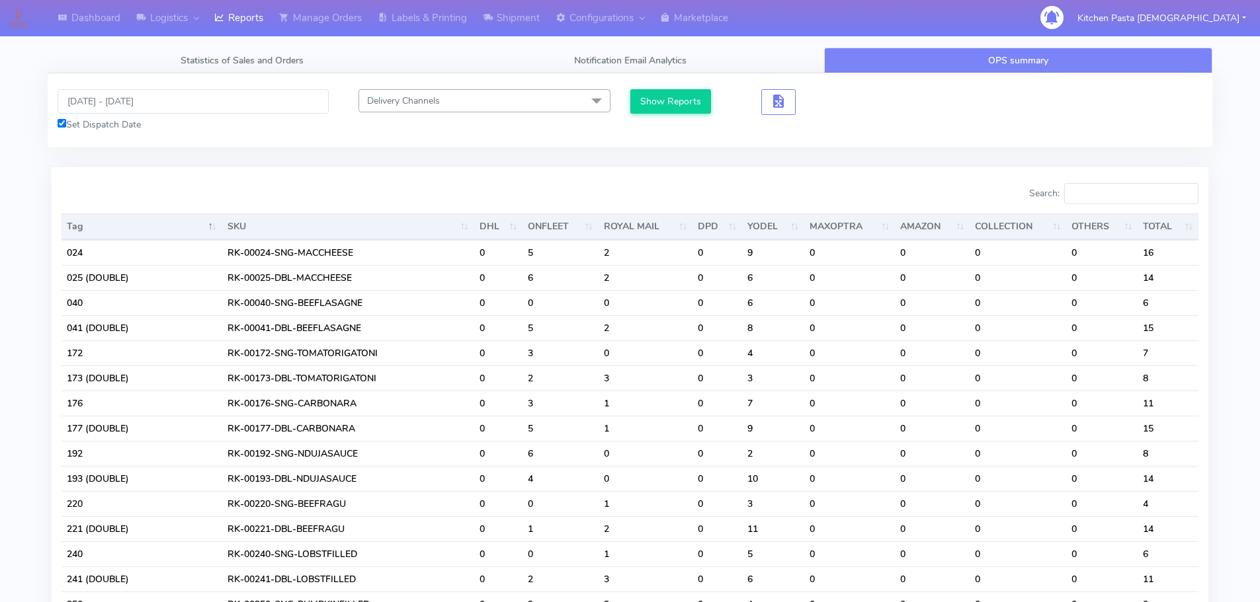
click at [1121, 194] on input "Search:" at bounding box center [1131, 193] width 134 height 21
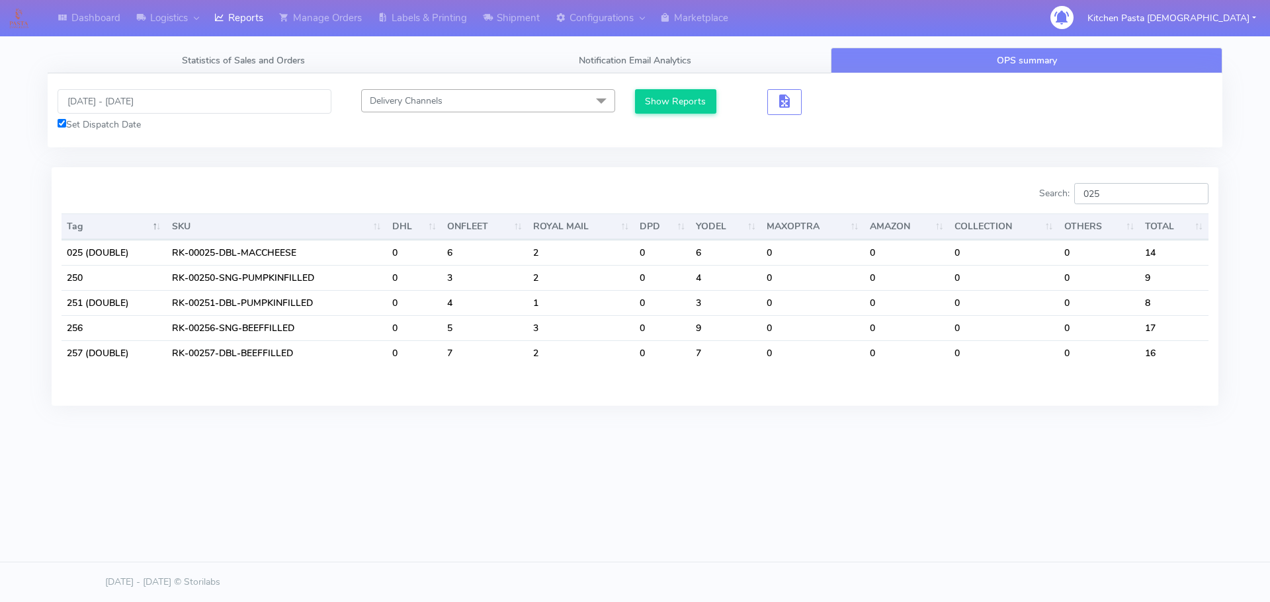
type input "025"
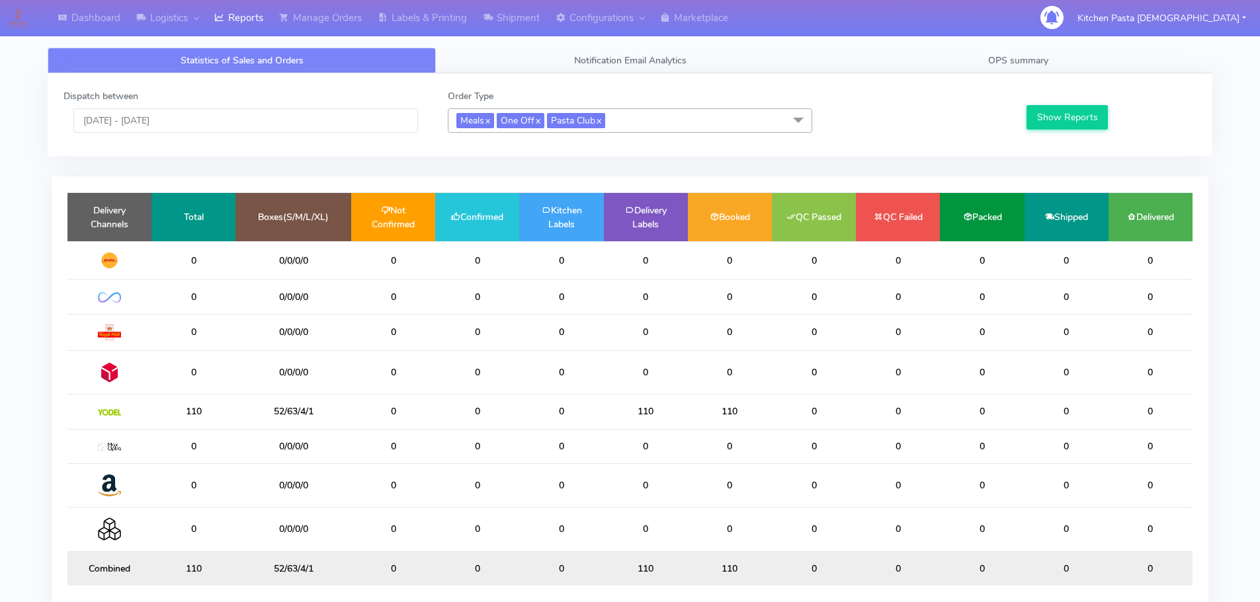
click at [990, 46] on div "Statistics of Sales and Orders Notification Email Analytics OPS summary Dispatc…" at bounding box center [630, 339] width 1184 height 598
click at [1033, 57] on span "OPS summary" at bounding box center [1018, 60] width 60 height 13
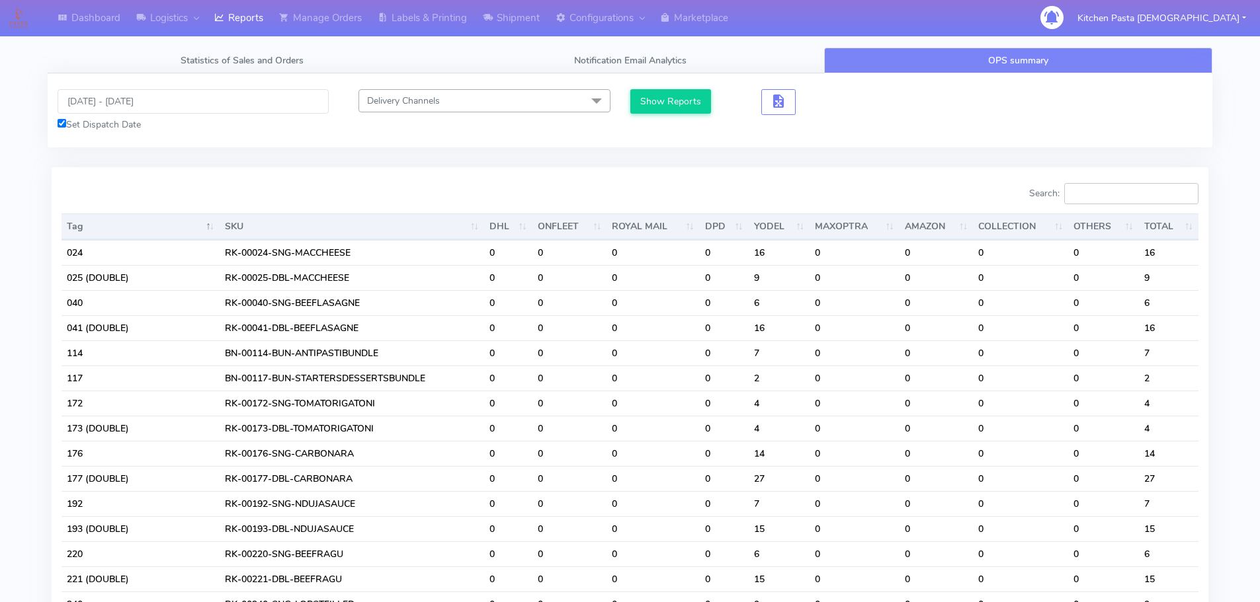
click at [1115, 200] on input "Search:" at bounding box center [1131, 193] width 134 height 21
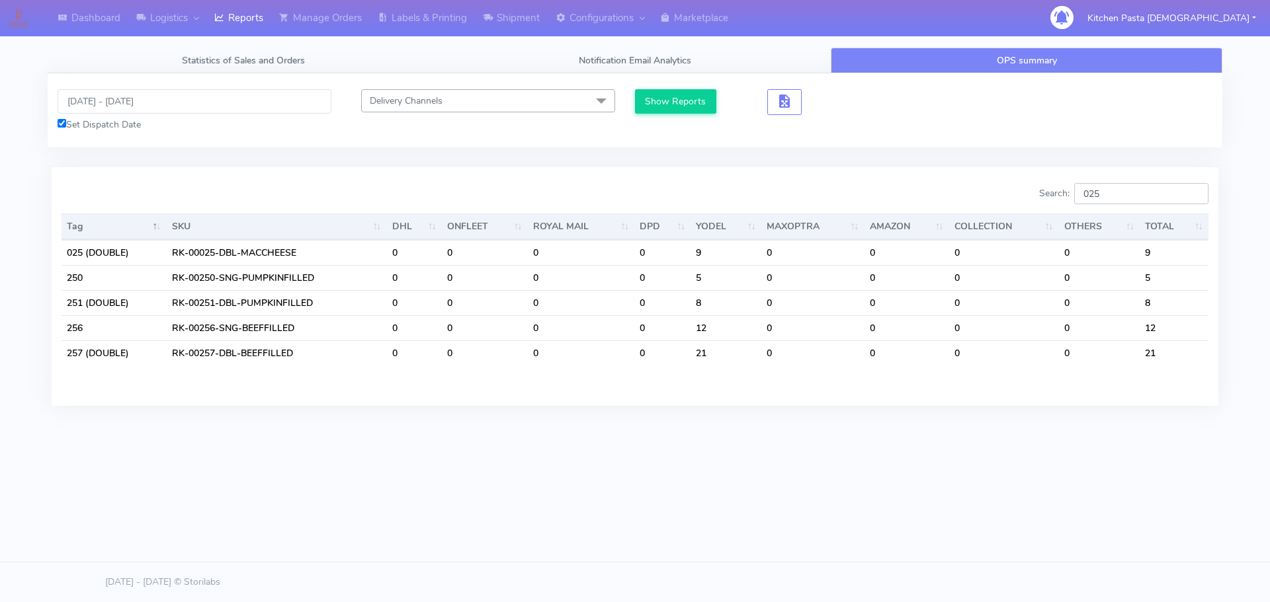
type input "025"
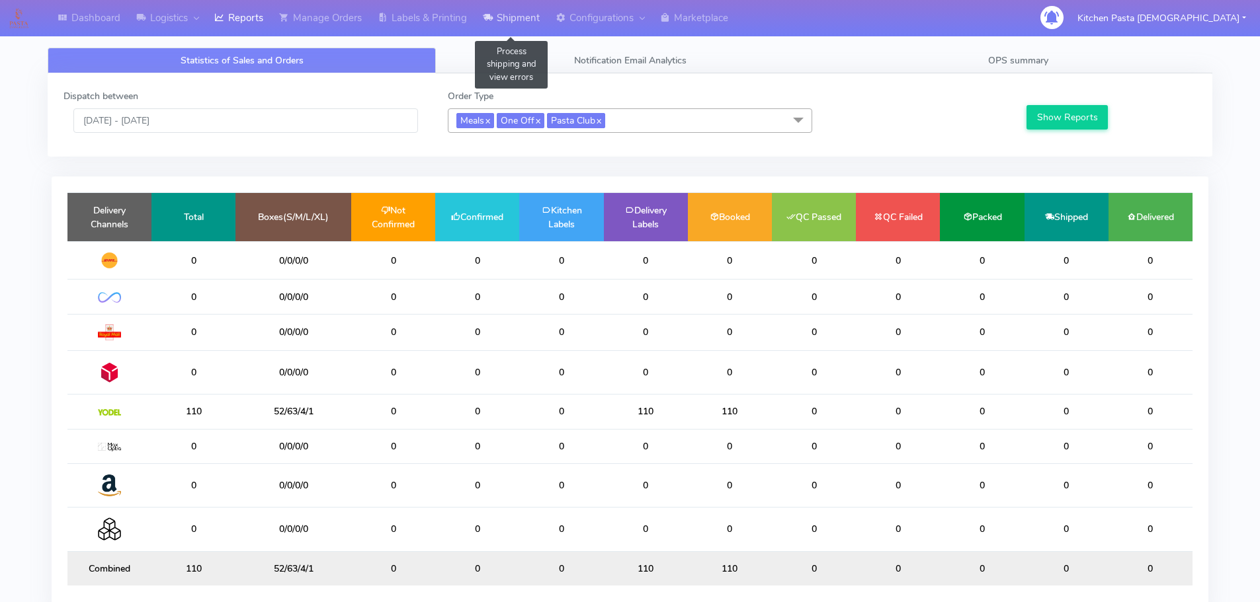
click at [536, 19] on link "Shipment" at bounding box center [511, 18] width 73 height 36
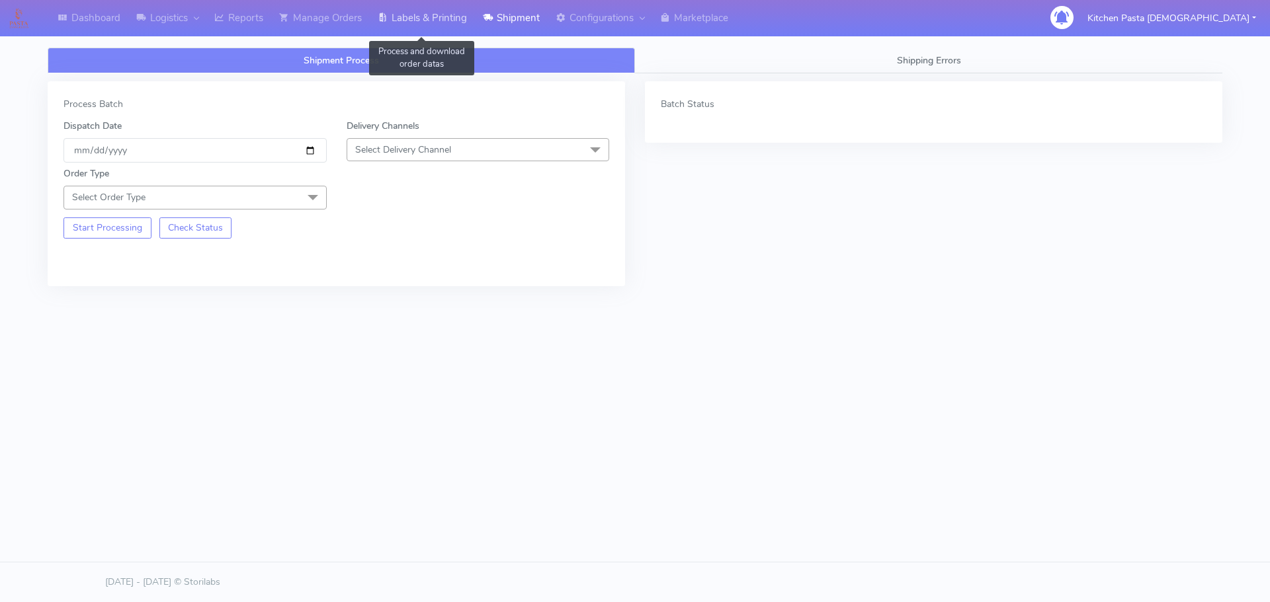
click at [444, 13] on link "Labels & Printing" at bounding box center [422, 18] width 105 height 36
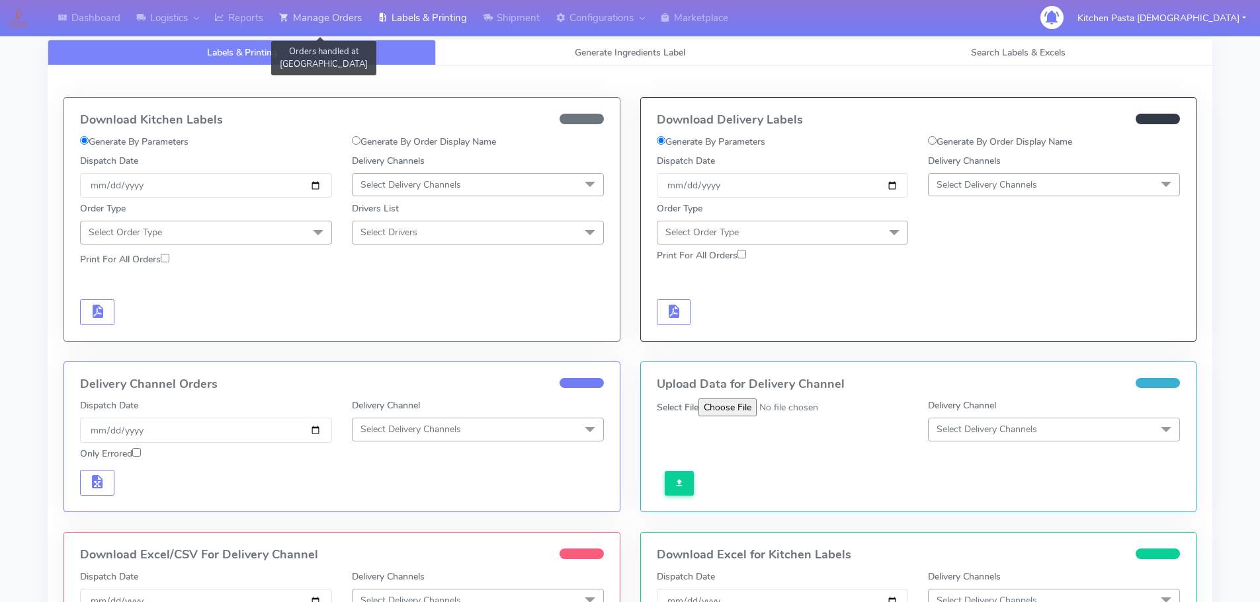
click at [335, 13] on link "Manage Orders" at bounding box center [320, 18] width 99 height 36
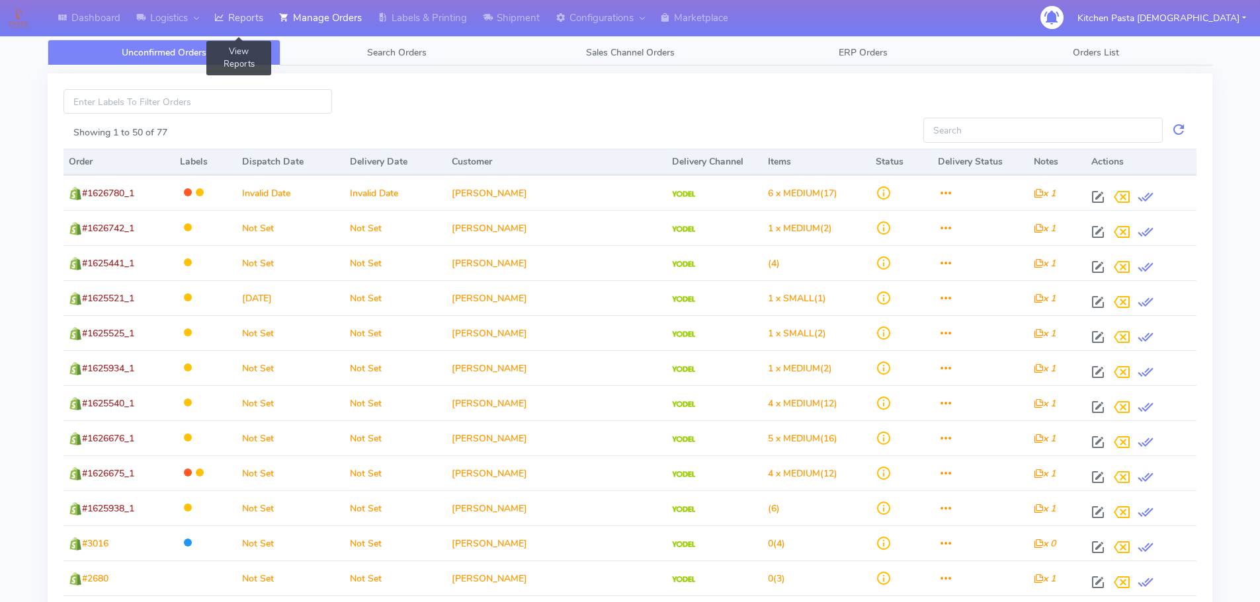
click at [231, 10] on link "Reports" at bounding box center [238, 18] width 65 height 36
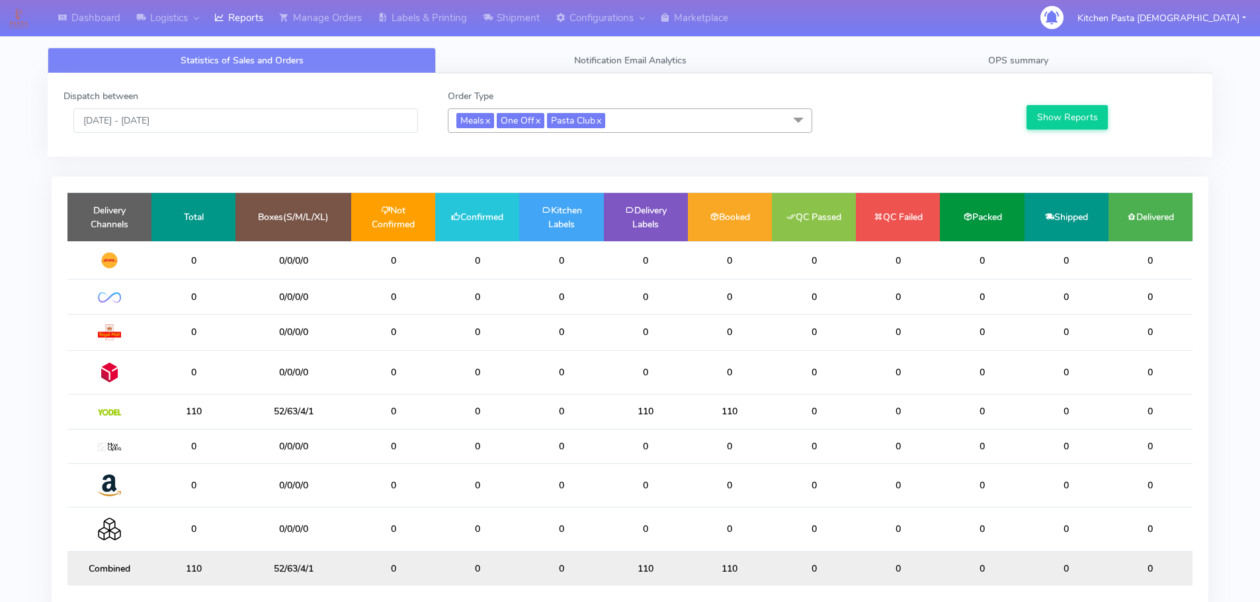
click at [640, 106] on div "Order Type Meals x One Off x Pasta Club x Select All Meals One Off Pasta Club G…" at bounding box center [630, 111] width 384 height 44
click at [245, 117] on input "[DATE] - [DATE]" at bounding box center [245, 120] width 344 height 24
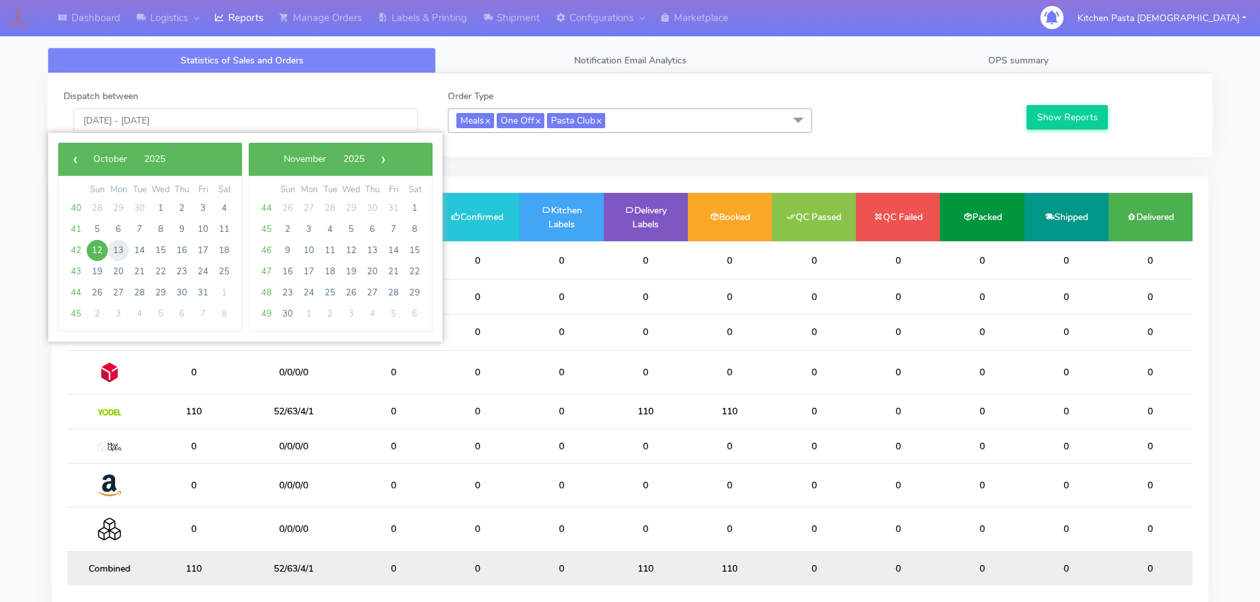
click at [117, 259] on span "13" at bounding box center [118, 250] width 21 height 21
type input "13/10/2025 - 13/10/2025"
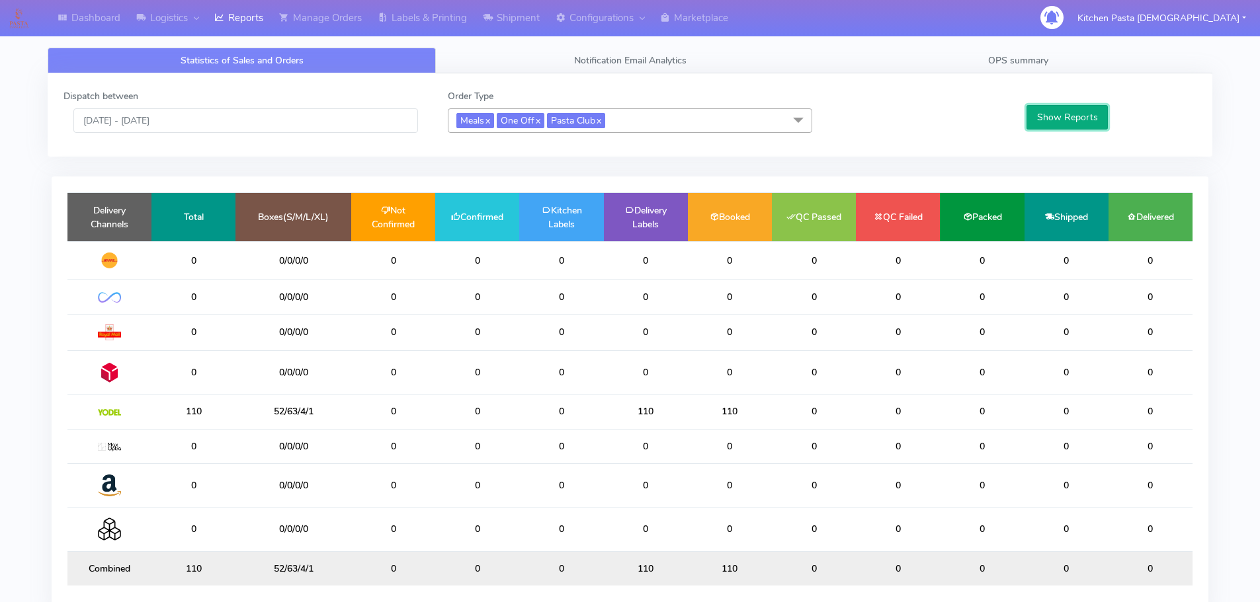
click at [1045, 114] on button "Show Reports" at bounding box center [1066, 117] width 81 height 24
click at [706, 115] on span "Meals x One Off x Pasta Club x" at bounding box center [630, 120] width 364 height 24
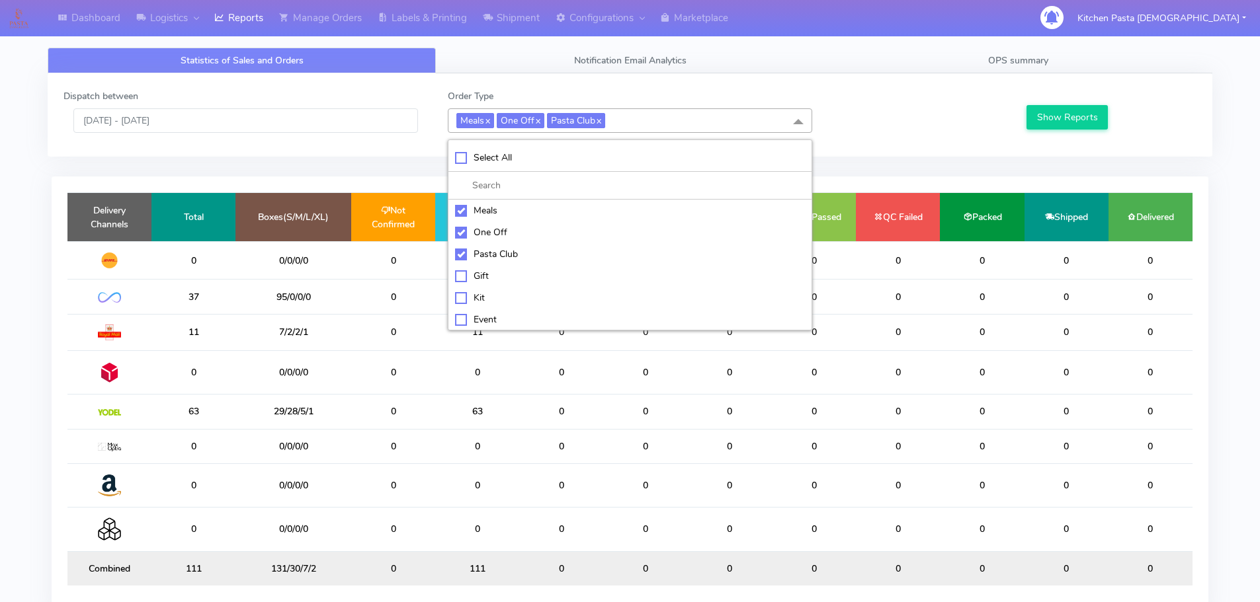
click at [555, 170] on li "Select All" at bounding box center [629, 158] width 363 height 28
checkbox input "true"
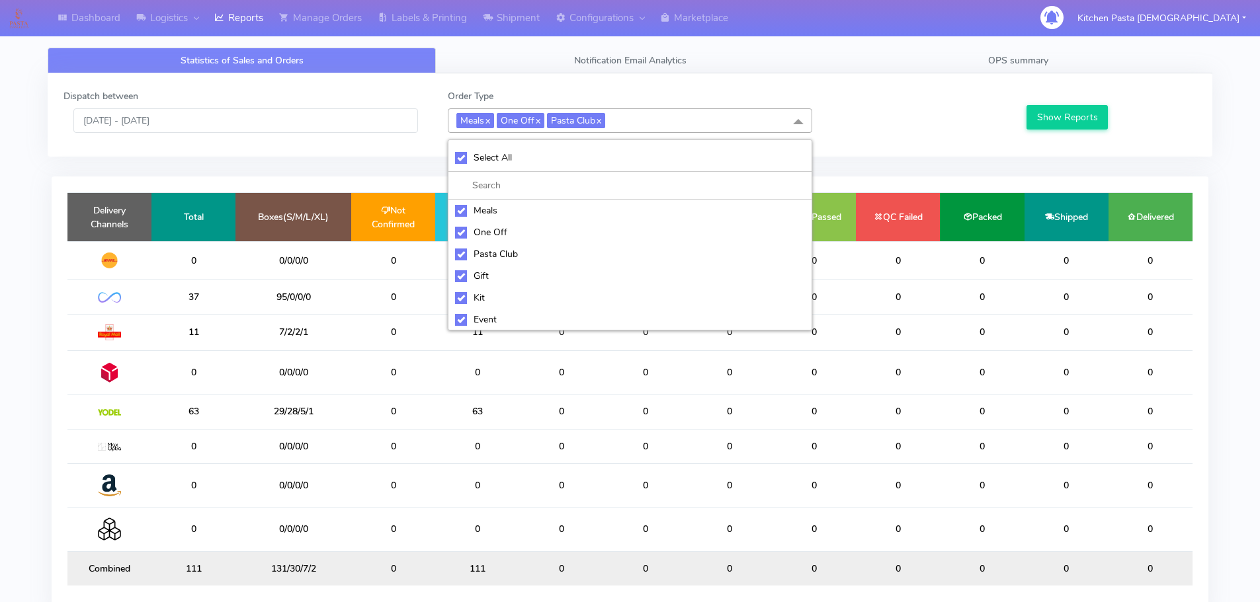
checkbox input "true"
click at [554, 170] on li "UnSelect All" at bounding box center [629, 158] width 363 height 28
checkbox input "false"
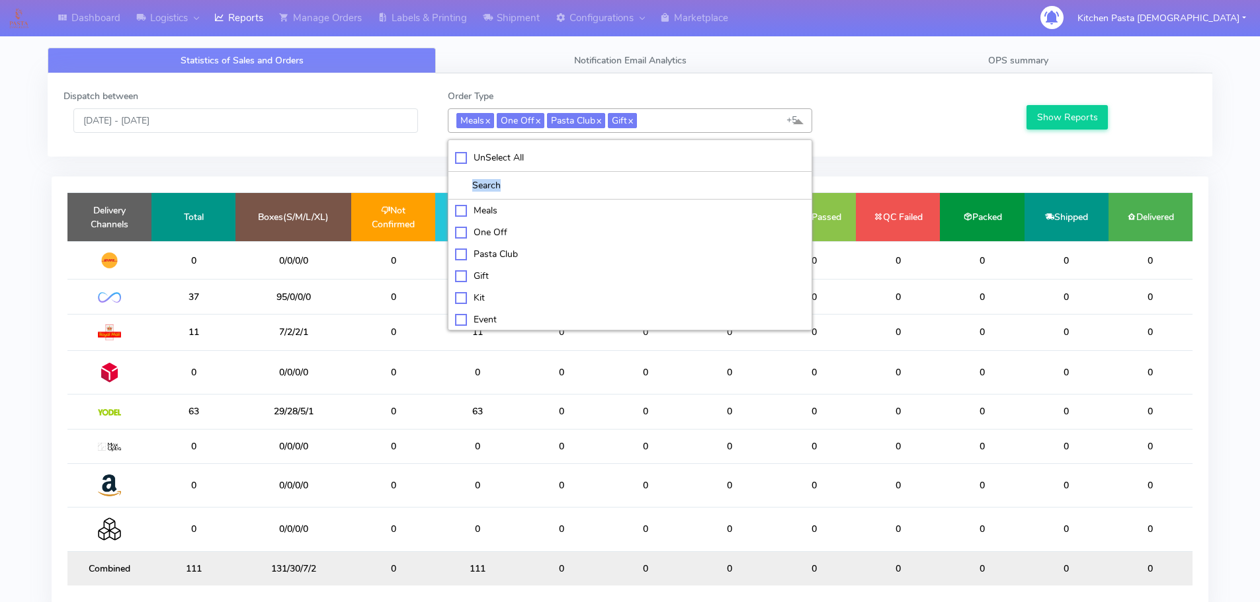
checkbox input "false"
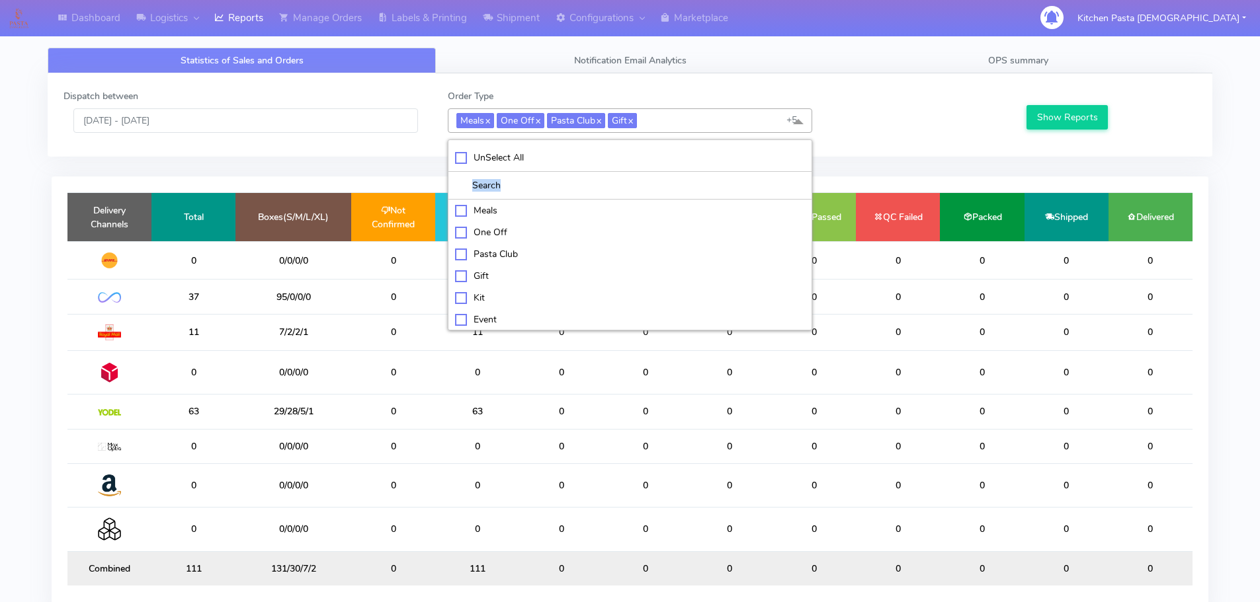
checkbox input "false"
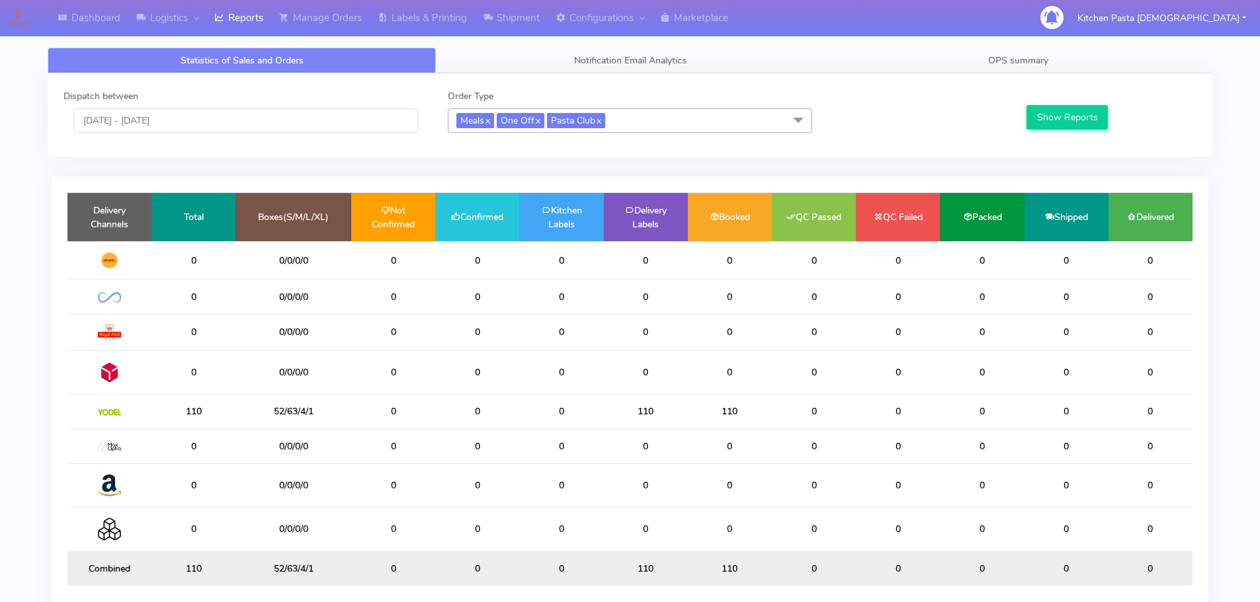
click at [550, 106] on div "Order Type Meals x One Off x Pasta Club x Select All Meals One Off Pasta Club G…" at bounding box center [630, 111] width 384 height 44
click at [654, 121] on span "Meals x One Off x Pasta Club x" at bounding box center [630, 120] width 364 height 24
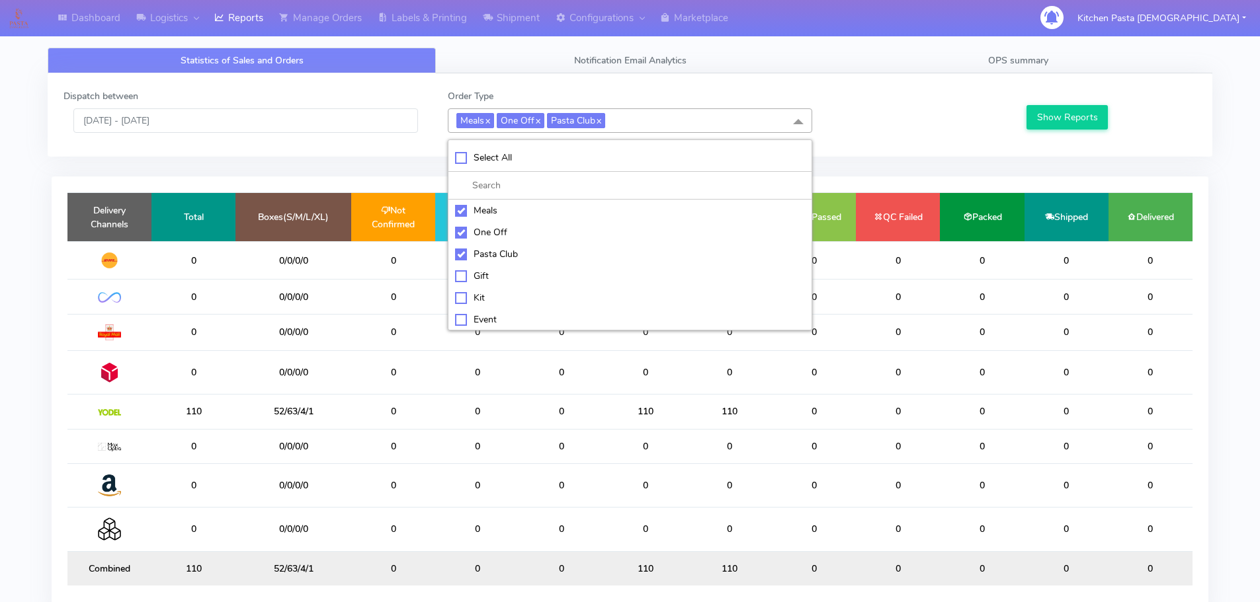
click at [534, 161] on div "Select All" at bounding box center [630, 158] width 350 height 14
checkbox input "true"
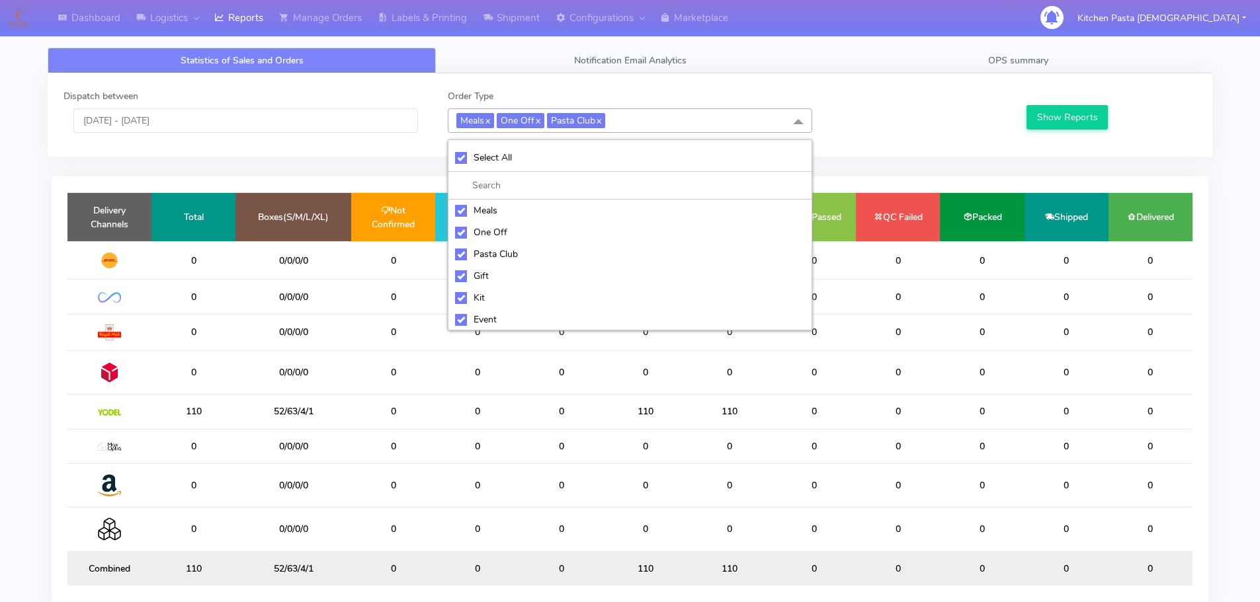
checkbox input "true"
click at [534, 161] on div "UnSelect All" at bounding box center [630, 158] width 350 height 14
checkbox input "false"
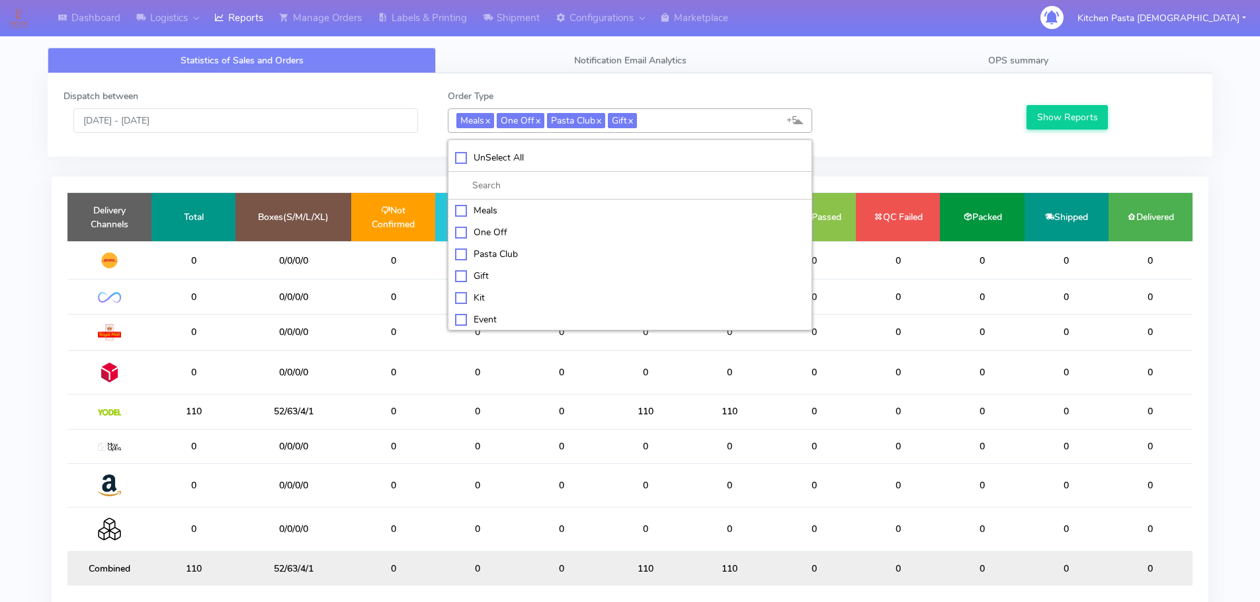
checkbox input "false"
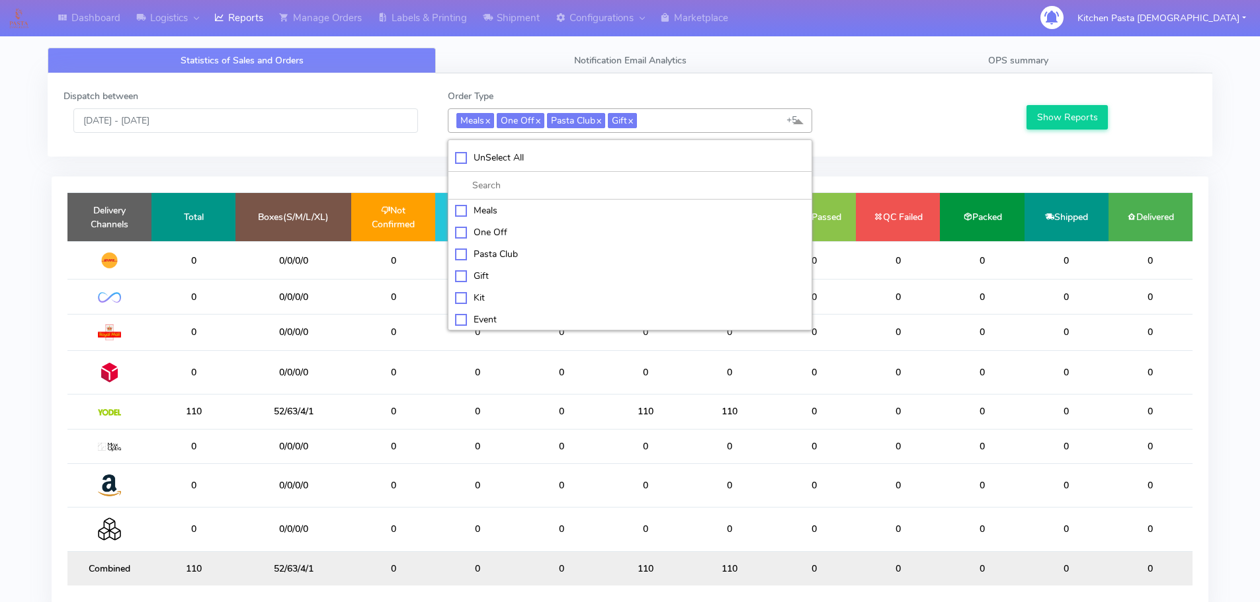
checkbox input "false"
click at [510, 291] on div "Kit" at bounding box center [630, 297] width 350 height 14
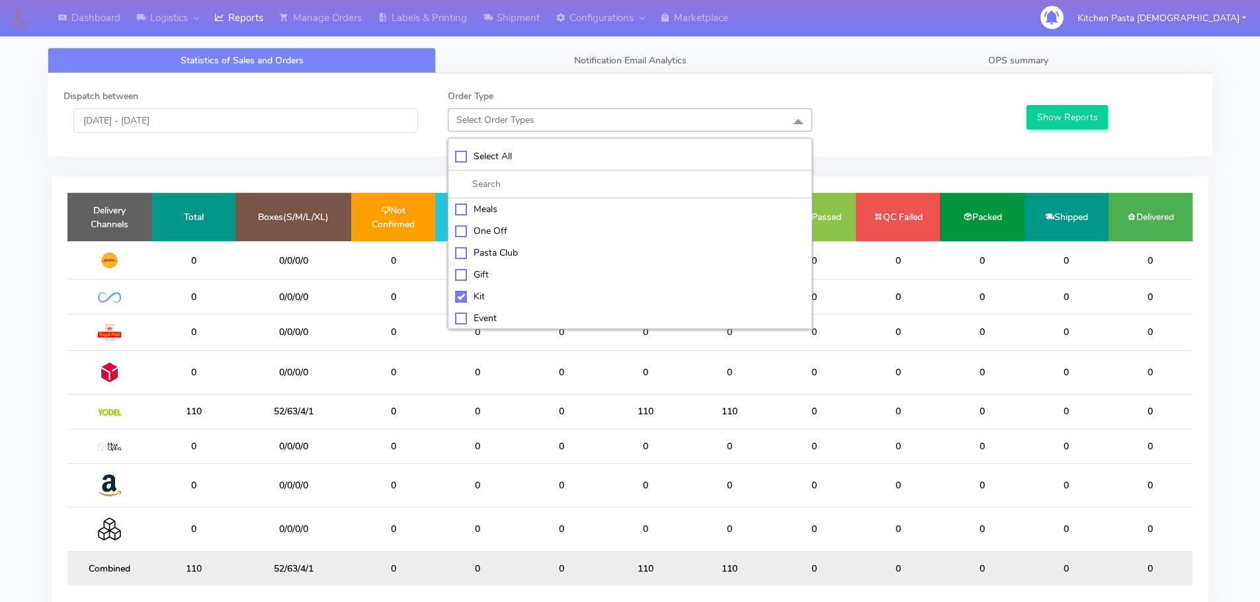
checkbox input "true"
click at [495, 319] on div "ATAVI" at bounding box center [630, 319] width 350 height 14
checkbox input "true"
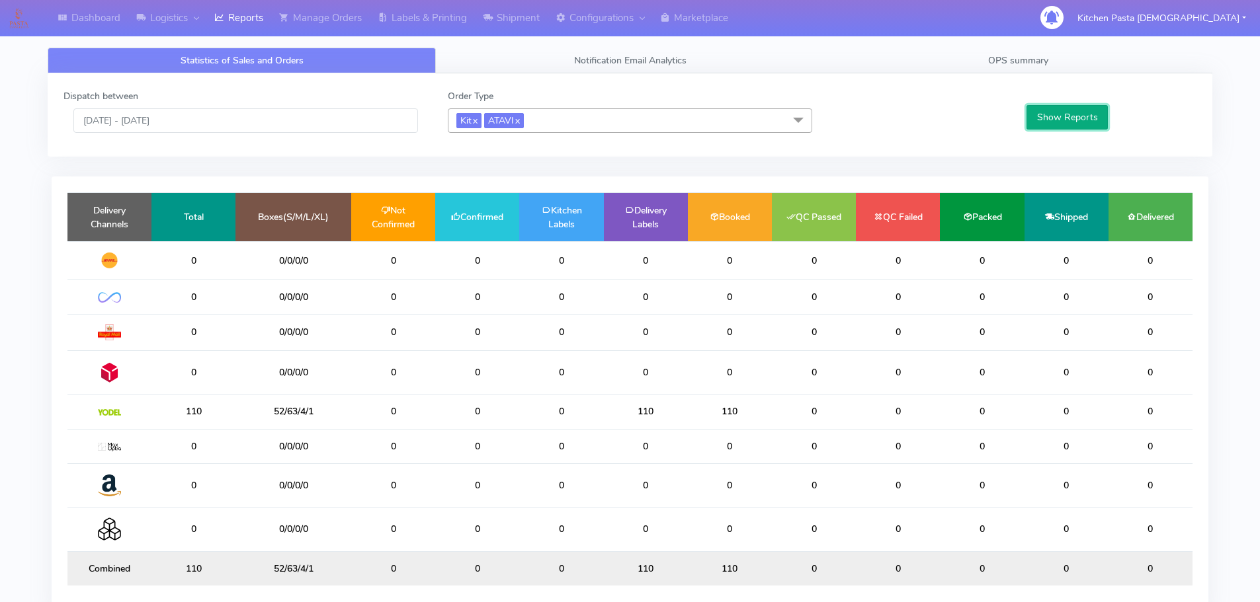
click at [1024, 123] on div "Show Reports" at bounding box center [1110, 111] width 192 height 44
click at [1056, 124] on button "Show Reports" at bounding box center [1066, 117] width 81 height 24
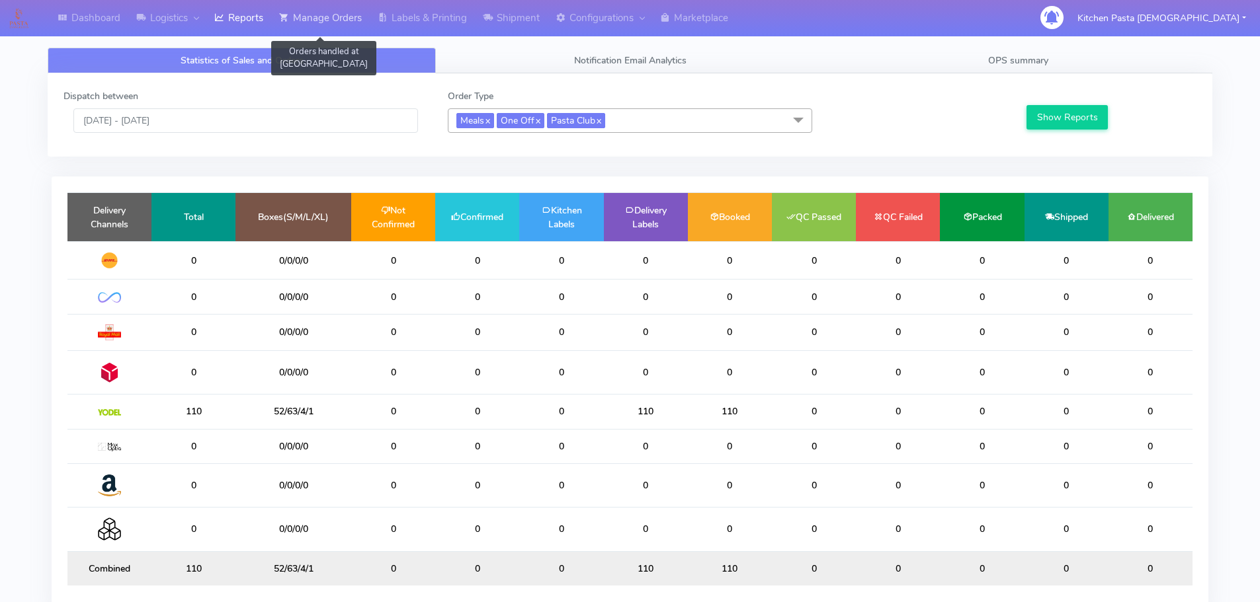
click at [360, 19] on link "Manage Orders" at bounding box center [320, 18] width 99 height 36
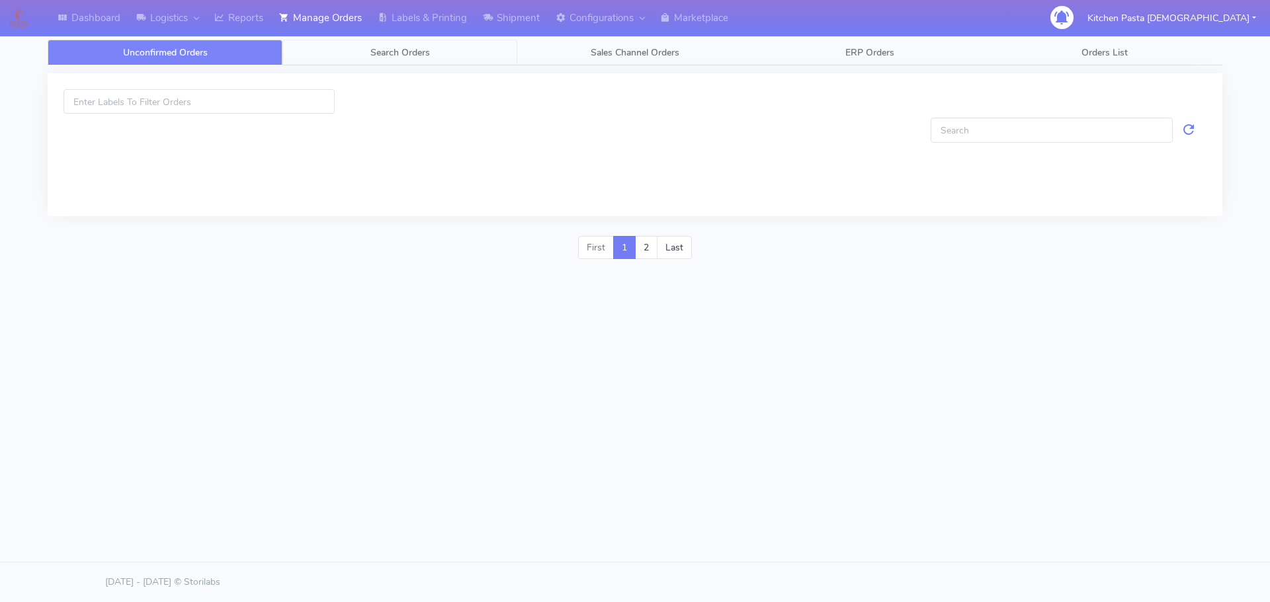
click at [418, 40] on link "Search Orders" at bounding box center [399, 53] width 235 height 26
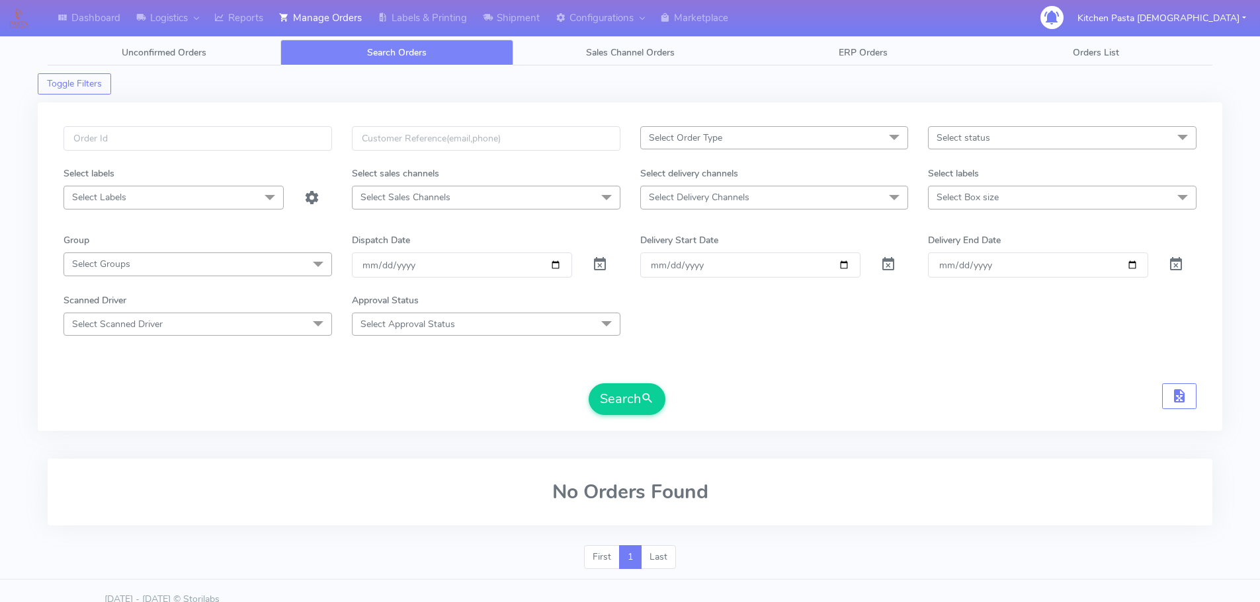
click at [987, 194] on span "Select Box size" at bounding box center [967, 197] width 62 height 13
click at [946, 375] on div "Mega" at bounding box center [1062, 375] width 254 height 14
checkbox input "true"
click at [594, 399] on button "Search" at bounding box center [626, 401] width 77 height 32
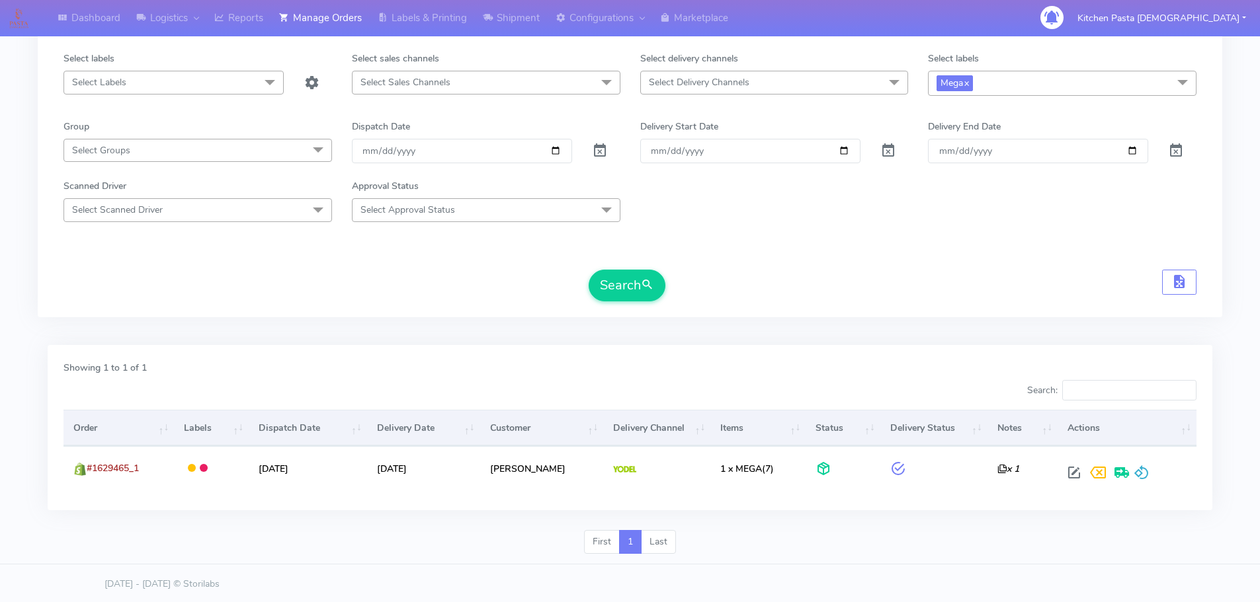
scroll to position [117, 0]
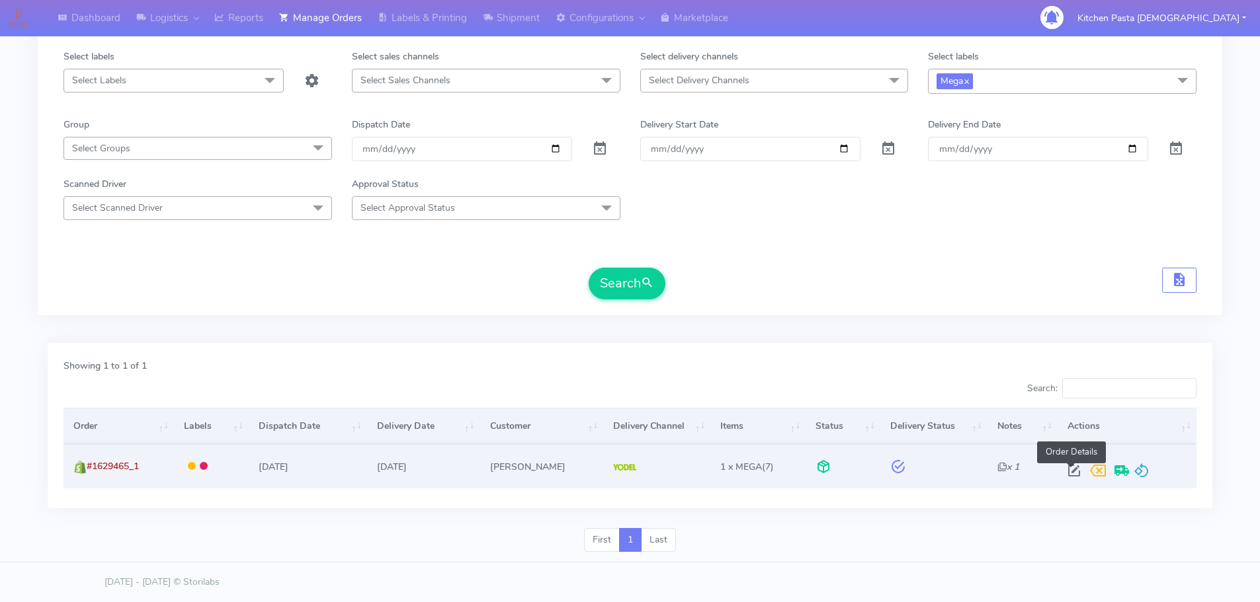
click at [1076, 475] on span at bounding box center [1074, 473] width 24 height 13
select select "5"
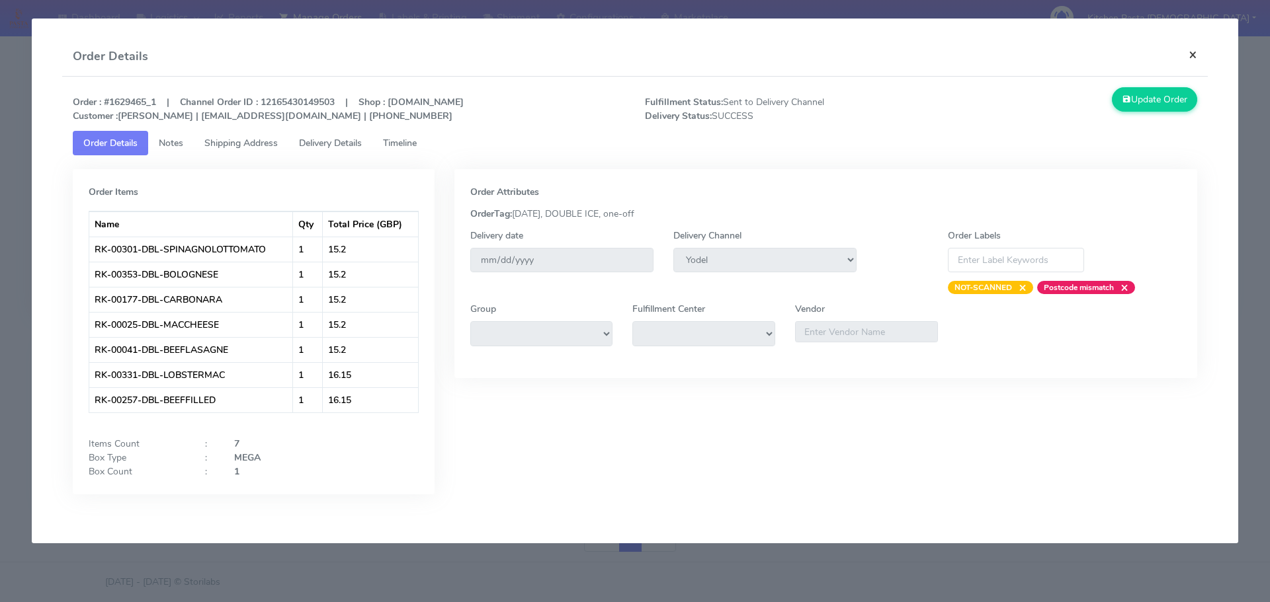
click at [1199, 57] on button "×" at bounding box center [1193, 54] width 30 height 35
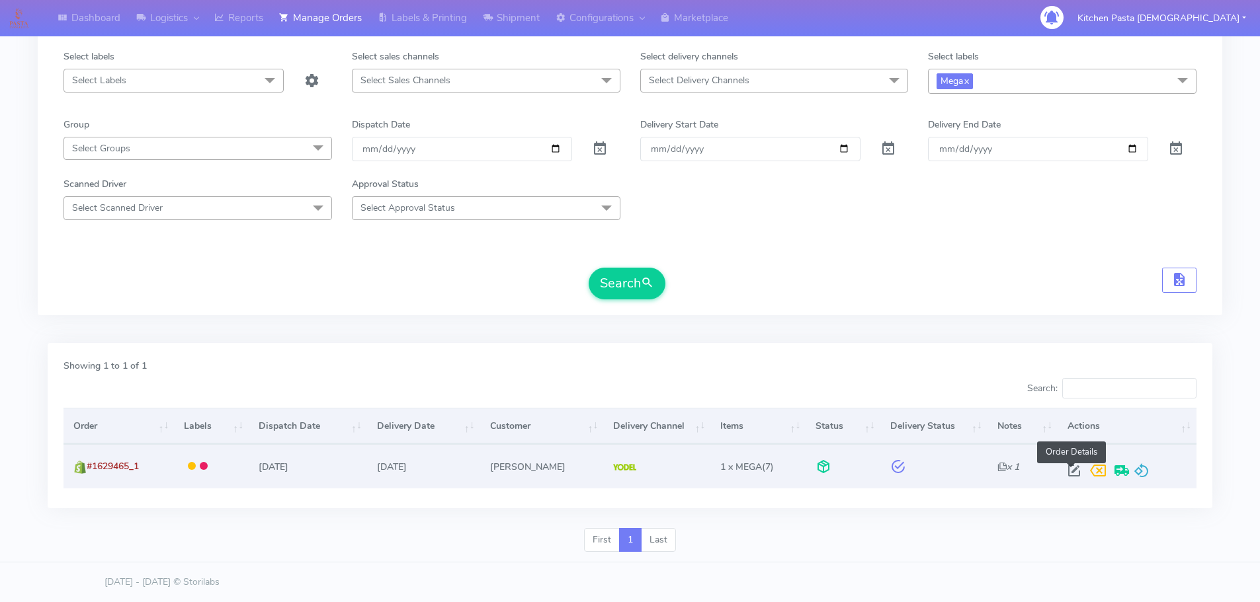
click at [1077, 468] on span at bounding box center [1074, 473] width 24 height 13
select select "5"
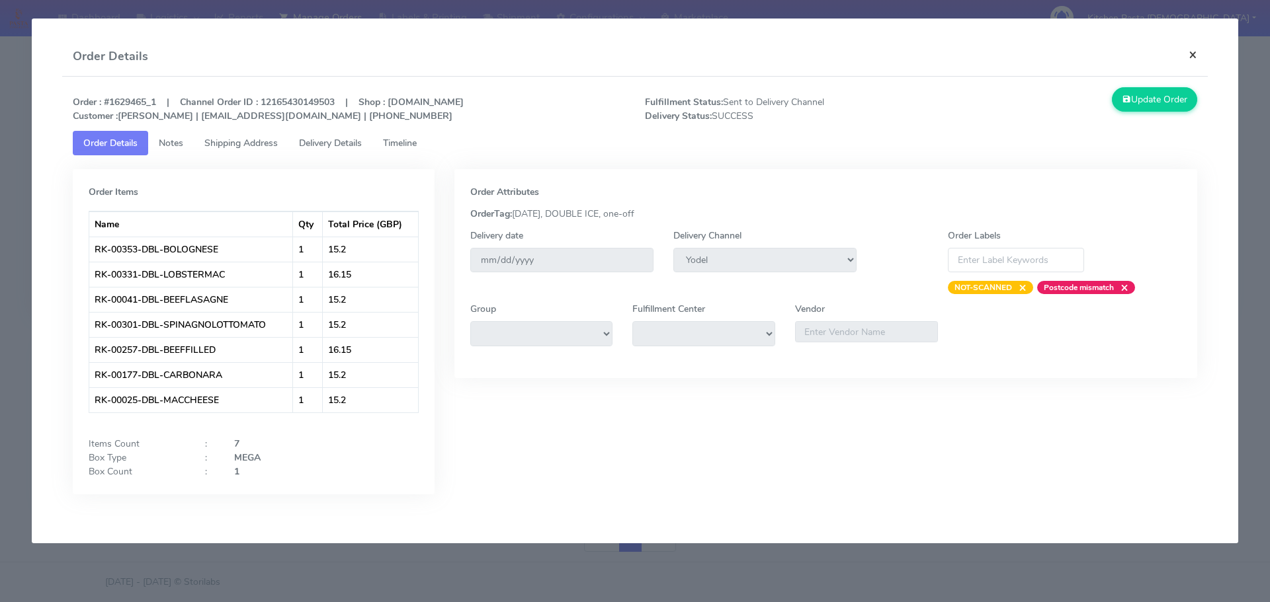
click at [1191, 51] on button "×" at bounding box center [1193, 54] width 30 height 35
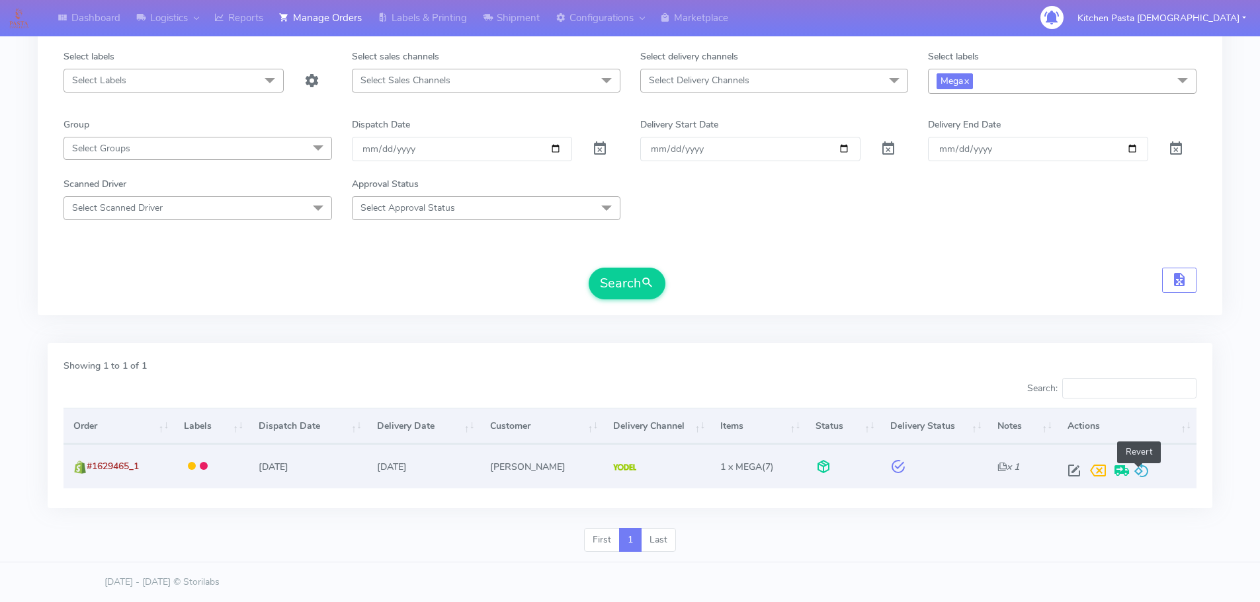
click at [1144, 467] on span at bounding box center [1141, 473] width 16 height 13
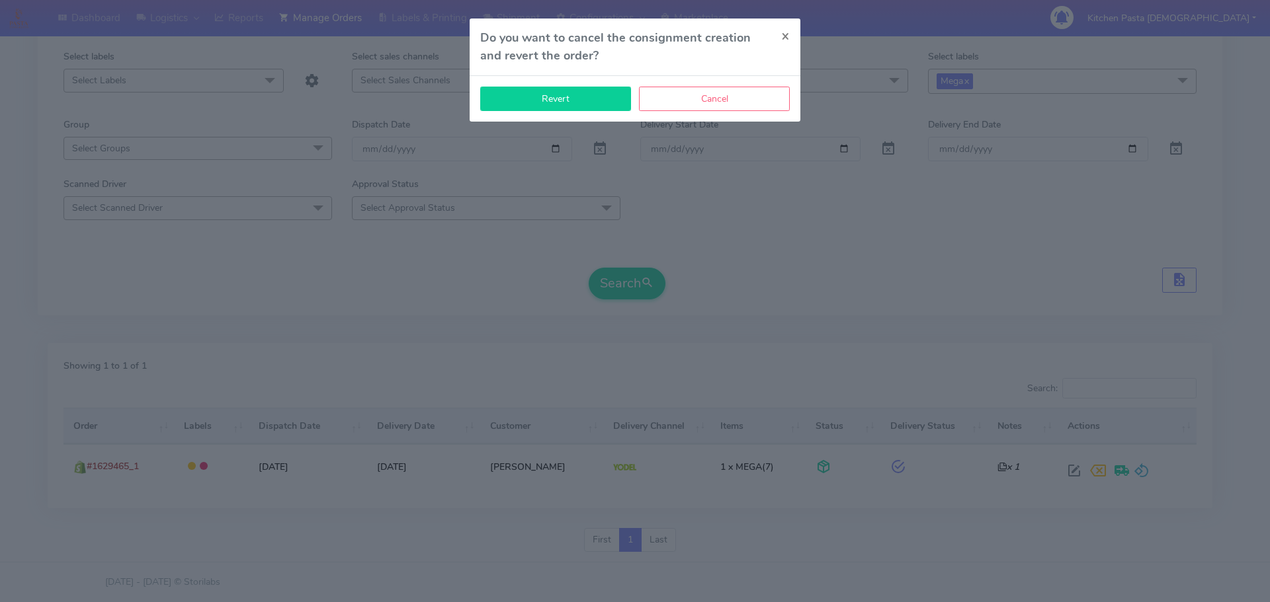
click at [565, 95] on button "Revert" at bounding box center [555, 99] width 151 height 24
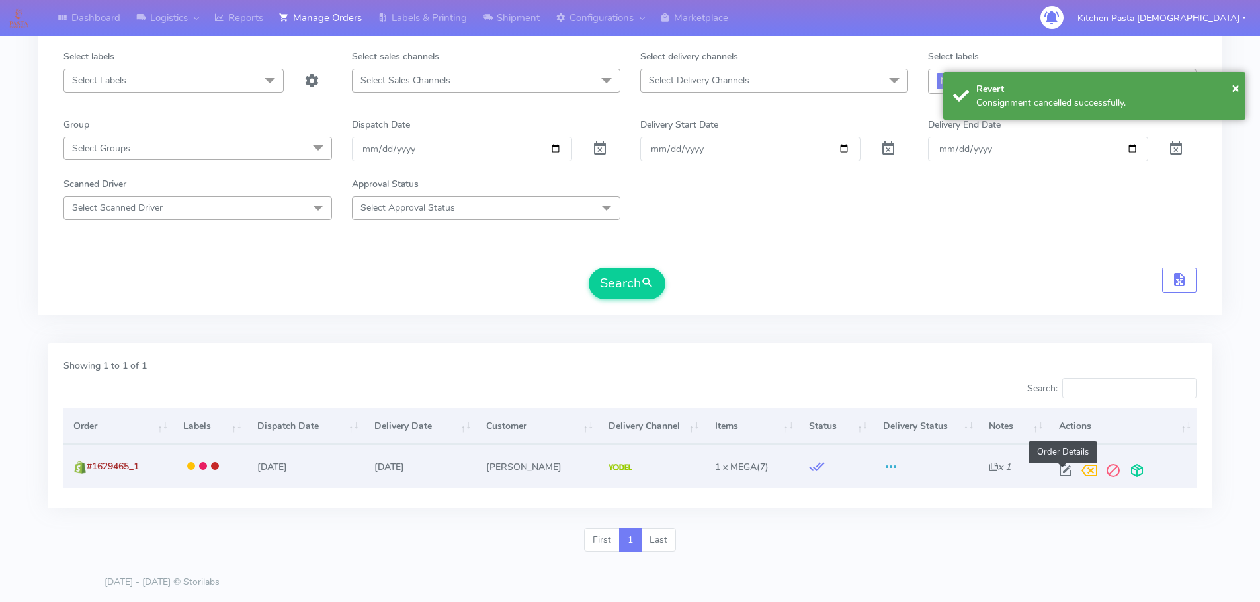
click at [1068, 472] on span at bounding box center [1065, 473] width 24 height 13
select select "5"
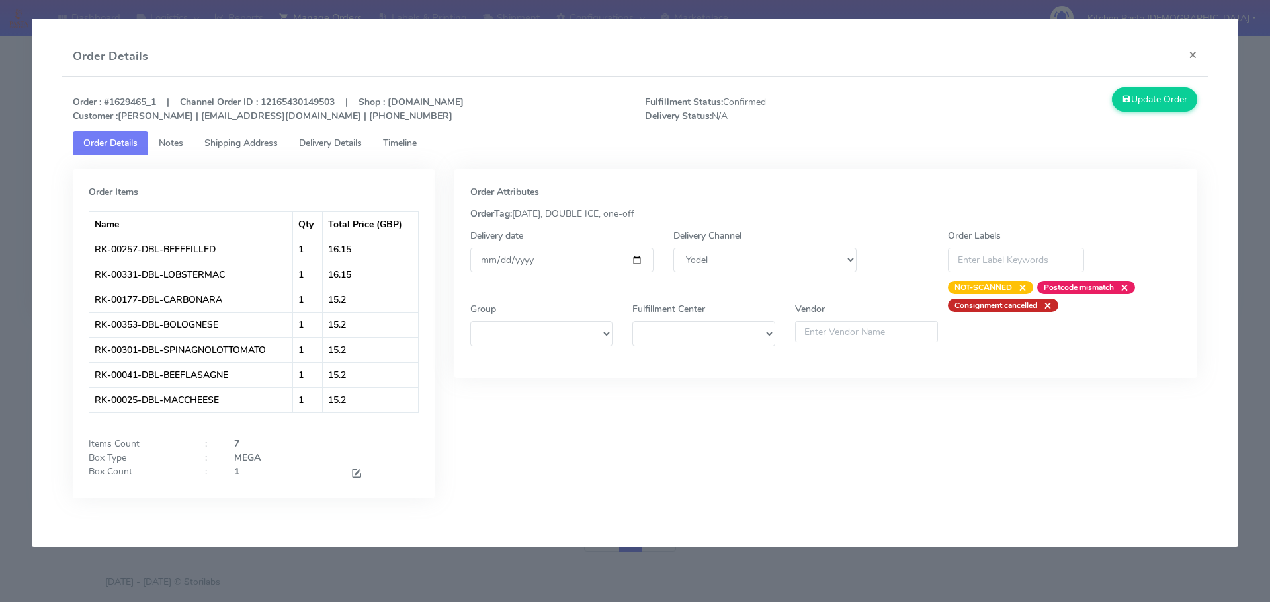
click at [348, 473] on div at bounding box center [384, 474] width 87 height 18
click at [356, 472] on span at bounding box center [356, 475] width 12 height 13
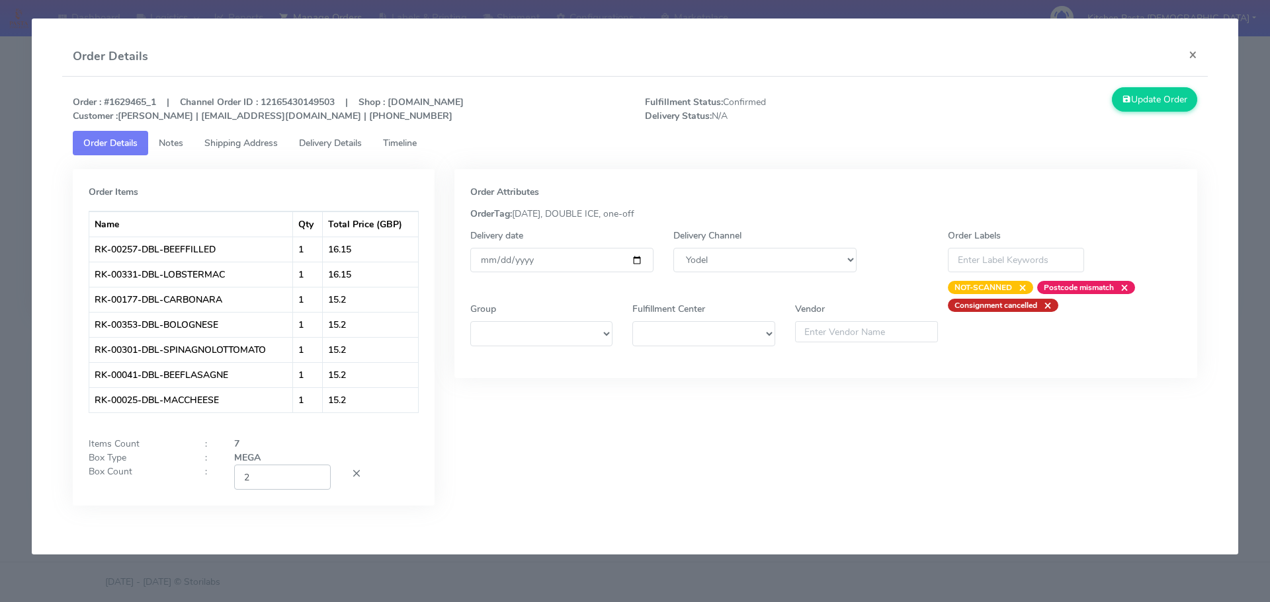
click at [313, 476] on input "2" at bounding box center [282, 477] width 97 height 24
click at [312, 476] on input "3" at bounding box center [282, 477] width 97 height 24
type input "4"
click at [312, 476] on input "4" at bounding box center [282, 477] width 97 height 24
drag, startPoint x: 1149, startPoint y: 96, endPoint x: 761, endPoint y: 47, distance: 391.2
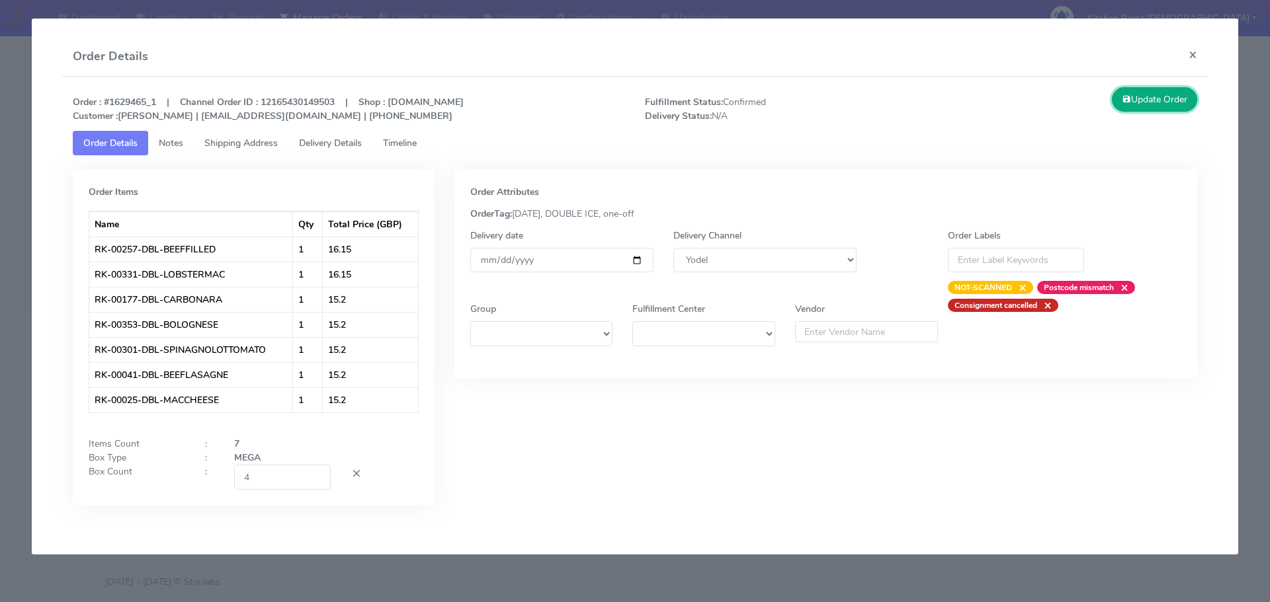
click at [1138, 105] on button "Update Order" at bounding box center [1154, 99] width 86 height 24
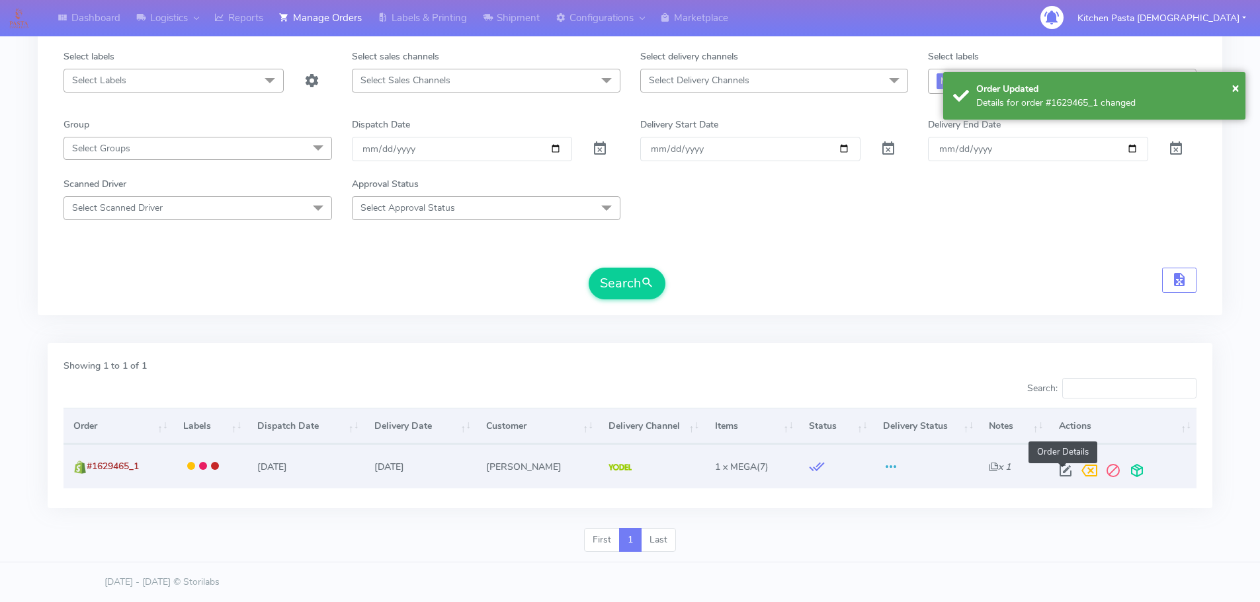
click at [1062, 473] on span at bounding box center [1065, 473] width 24 height 13
select select "5"
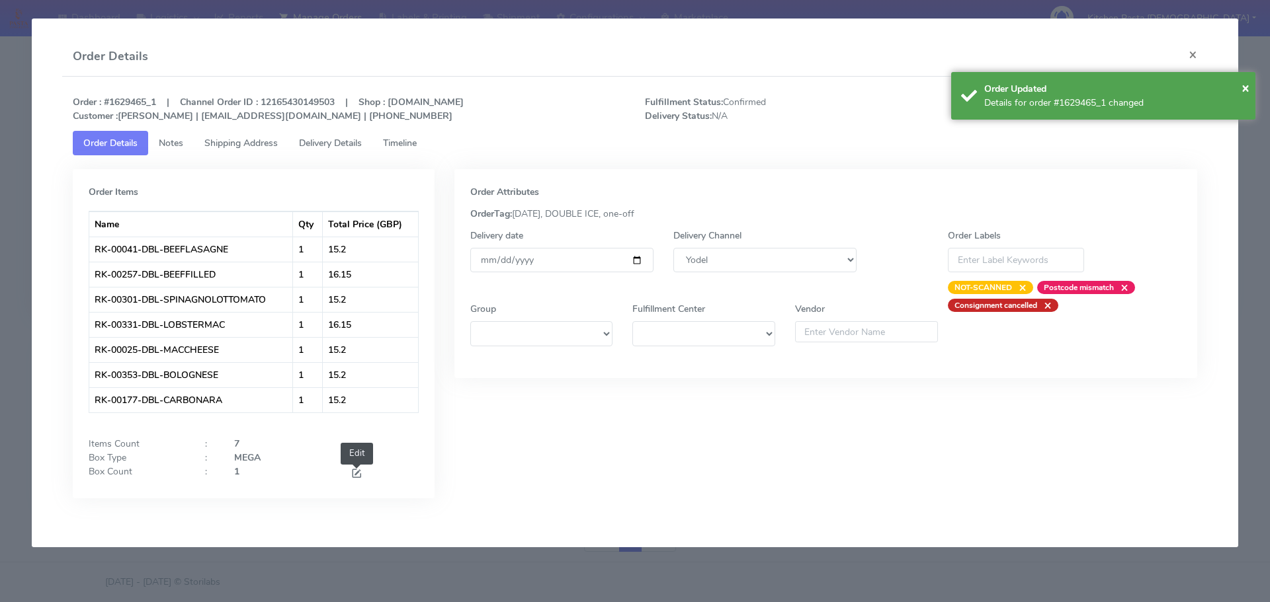
click at [362, 469] on span at bounding box center [356, 475] width 12 height 13
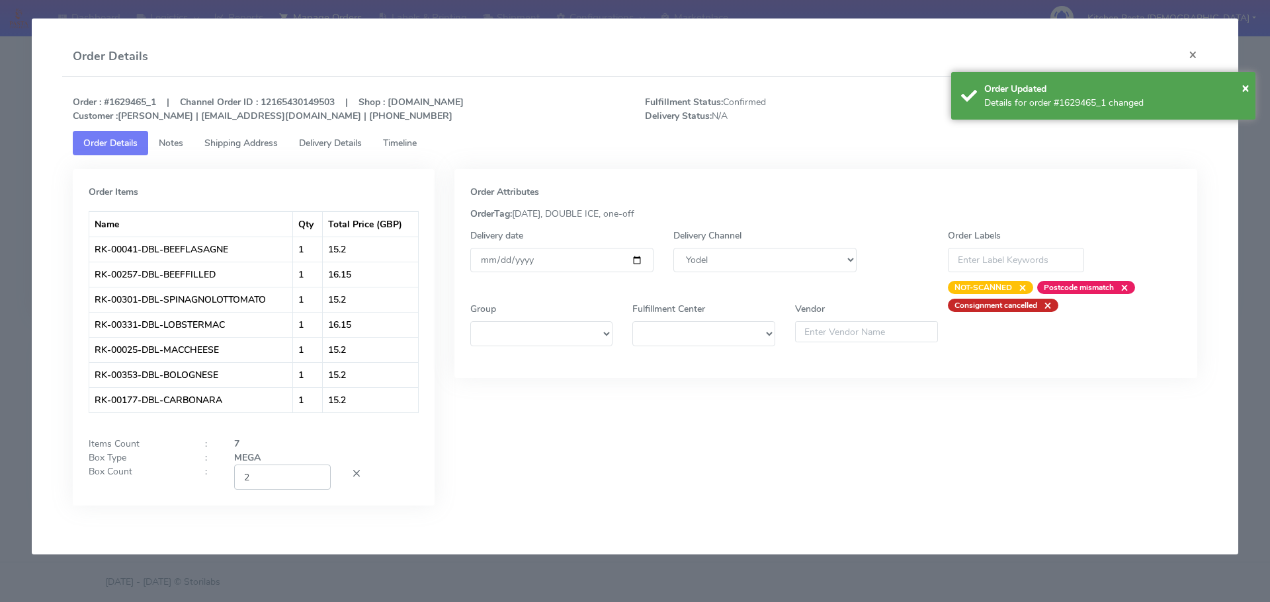
click at [320, 472] on input "2" at bounding box center [282, 477] width 97 height 24
type input "3"
click at [317, 472] on input "3" at bounding box center [282, 477] width 97 height 24
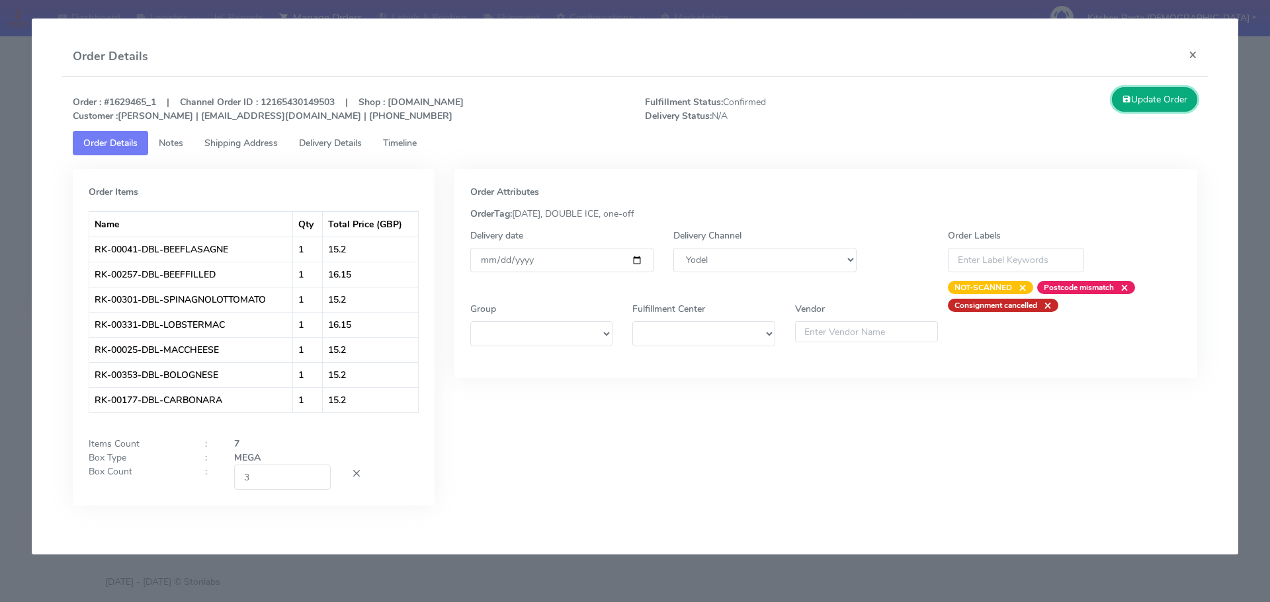
click at [1133, 110] on button "Update Order" at bounding box center [1154, 99] width 86 height 24
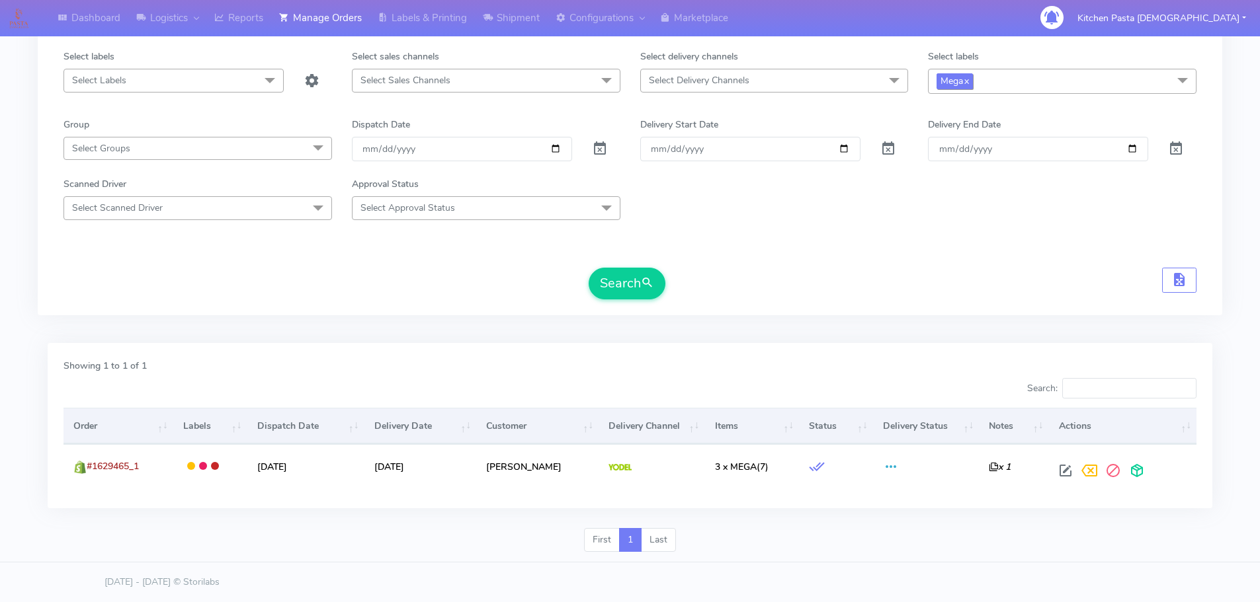
click at [961, 88] on span "Mega x" at bounding box center [954, 80] width 36 height 15
click at [957, 239] on div "Large" at bounding box center [1062, 237] width 254 height 14
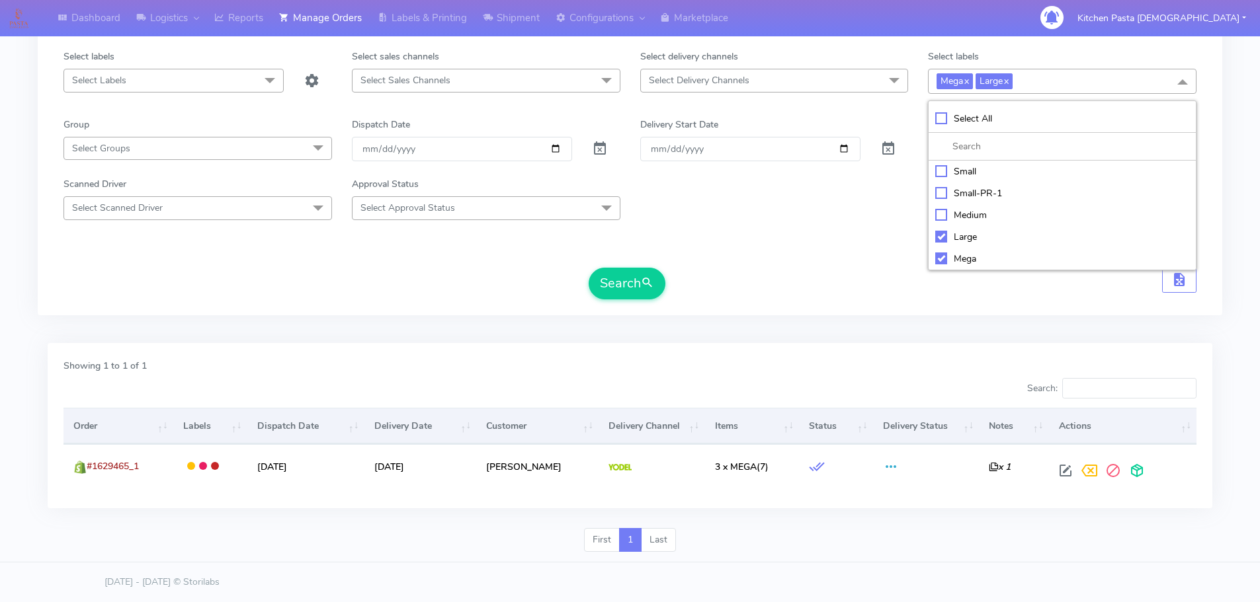
click at [957, 239] on div "Large" at bounding box center [1062, 237] width 254 height 14
checkbox input "false"
click at [961, 219] on div "Medium" at bounding box center [1062, 215] width 254 height 14
click at [973, 209] on div "Medium" at bounding box center [1062, 215] width 254 height 14
checkbox input "false"
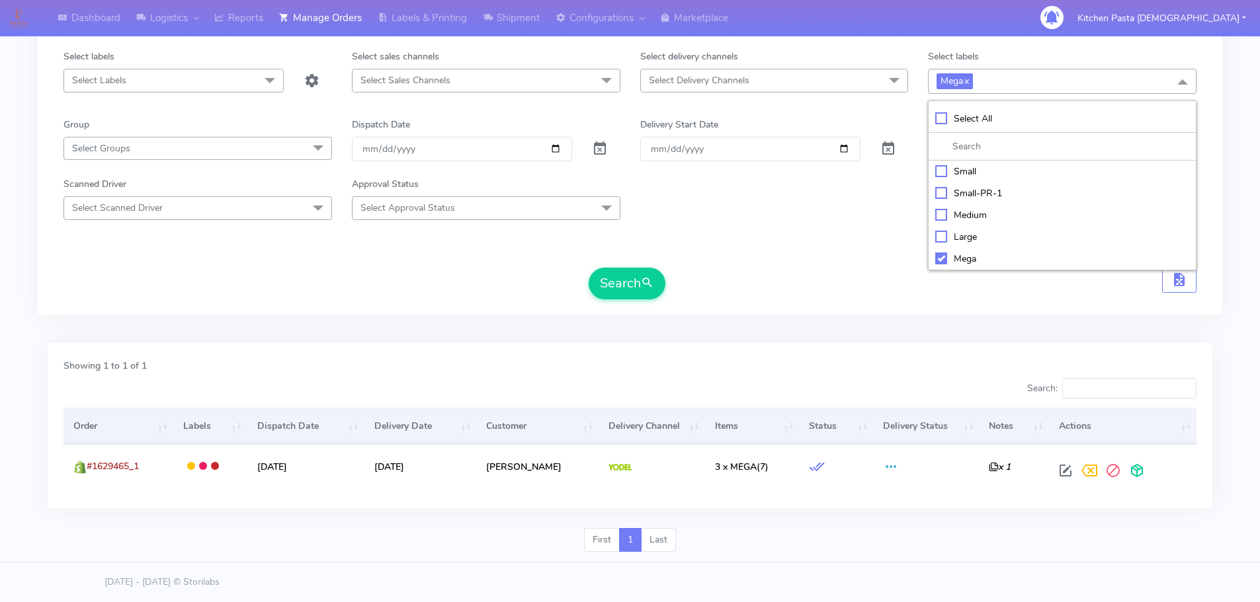
click at [965, 237] on div "Large" at bounding box center [1062, 237] width 254 height 14
checkbox input "true"
click at [953, 266] on li "Mega" at bounding box center [1061, 259] width 267 height 22
checkbox input "false"
click at [657, 292] on button "Search" at bounding box center [626, 284] width 77 height 32
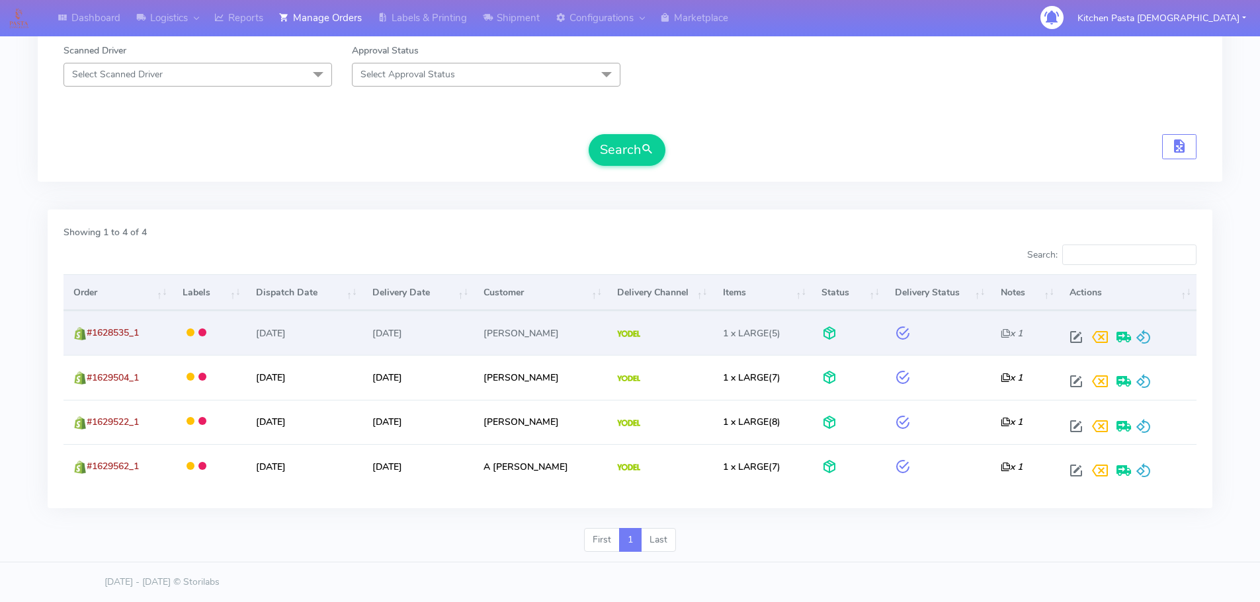
scroll to position [264, 0]
click at [1146, 336] on span at bounding box center [1143, 340] width 16 height 13
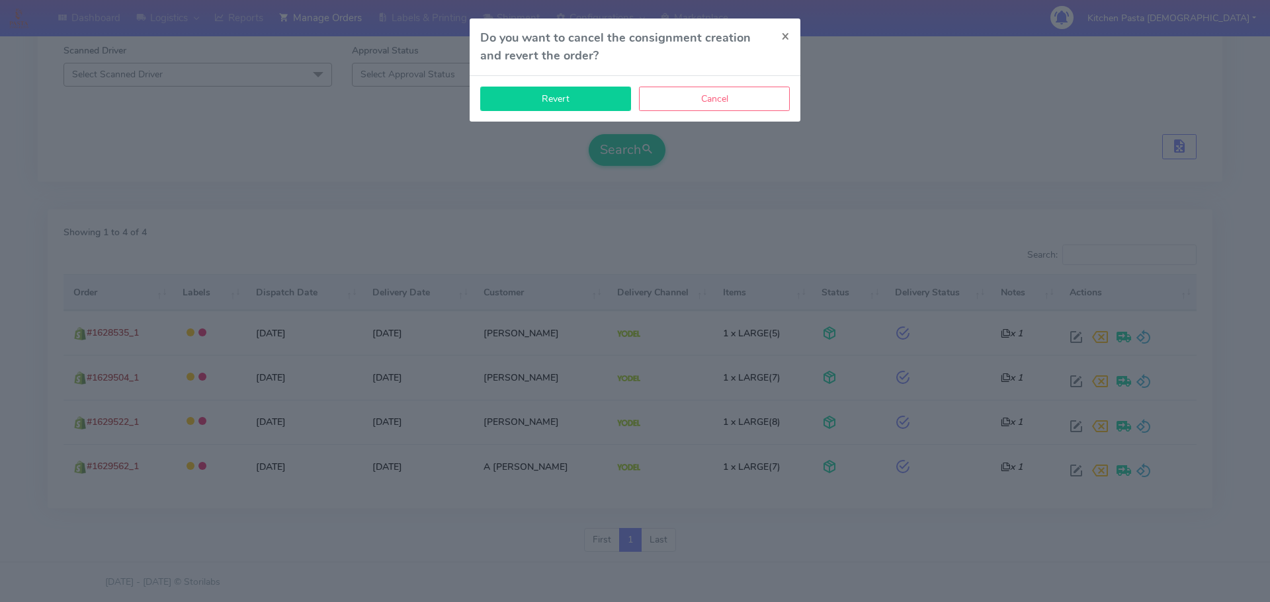
click at [600, 110] on button "Revert" at bounding box center [555, 99] width 151 height 24
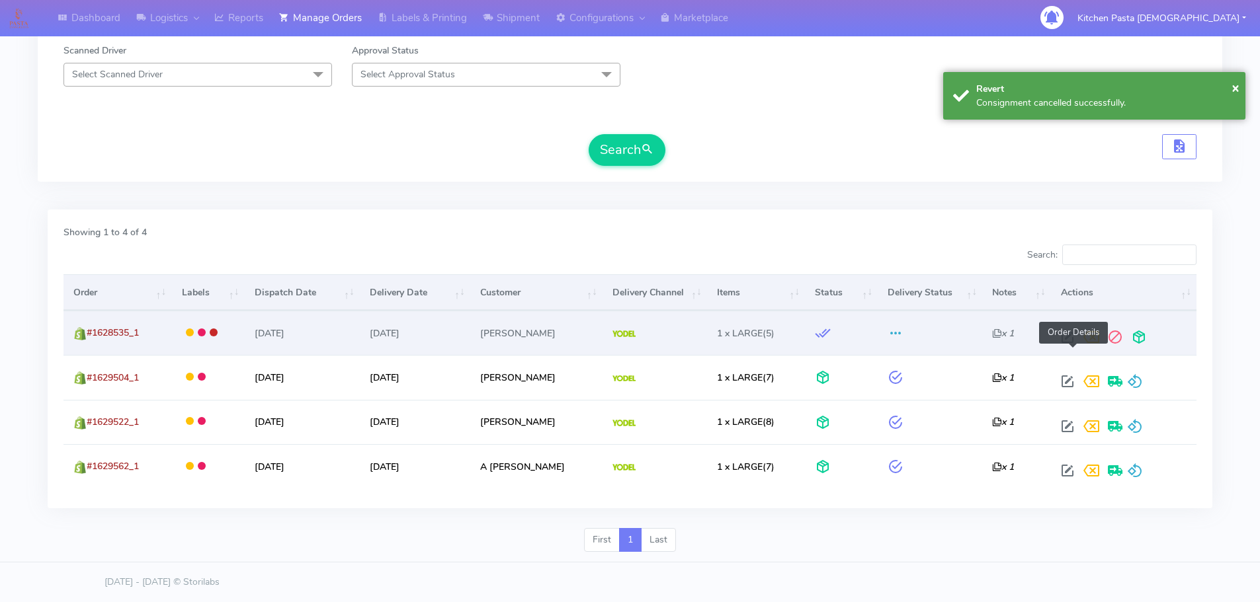
click at [1076, 336] on span at bounding box center [1067, 340] width 24 height 13
select select "5"
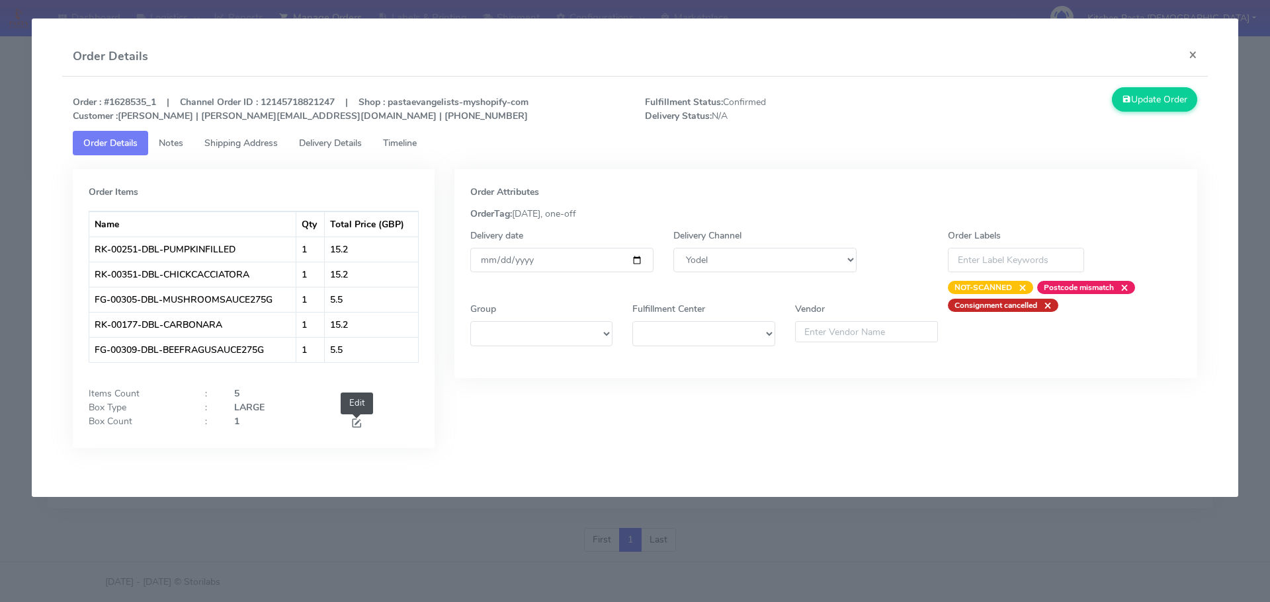
click at [352, 420] on span at bounding box center [356, 425] width 12 height 13
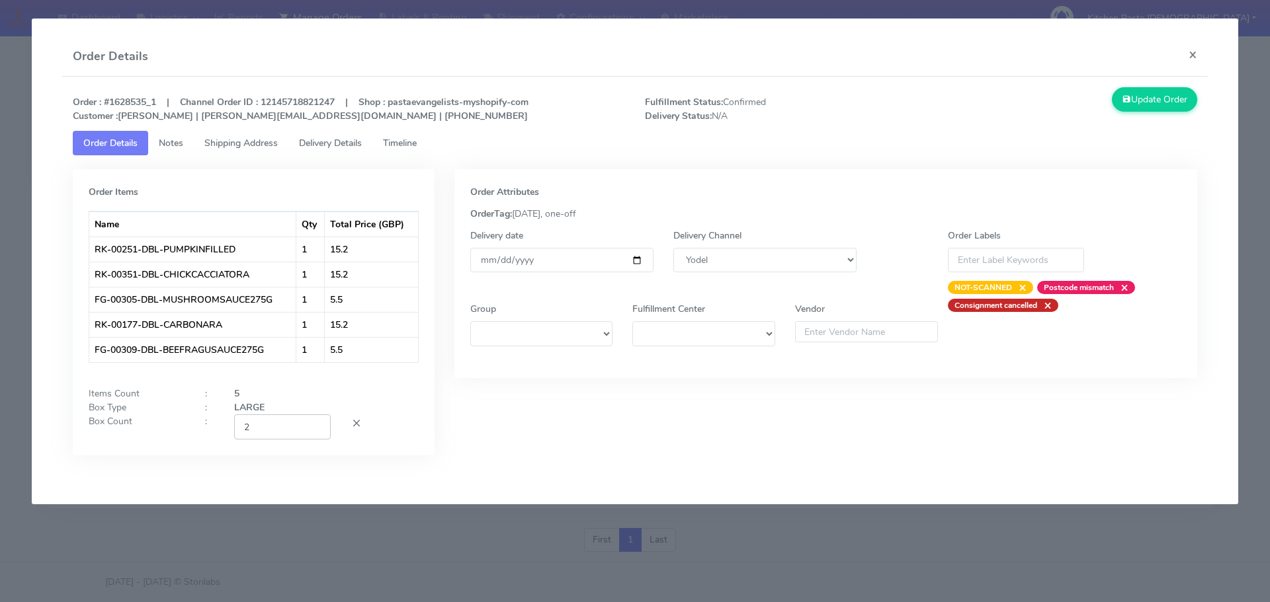
type input "2"
click at [315, 421] on input "2" at bounding box center [282, 427] width 97 height 24
click at [1141, 99] on button "Update Order" at bounding box center [1154, 99] width 86 height 24
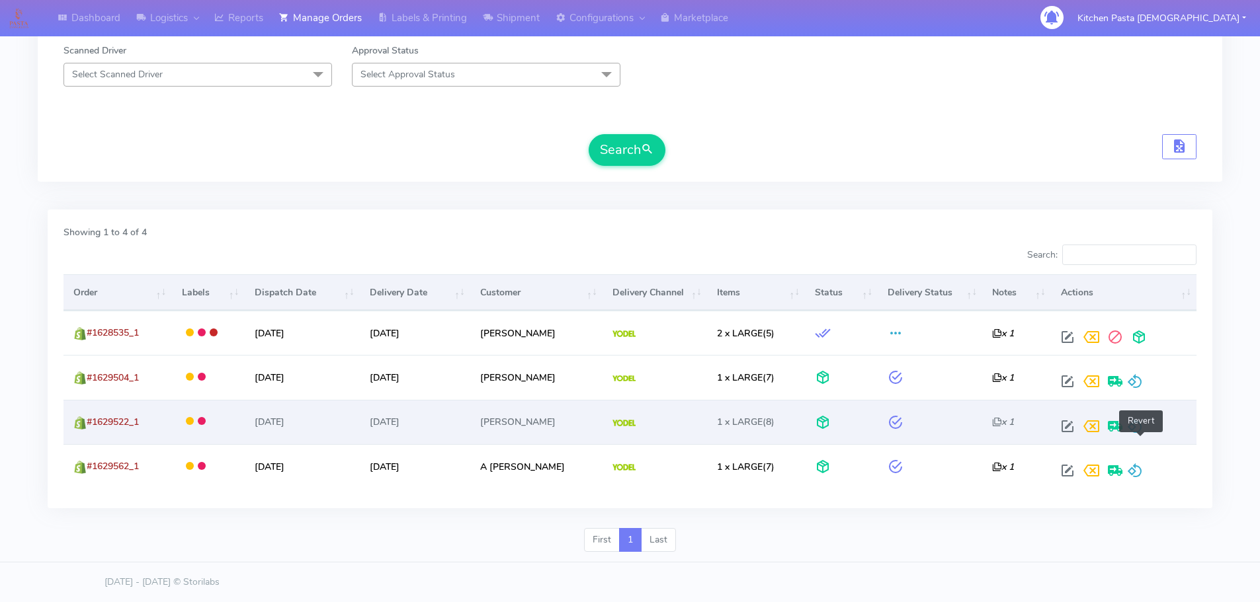
click at [1141, 434] on span at bounding box center [1135, 429] width 16 height 13
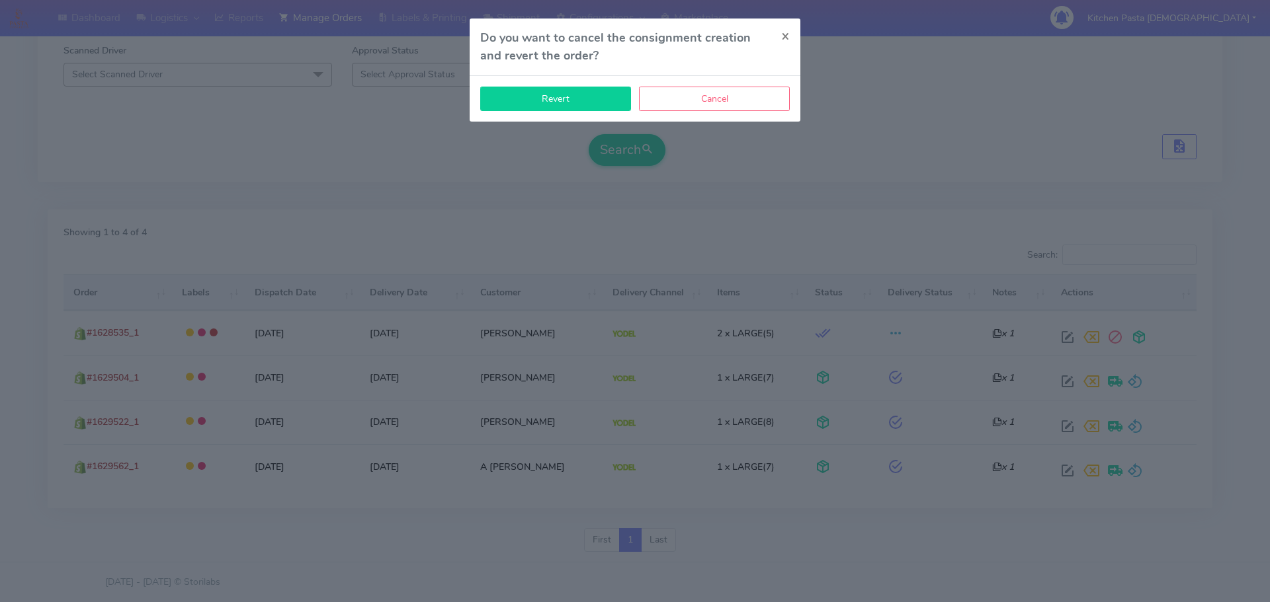
click at [547, 101] on button "Revert" at bounding box center [555, 99] width 151 height 24
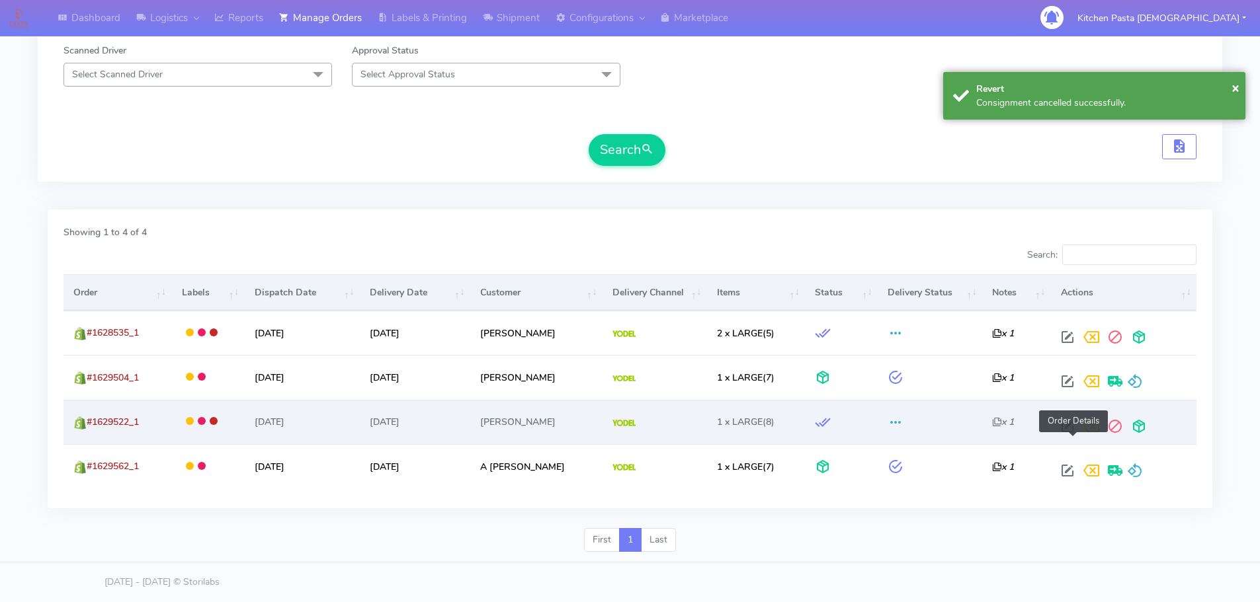
click at [1074, 426] on span at bounding box center [1067, 429] width 24 height 13
select select "5"
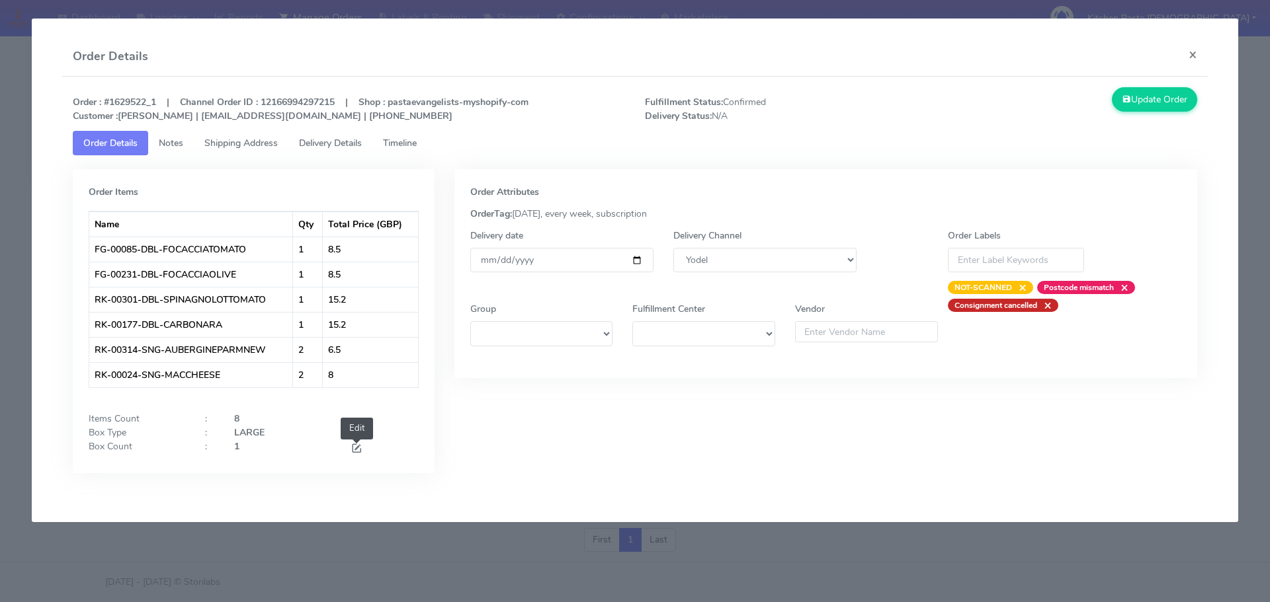
click at [357, 454] on span at bounding box center [356, 450] width 12 height 13
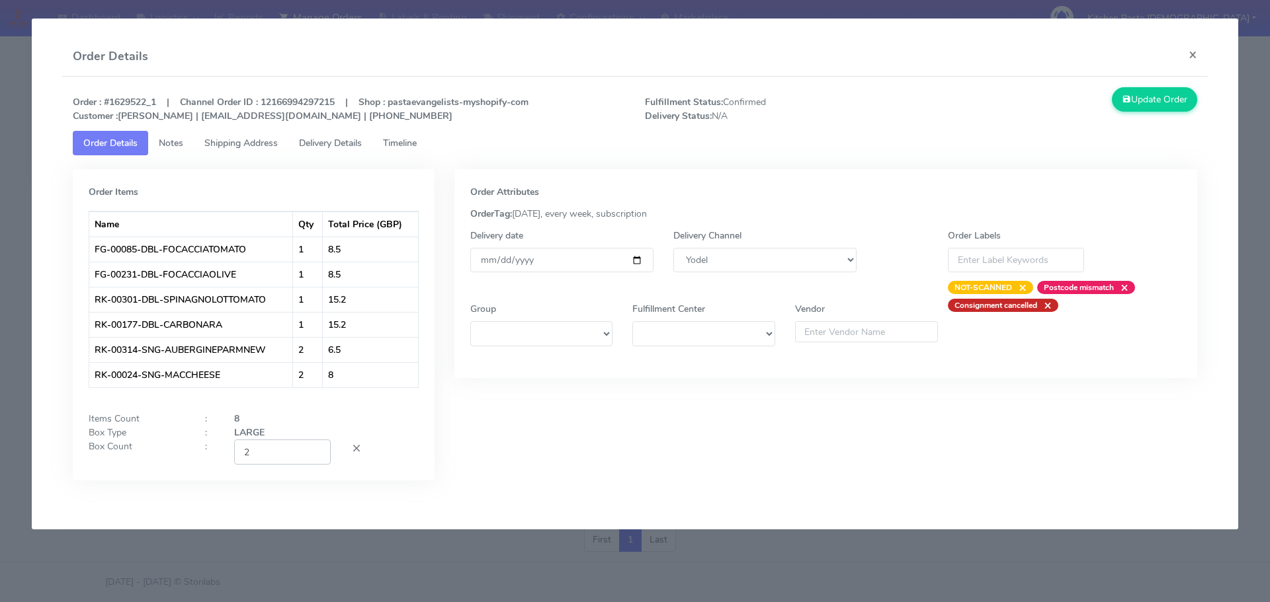
type input "2"
click at [317, 448] on input "2" at bounding box center [282, 452] width 97 height 24
drag, startPoint x: 1128, startPoint y: 94, endPoint x: 694, endPoint y: 50, distance: 435.9
click at [1128, 95] on button "Update Order" at bounding box center [1154, 99] width 86 height 24
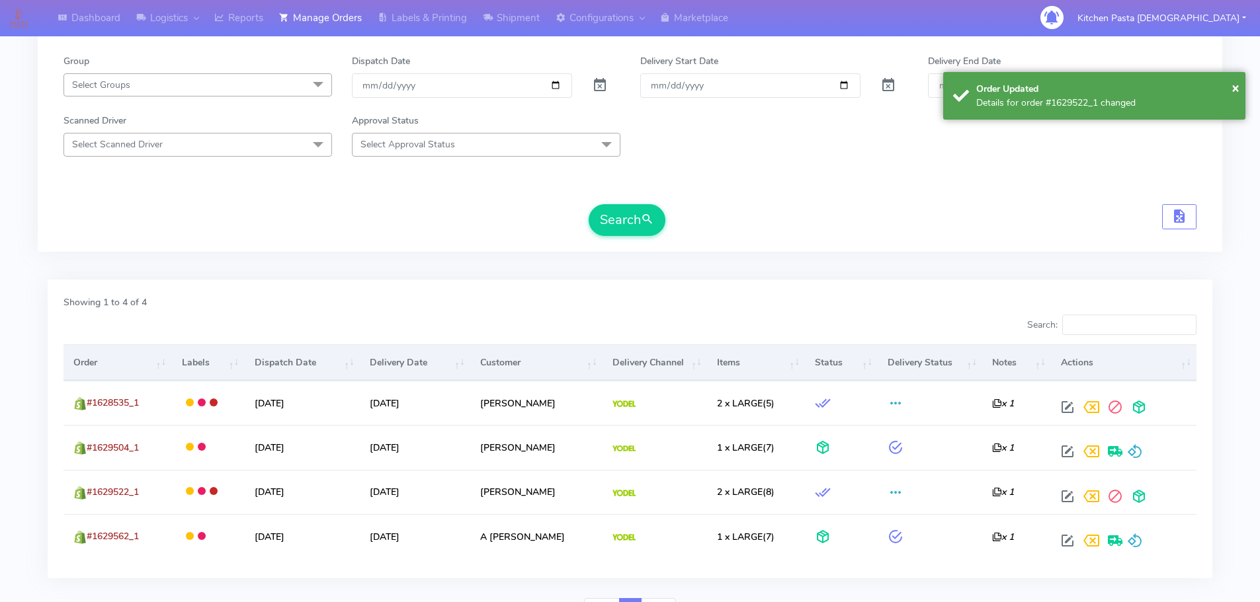
scroll to position [132, 0]
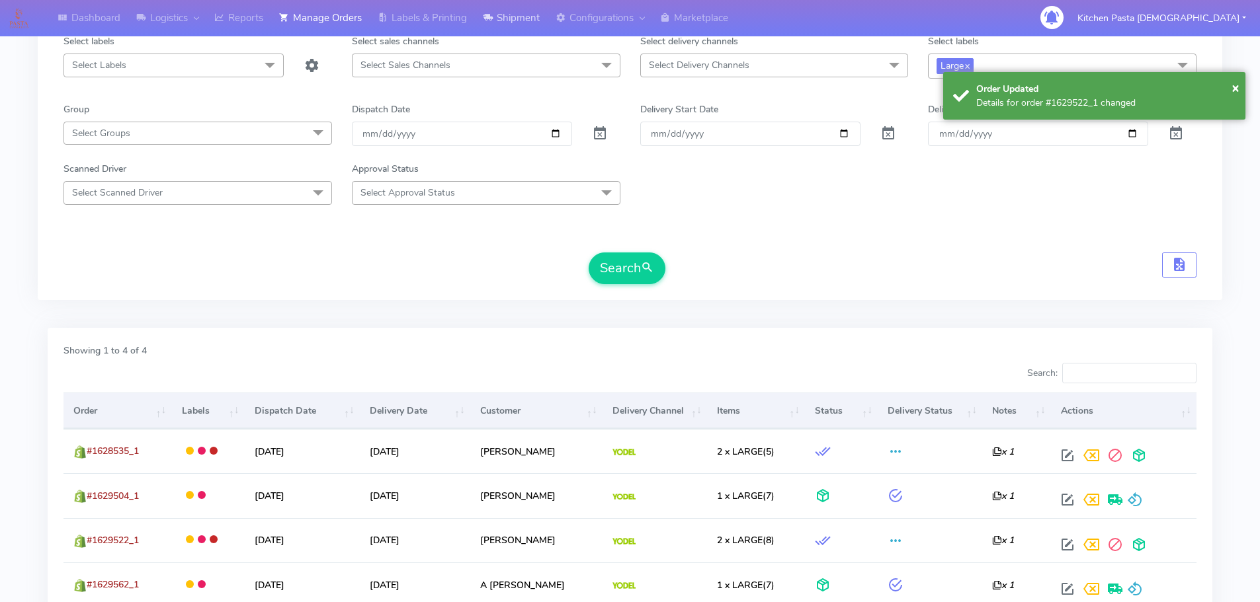
drag, startPoint x: 496, startPoint y: 40, endPoint x: 506, endPoint y: 26, distance: 17.5
click at [497, 40] on div "Select sales channels" at bounding box center [486, 43] width 288 height 19
click at [506, 26] on link "Shipment" at bounding box center [511, 18] width 73 height 36
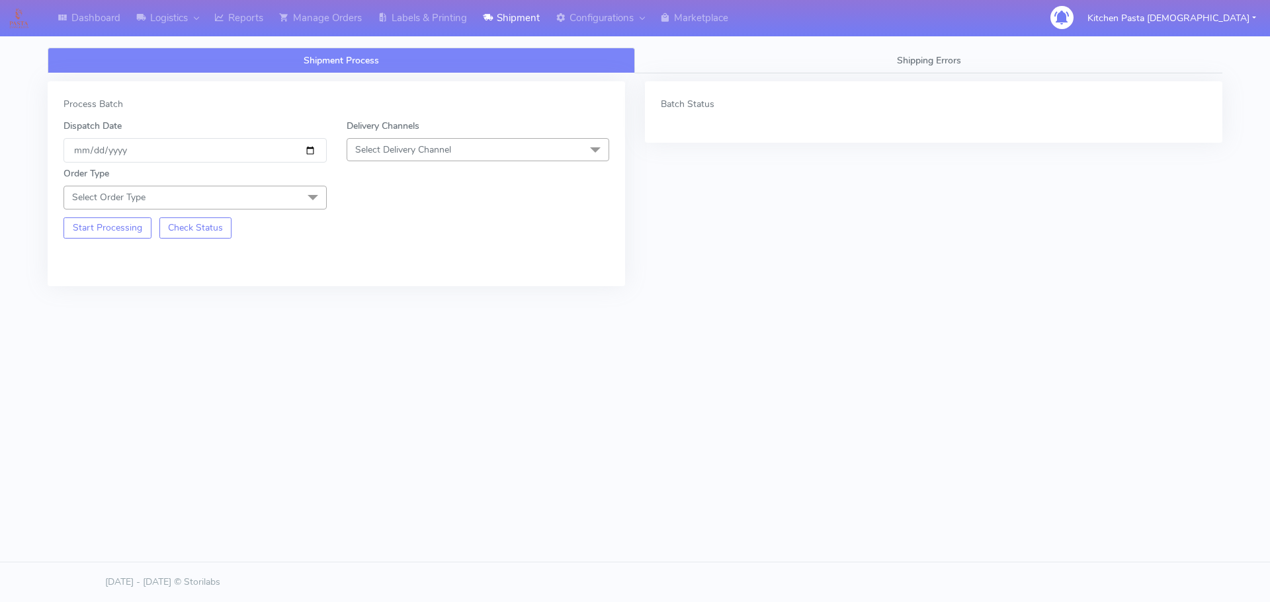
click at [431, 139] on span "Select Delivery Channel" at bounding box center [477, 149] width 263 height 23
drag, startPoint x: 412, startPoint y: 309, endPoint x: 399, endPoint y: 301, distance: 15.2
click at [411, 309] on li "MaxOptra" at bounding box center [478, 320] width 262 height 22
click at [388, 159] on span "MaxOptra x" at bounding box center [477, 150] width 263 height 24
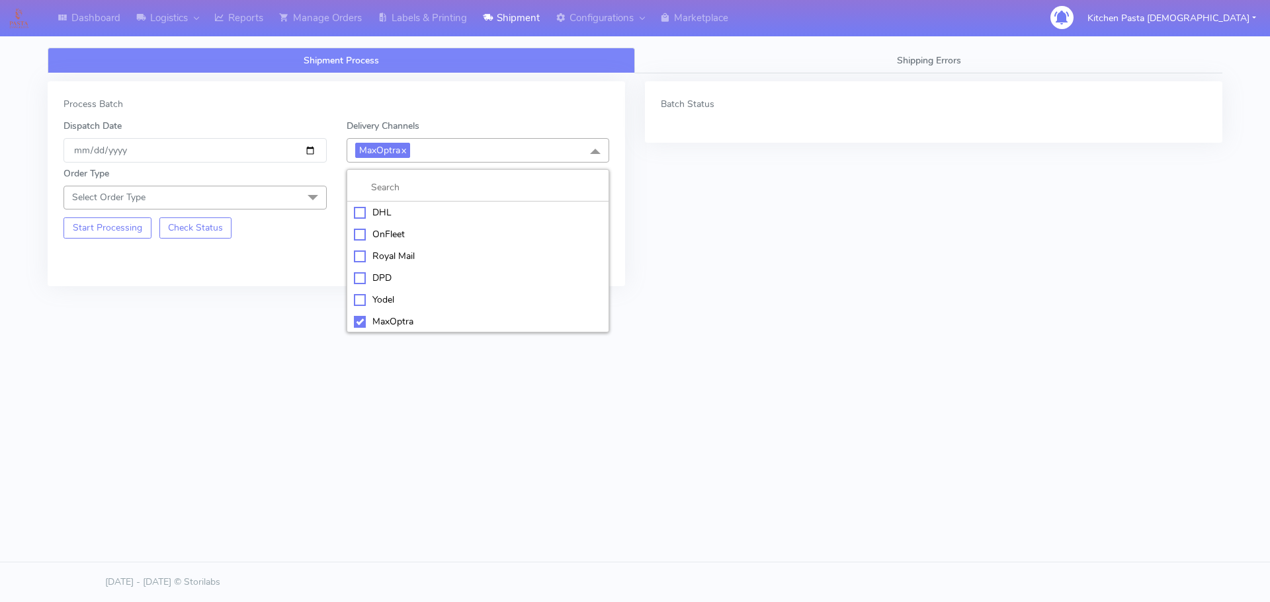
click at [389, 292] on li "Yodel" at bounding box center [478, 300] width 262 height 22
click at [288, 203] on span "Select Order Type" at bounding box center [194, 197] width 263 height 23
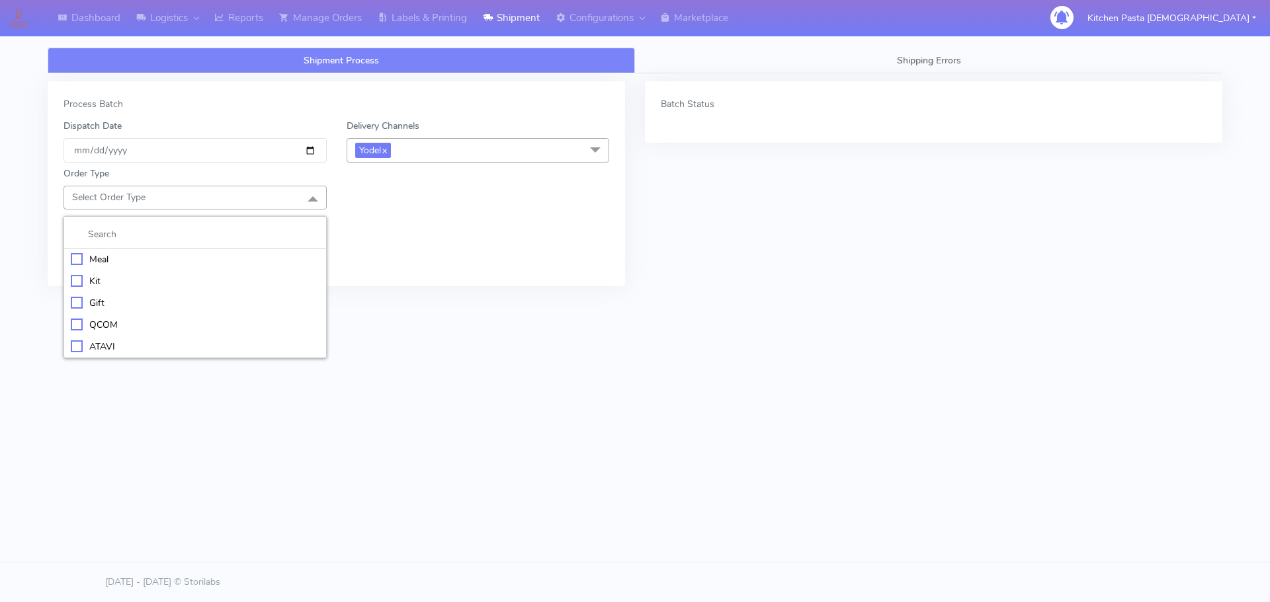
click at [229, 255] on div "Meal" at bounding box center [195, 260] width 249 height 14
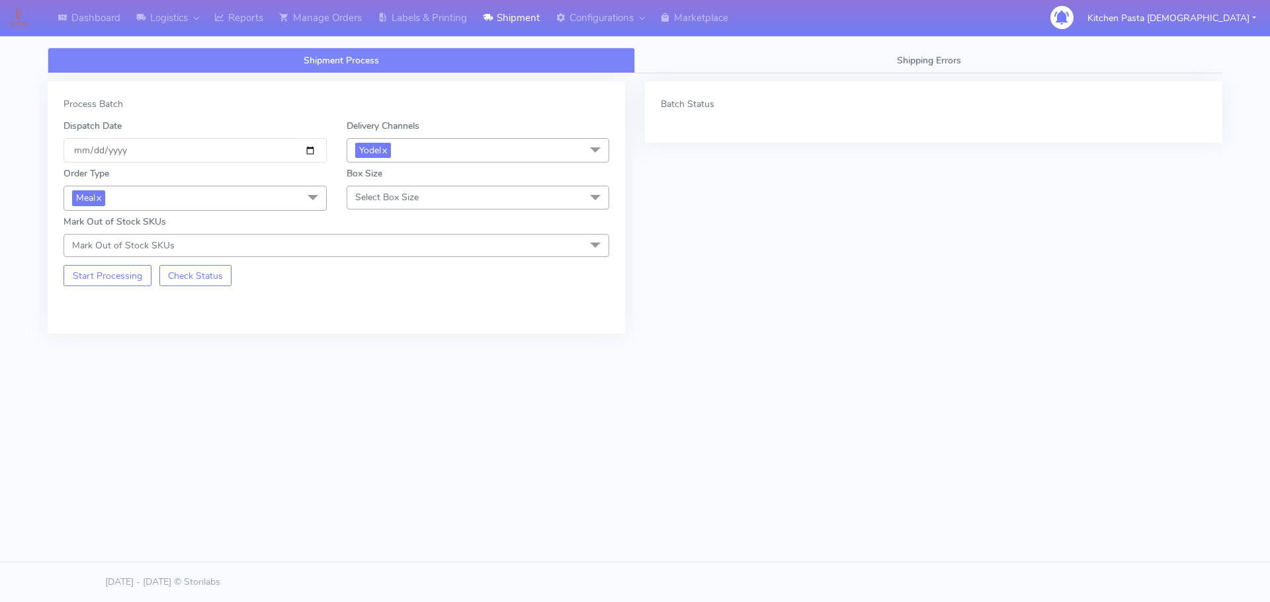
click at [407, 199] on span "Select Box Size" at bounding box center [386, 197] width 63 height 13
click at [378, 338] on li "Mega" at bounding box center [478, 347] width 262 height 22
click at [117, 282] on button "Start Processing" at bounding box center [107, 275] width 88 height 21
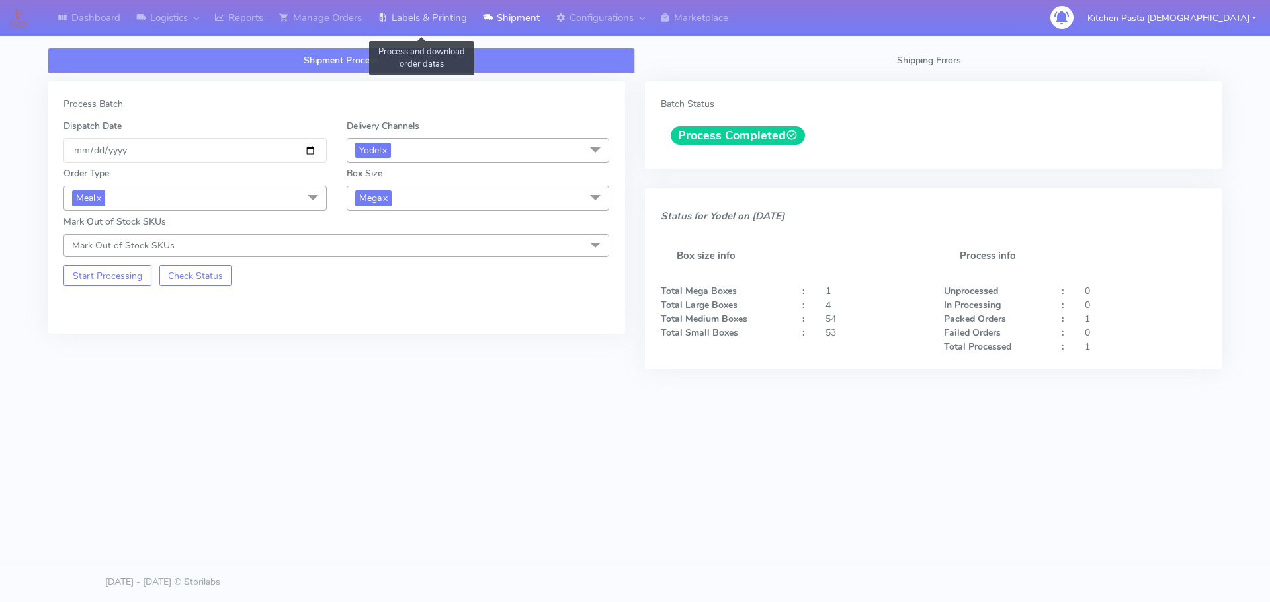
drag, startPoint x: 409, startPoint y: 19, endPoint x: 416, endPoint y: 32, distance: 15.1
click at [410, 18] on link "Labels & Printing" at bounding box center [422, 18] width 105 height 36
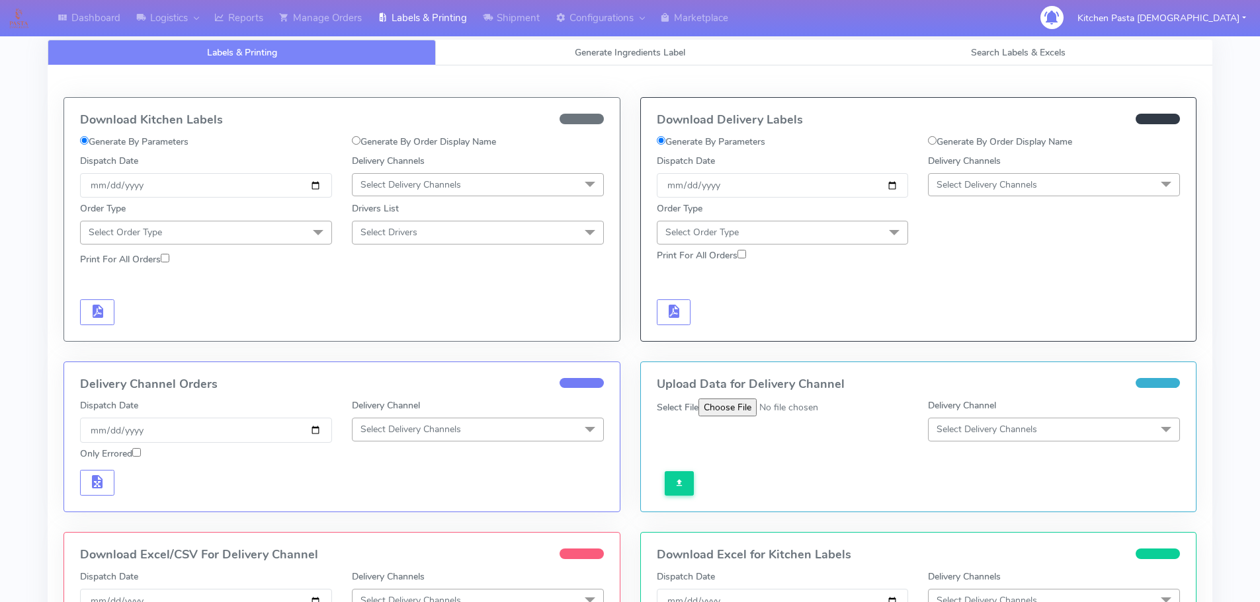
drag, startPoint x: 1017, startPoint y: 176, endPoint x: 989, endPoint y: 290, distance: 117.1
click at [1017, 176] on span "Select Delivery Channels" at bounding box center [1054, 184] width 252 height 23
click at [963, 306] on div "DPD" at bounding box center [1053, 312] width 237 height 14
click at [955, 183] on span "DPD x" at bounding box center [952, 185] width 33 height 15
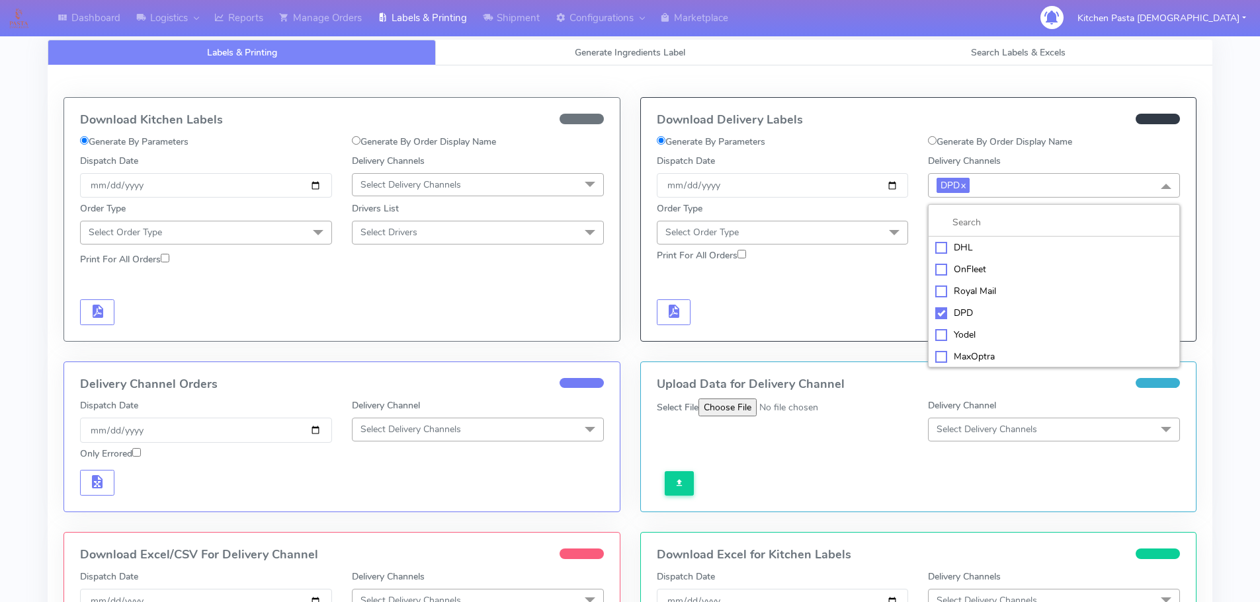
click at [951, 335] on div "Yodel" at bounding box center [1053, 335] width 237 height 14
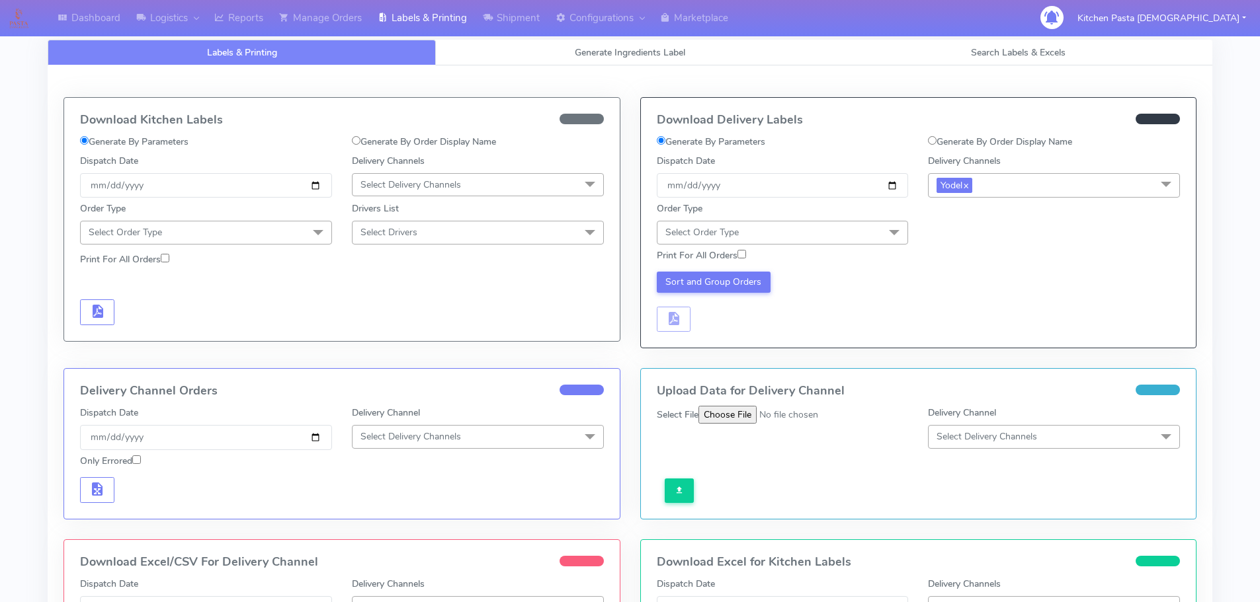
click at [817, 227] on span "Select Order Type" at bounding box center [783, 232] width 252 height 23
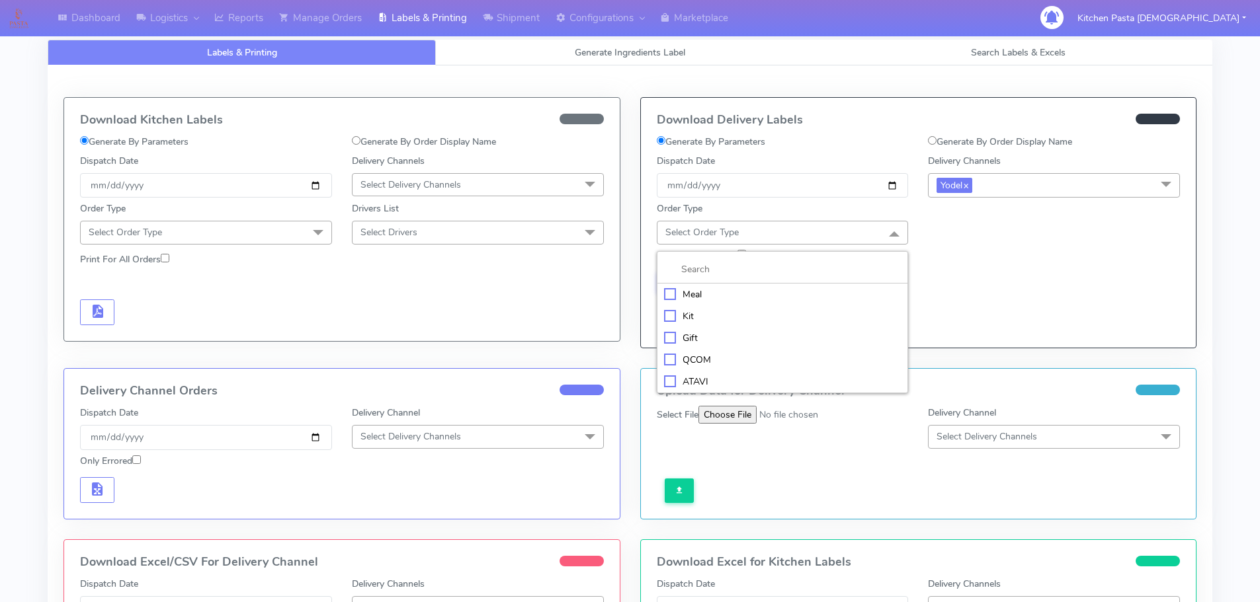
click at [766, 300] on div "Meal" at bounding box center [782, 295] width 237 height 14
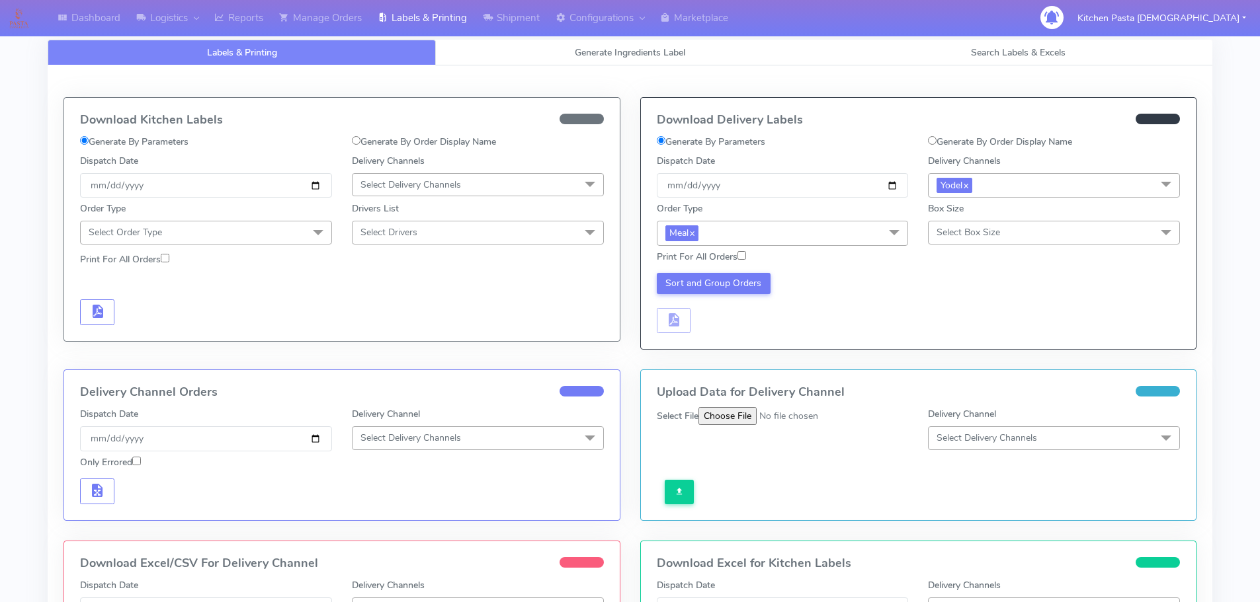
click at [951, 226] on span "Select Box Size" at bounding box center [967, 232] width 63 height 13
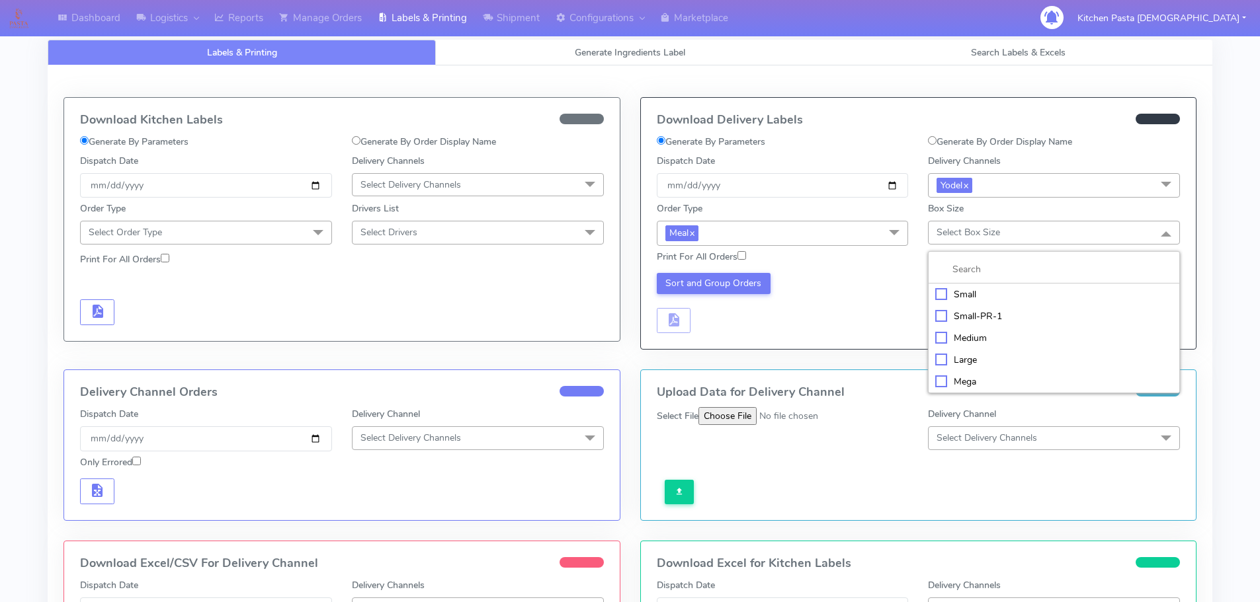
click at [936, 360] on div "Large" at bounding box center [1053, 360] width 237 height 14
checkbox input "true"
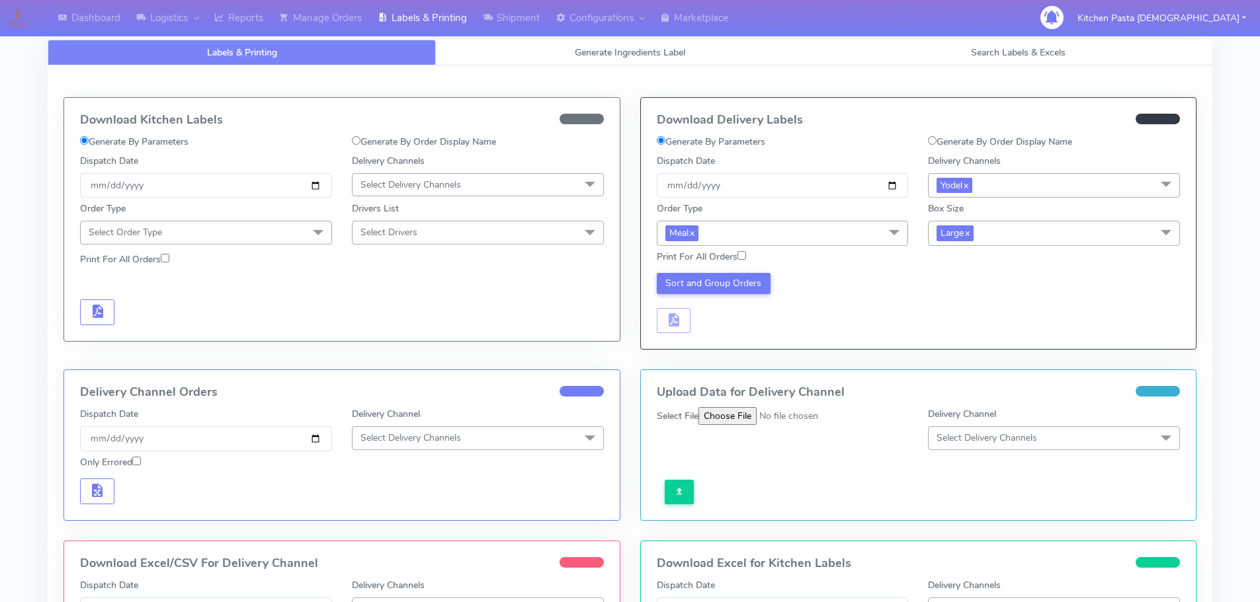
click at [964, 223] on span "Large x" at bounding box center [1054, 233] width 252 height 24
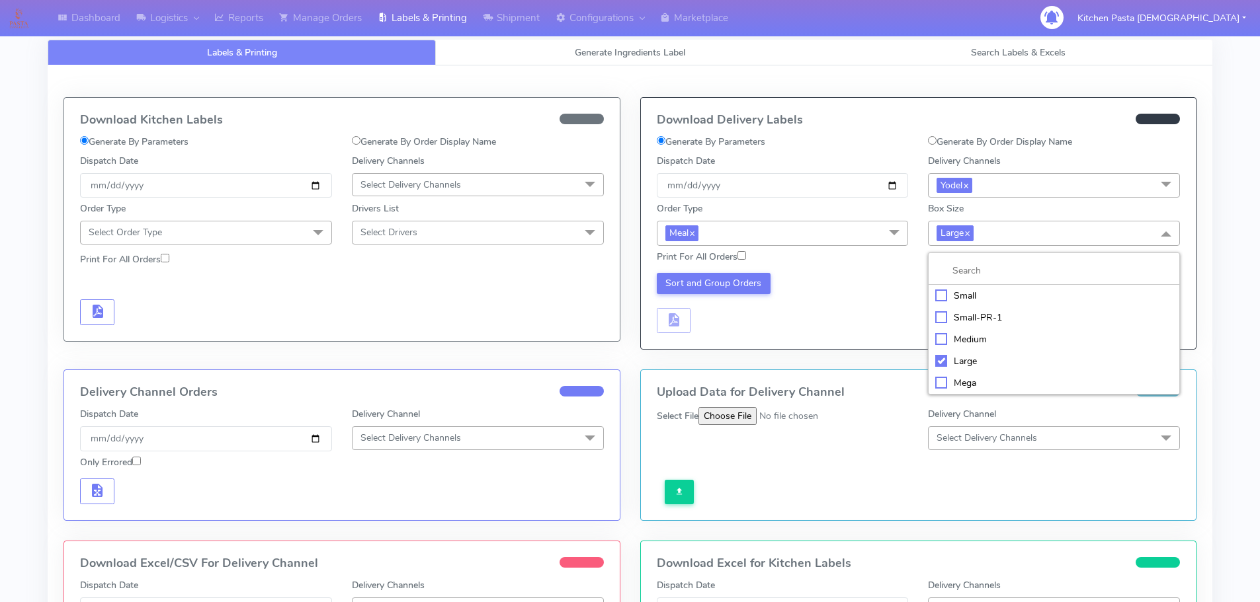
click at [964, 382] on div "Mega" at bounding box center [1053, 383] width 237 height 14
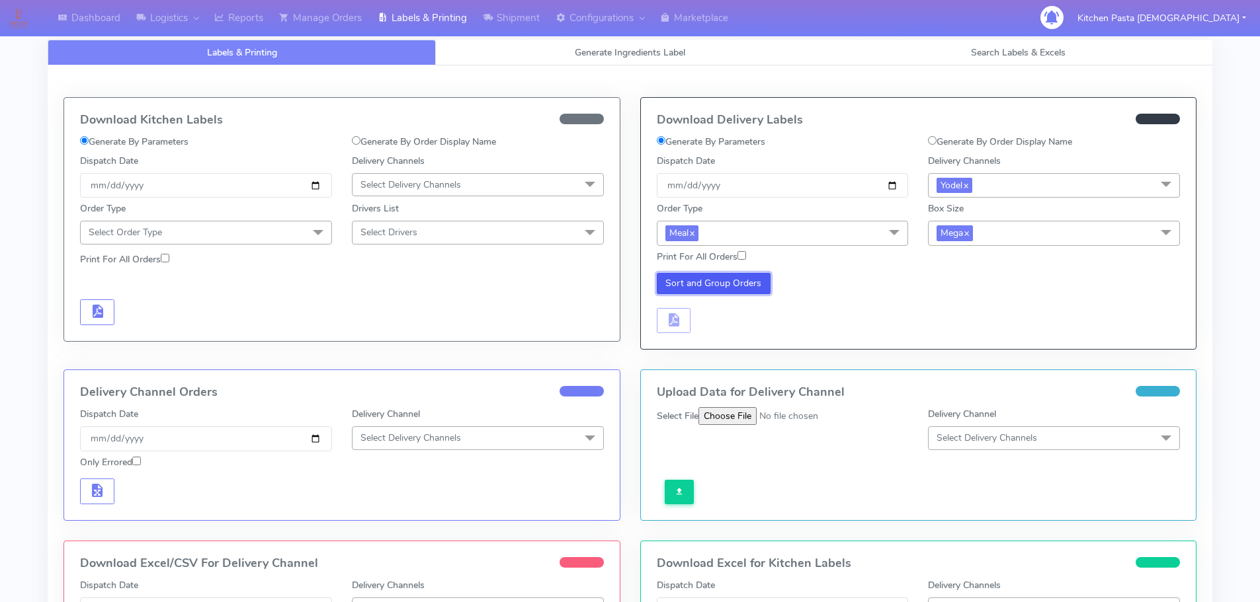
click at [742, 279] on button "Sort and Group Orders" at bounding box center [714, 283] width 114 height 21
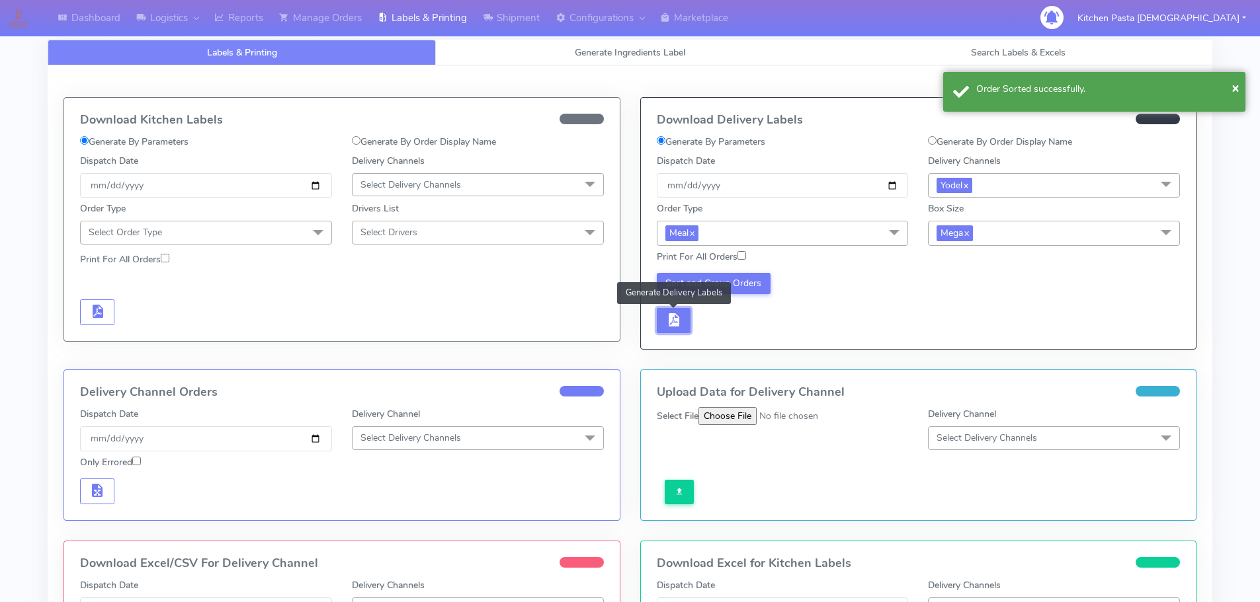
click at [683, 325] on button "button" at bounding box center [674, 321] width 34 height 26
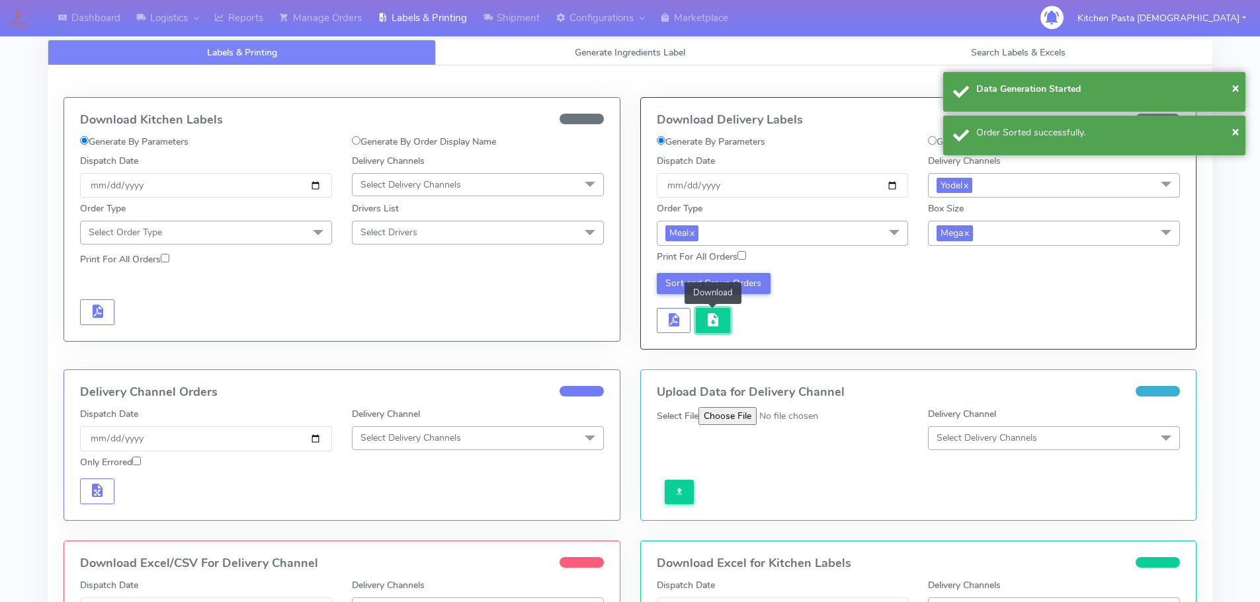
click at [711, 325] on span "button" at bounding box center [713, 323] width 16 height 13
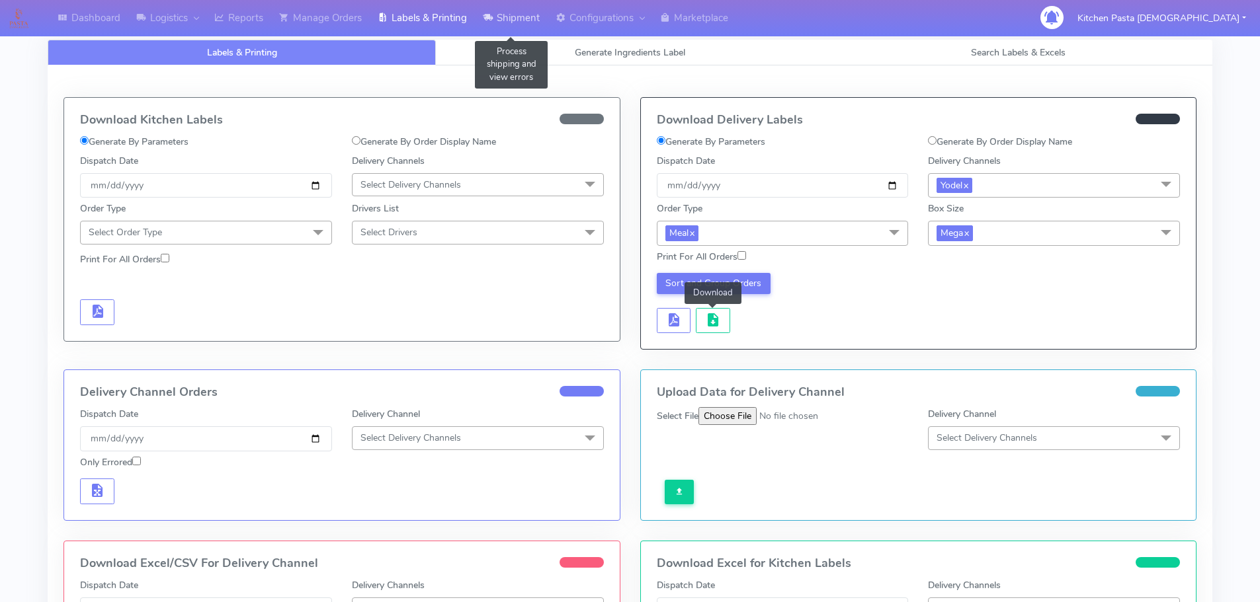
drag, startPoint x: 512, startPoint y: 17, endPoint x: 506, endPoint y: 33, distance: 17.8
click at [512, 17] on link "Shipment" at bounding box center [511, 18] width 73 height 36
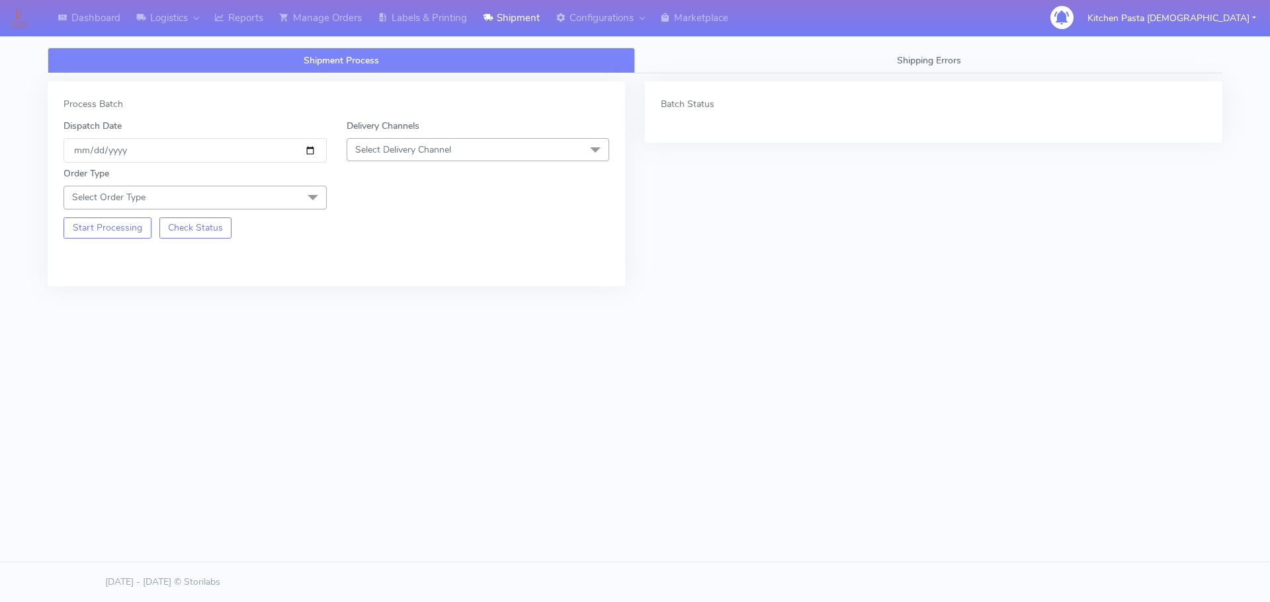
click at [460, 110] on div "Process Batch" at bounding box center [335, 104] width 545 height 14
click at [460, 139] on span "Select Delivery Channel" at bounding box center [477, 149] width 263 height 23
click at [386, 292] on div "Yodel" at bounding box center [478, 299] width 249 height 14
click at [278, 203] on span "Select Order Type" at bounding box center [194, 197] width 263 height 23
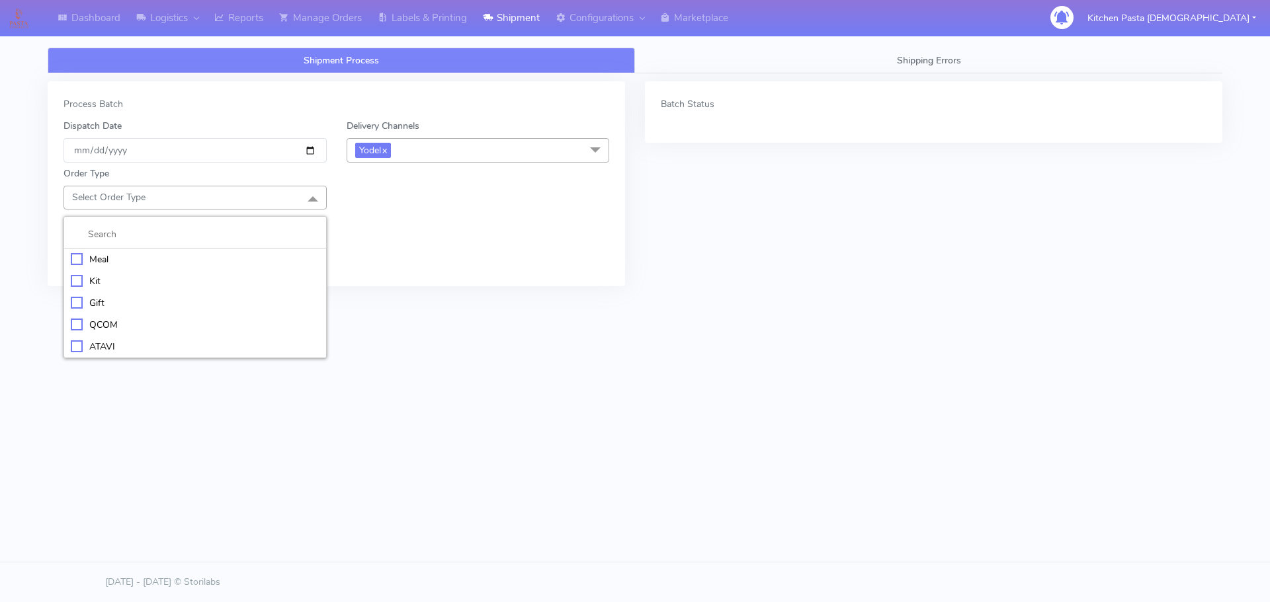
click at [175, 260] on div "Meal" at bounding box center [195, 260] width 249 height 14
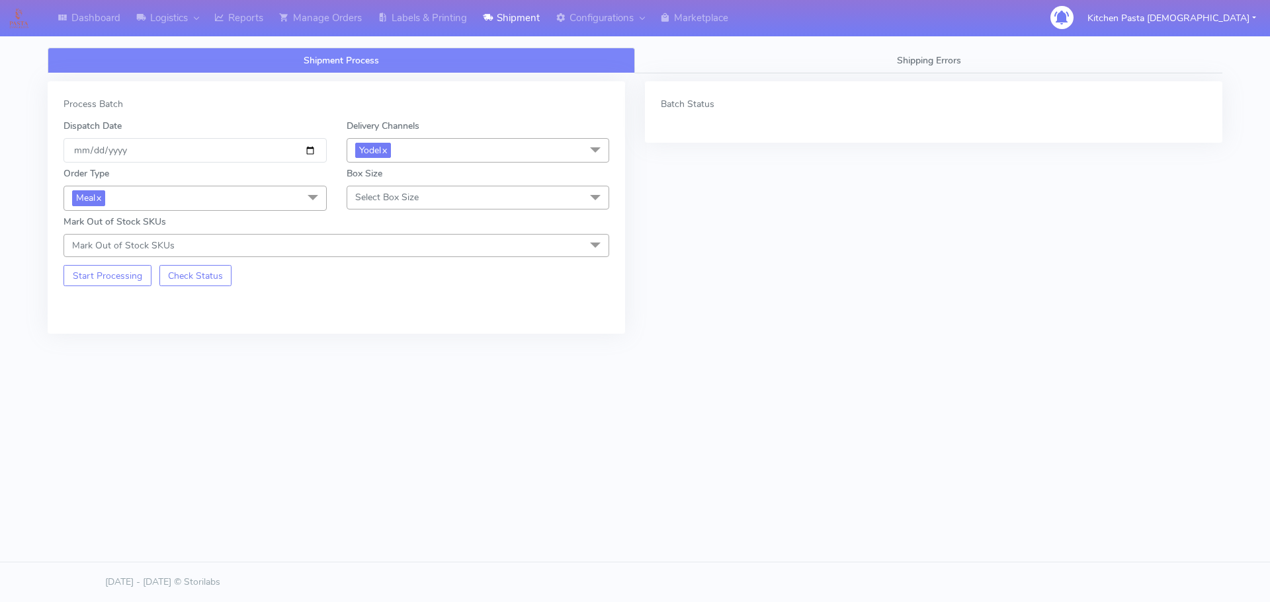
click at [382, 196] on span "Select Box Size" at bounding box center [386, 197] width 63 height 13
click at [391, 325] on div "Large" at bounding box center [478, 325] width 249 height 14
click at [109, 281] on button "Start Processing" at bounding box center [107, 275] width 88 height 21
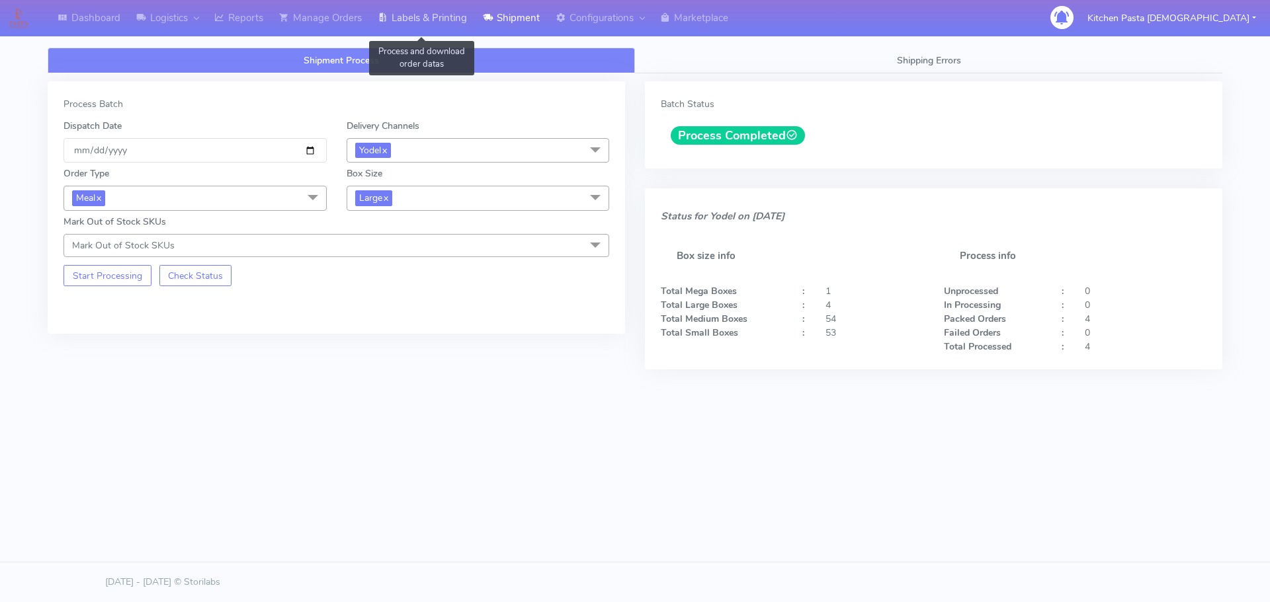
click at [418, 21] on link "Labels & Printing" at bounding box center [422, 18] width 105 height 36
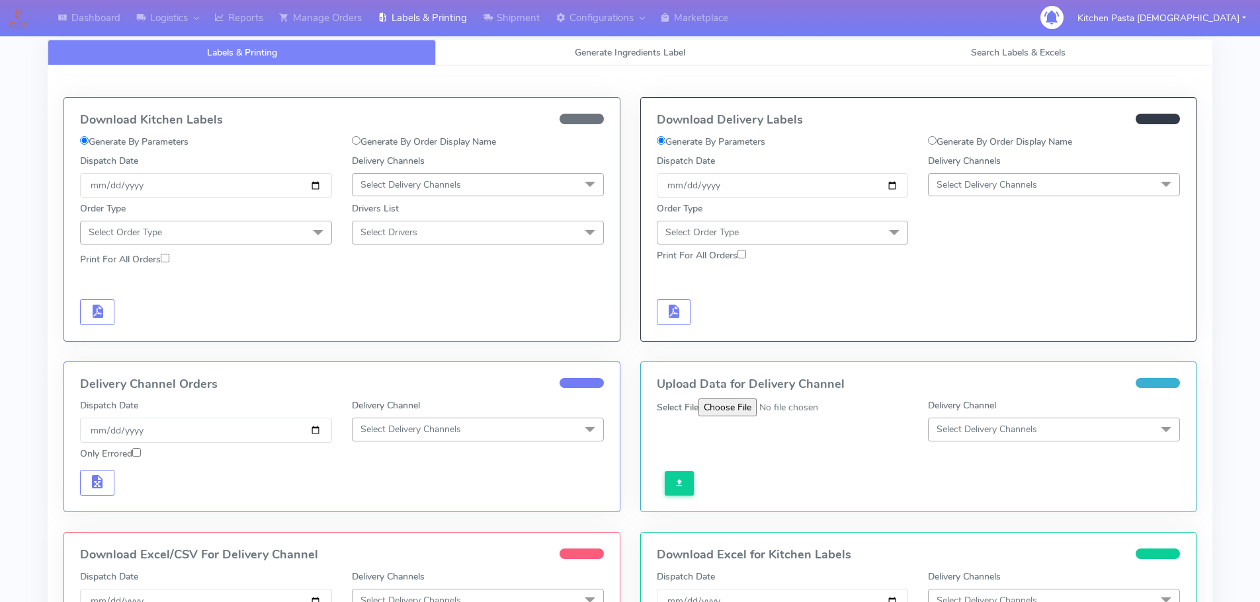
click at [989, 177] on span "Select Delivery Channels" at bounding box center [1054, 184] width 252 height 23
drag, startPoint x: 979, startPoint y: 336, endPoint x: 952, endPoint y: 316, distance: 33.1
click at [979, 337] on div "Yodel" at bounding box center [1053, 334] width 237 height 14
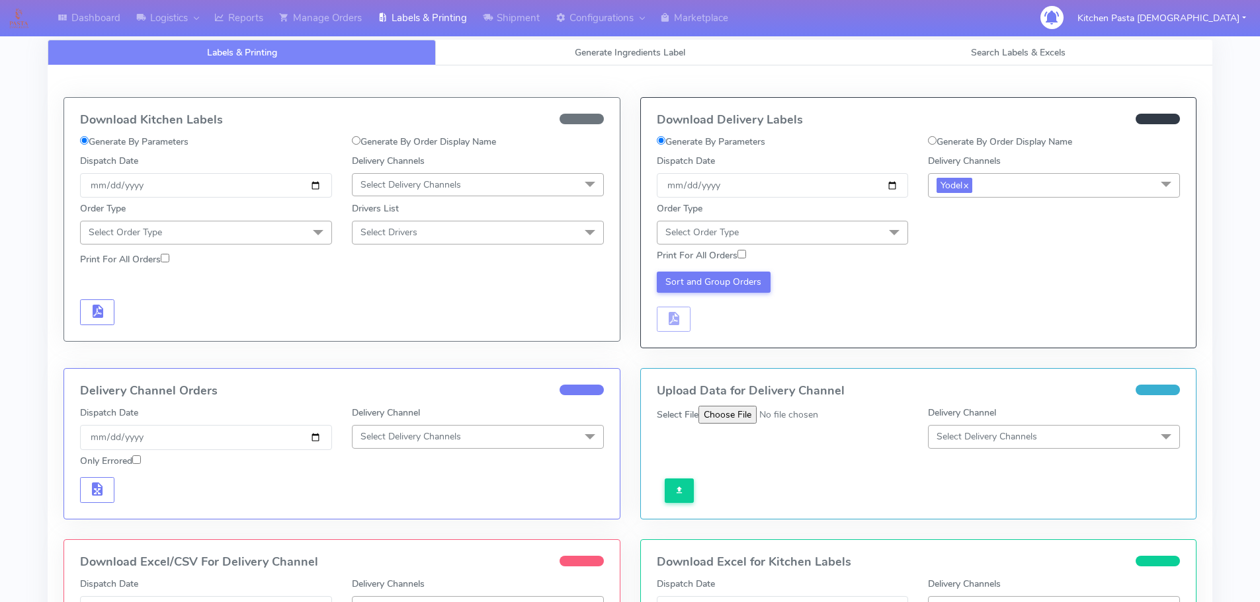
click at [838, 247] on div "Print For All Orders" at bounding box center [919, 256] width 544 height 23
click at [833, 232] on span "Select Order Type" at bounding box center [783, 232] width 252 height 23
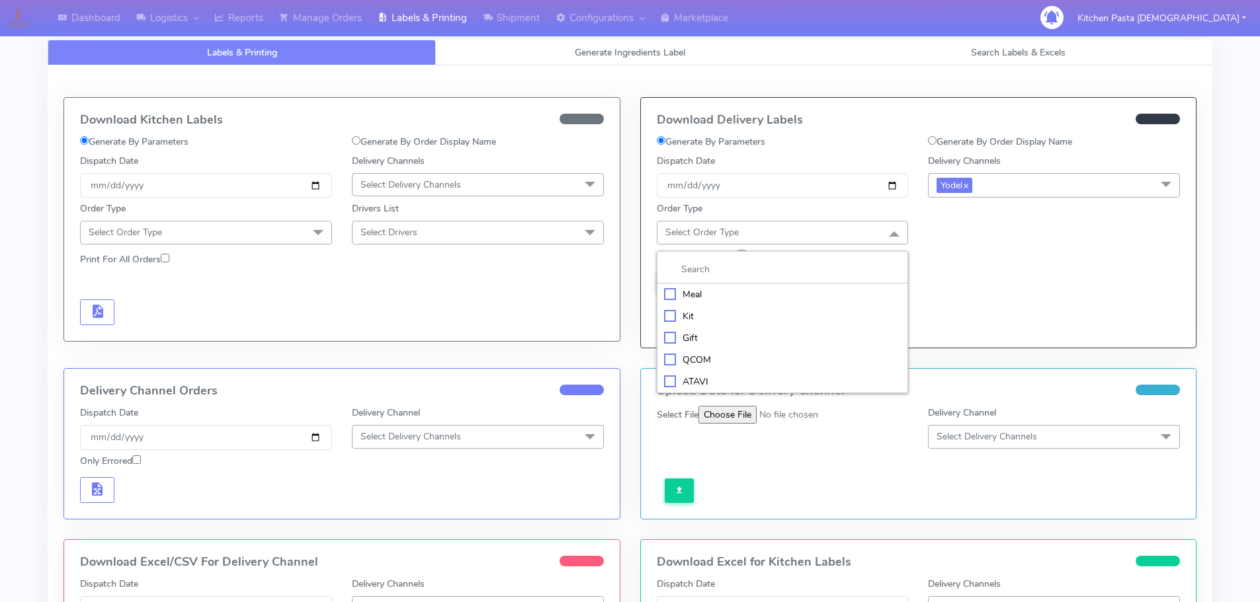
click at [737, 297] on div "Meal" at bounding box center [782, 295] width 237 height 14
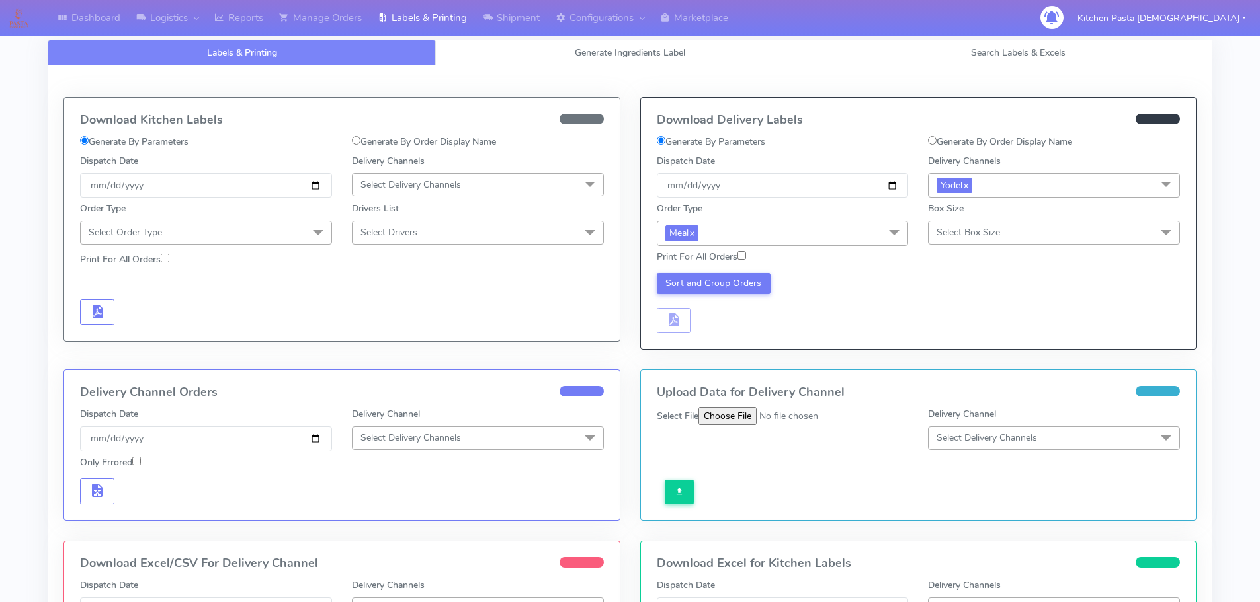
click at [946, 229] on span "Select Box Size" at bounding box center [967, 232] width 63 height 13
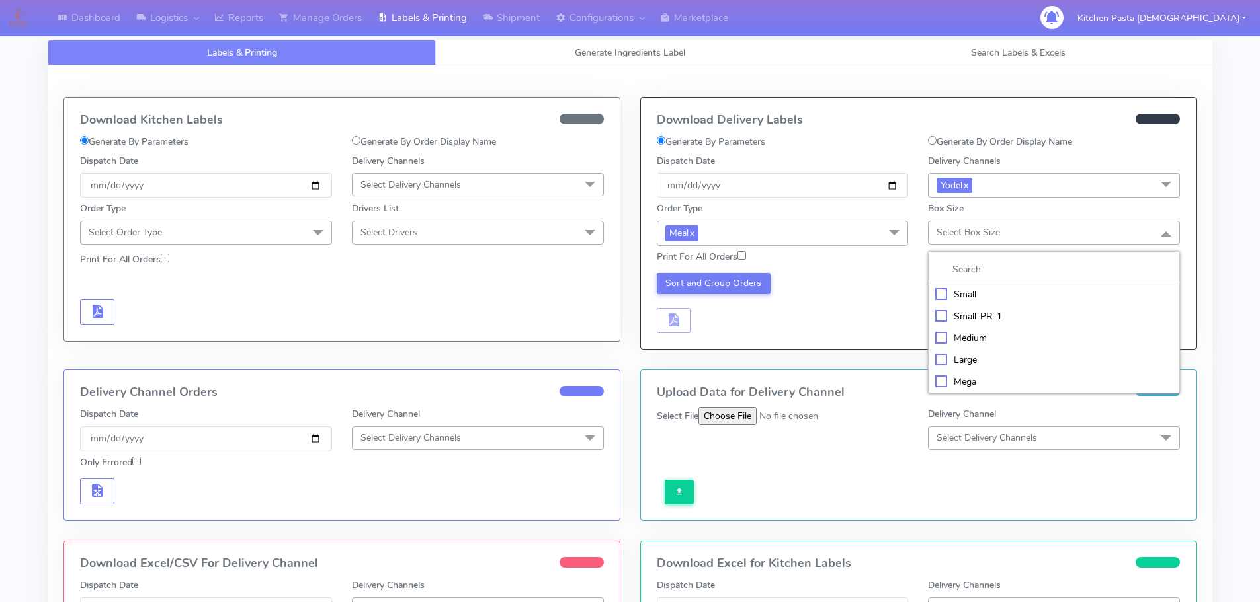
click at [981, 333] on div "Medium" at bounding box center [1053, 338] width 237 height 14
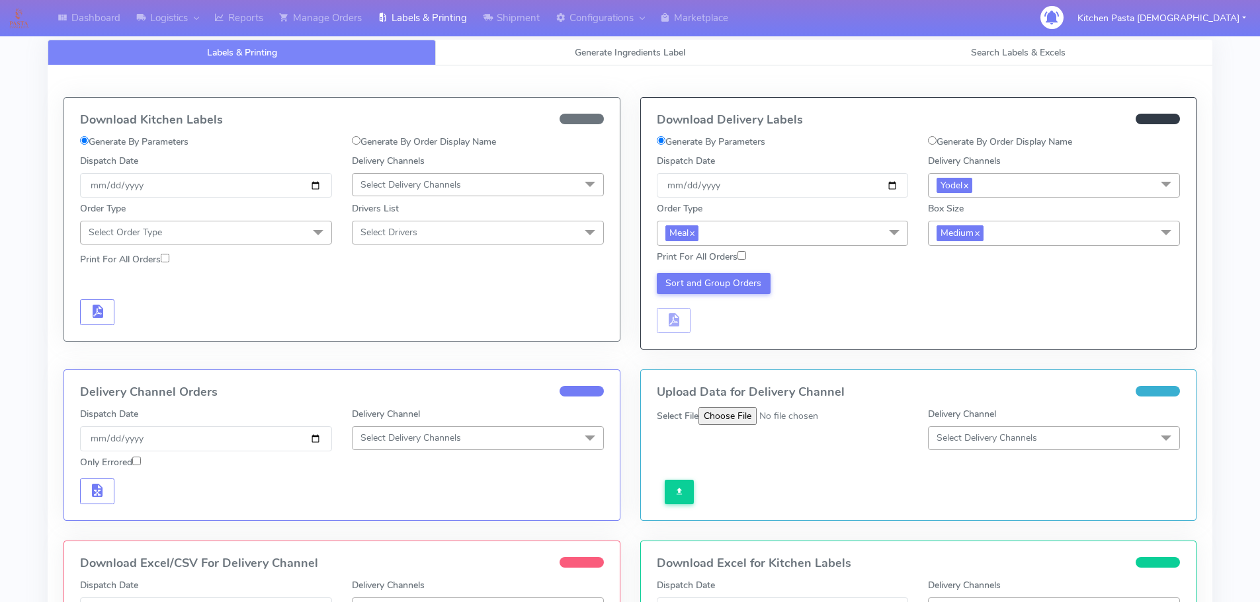
click at [983, 225] on span "Medium x" at bounding box center [1054, 233] width 252 height 24
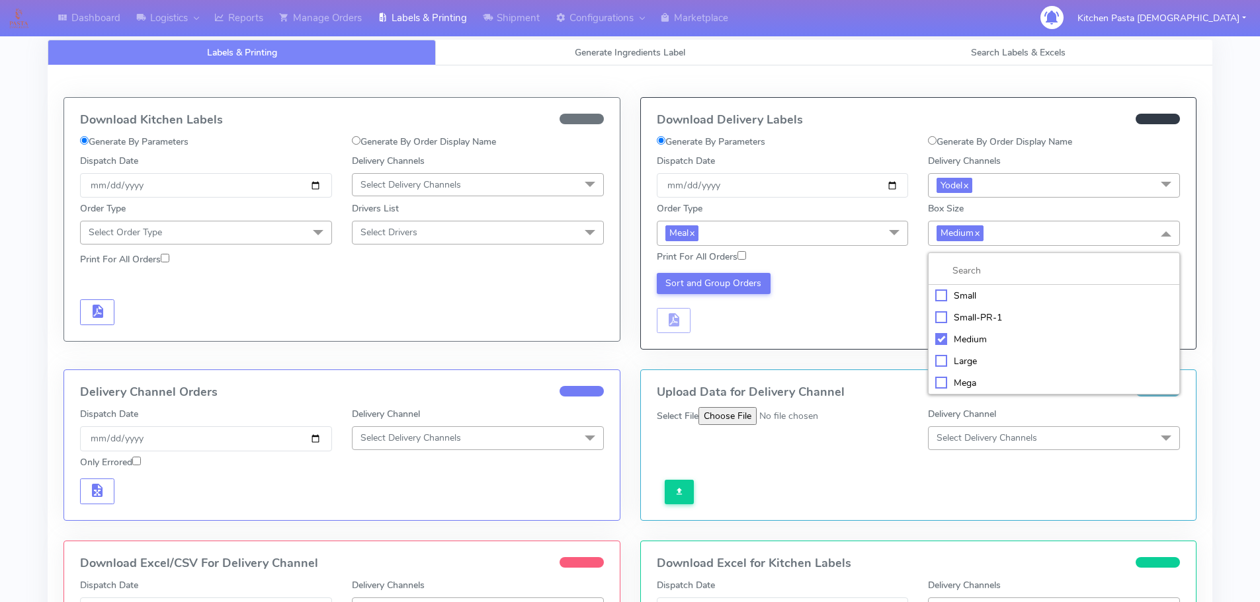
click at [977, 358] on div "Large" at bounding box center [1053, 361] width 237 height 14
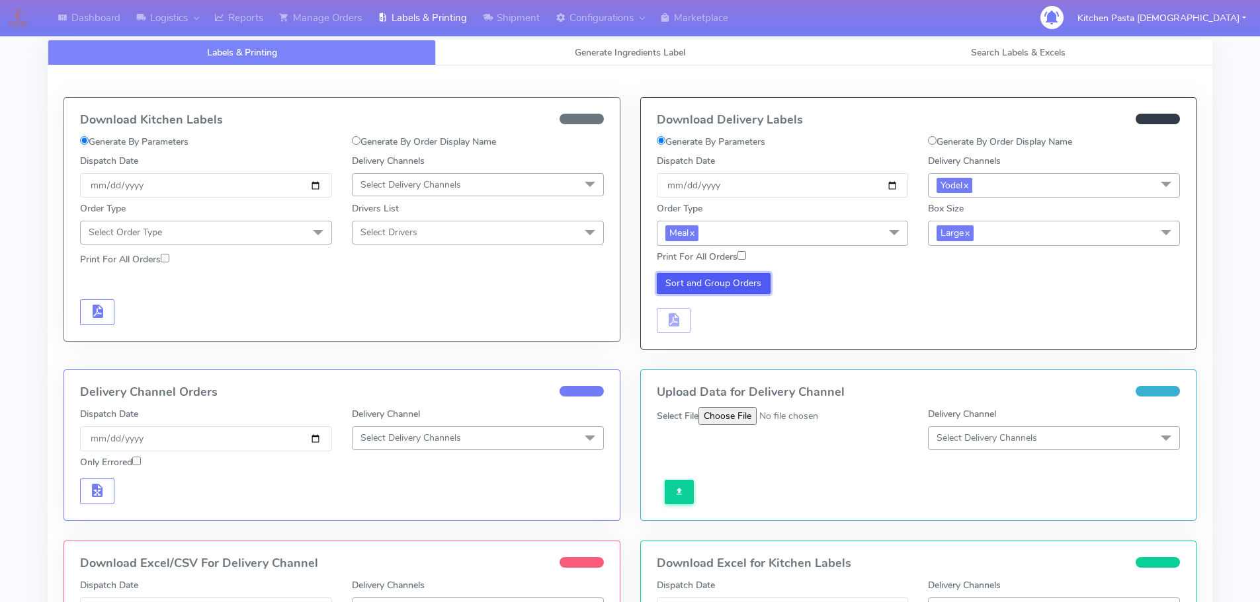
drag, startPoint x: 762, startPoint y: 284, endPoint x: 756, endPoint y: 294, distance: 11.6
click at [762, 284] on button "Sort and Group Orders" at bounding box center [714, 283] width 114 height 21
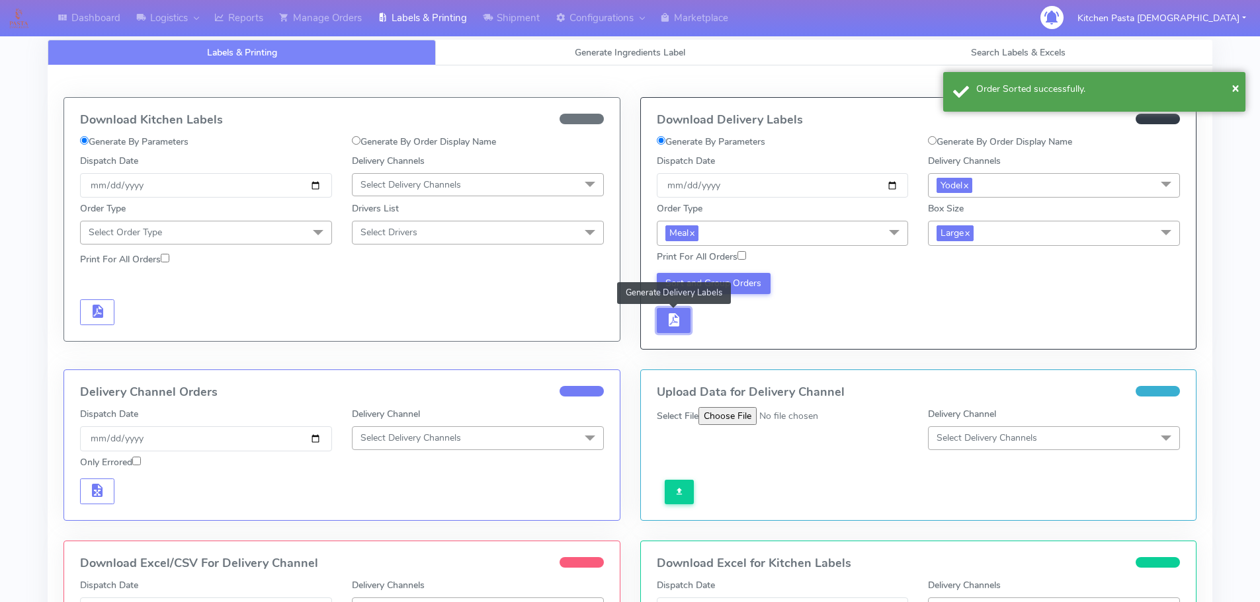
click at [675, 329] on button "button" at bounding box center [674, 321] width 34 height 26
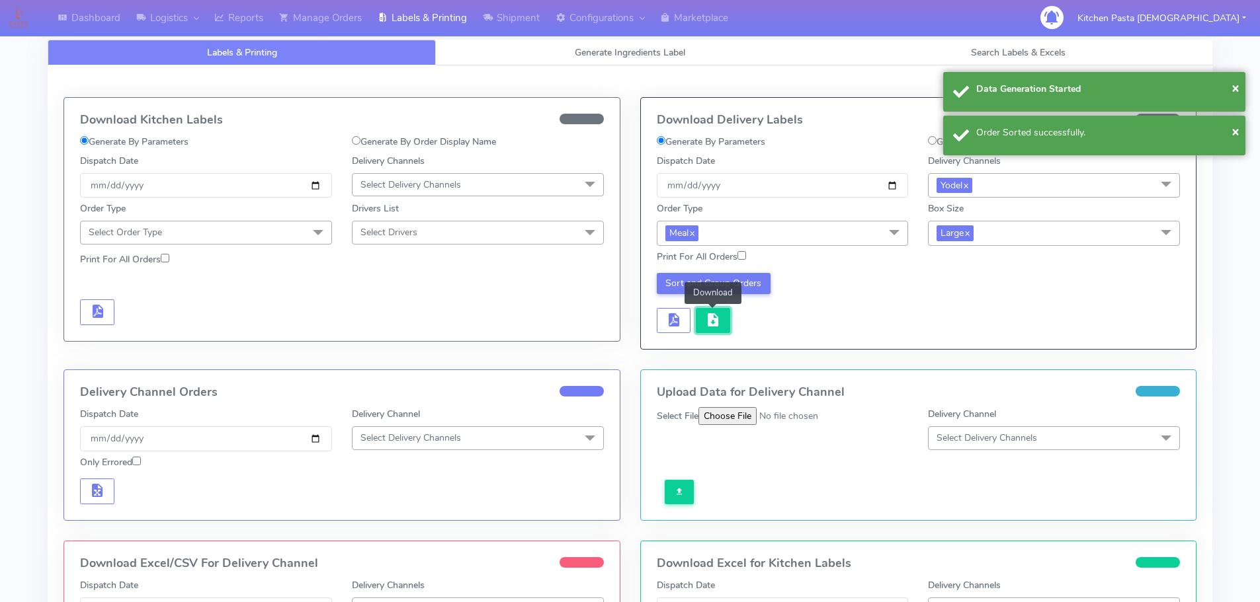
click at [713, 327] on span "button" at bounding box center [713, 323] width 16 height 13
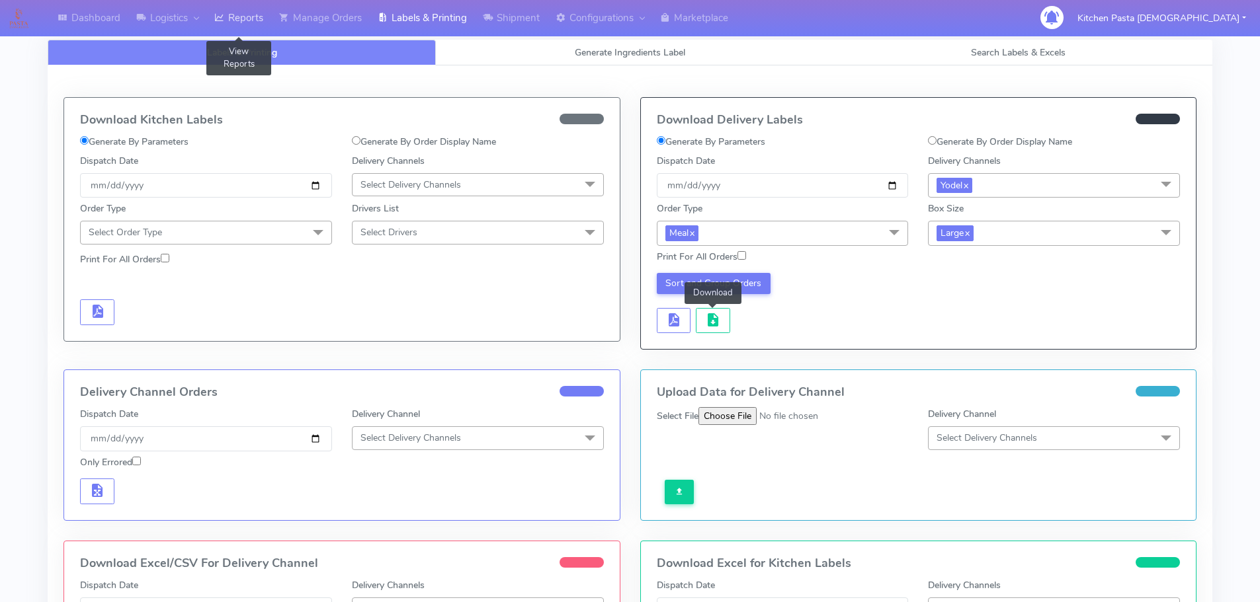
click at [241, 22] on link "Reports" at bounding box center [238, 18] width 65 height 36
